Goal: Task Accomplishment & Management: Manage account settings

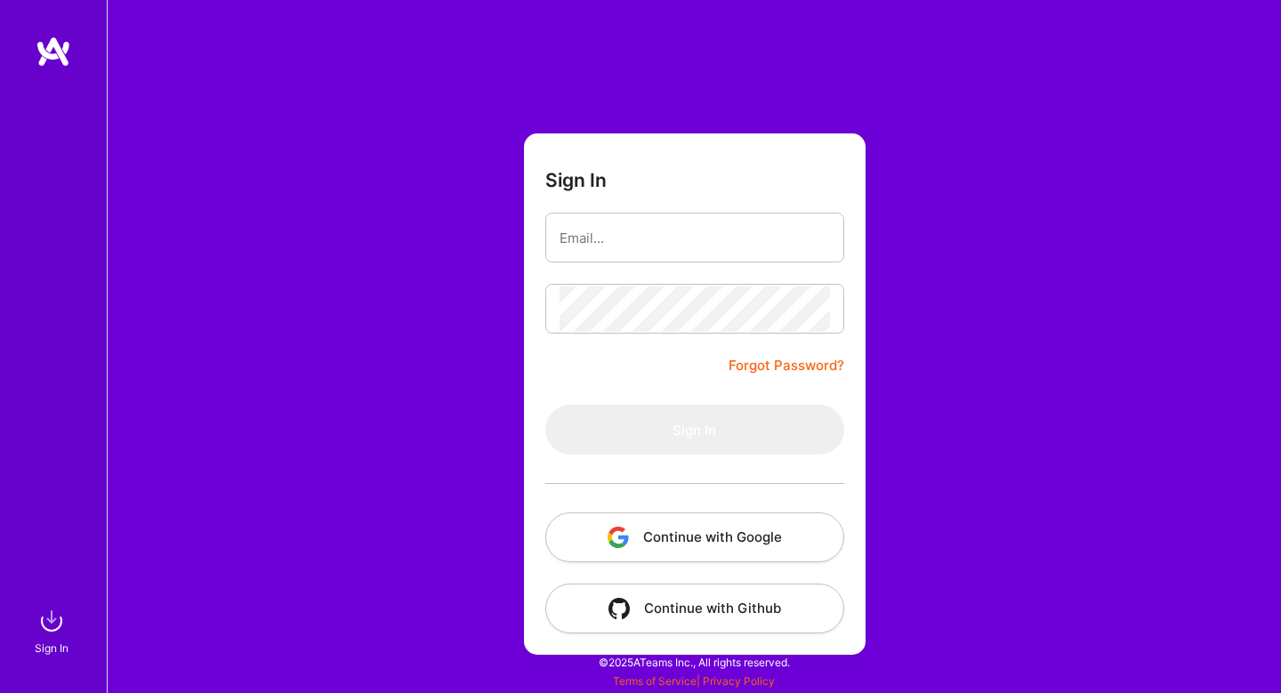
click at [663, 545] on button "Continue with Google" at bounding box center [694, 538] width 299 height 50
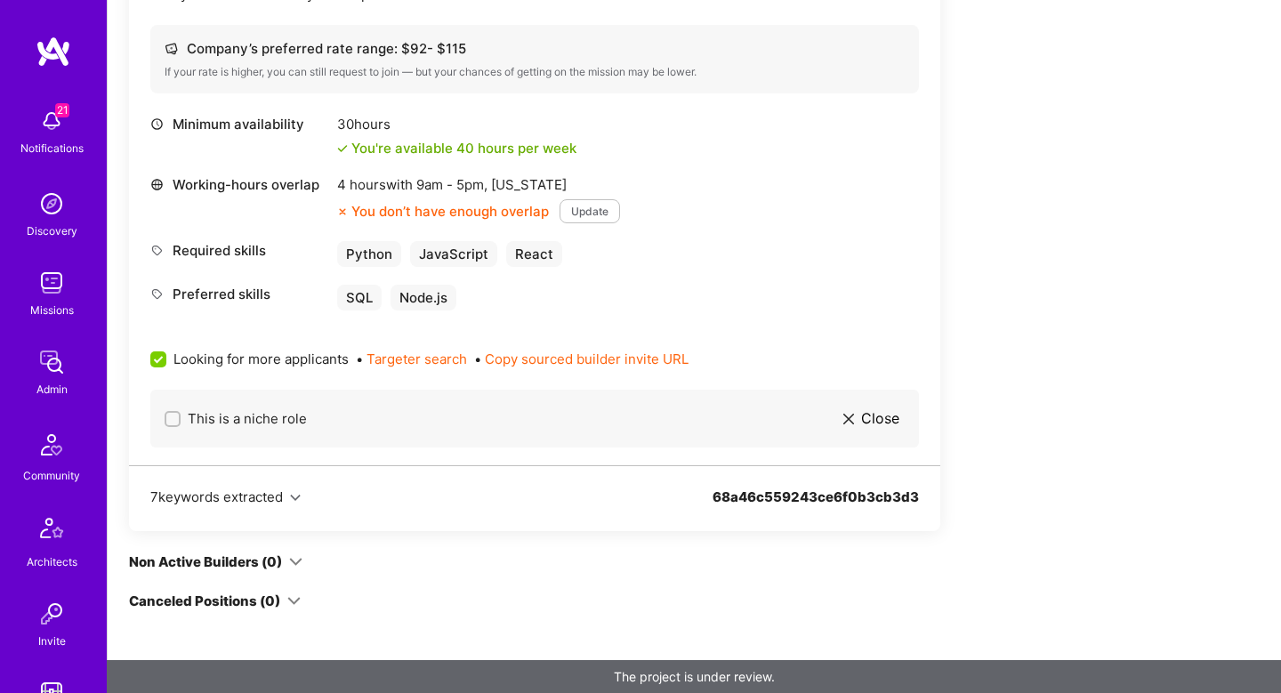
scroll to position [503, 0]
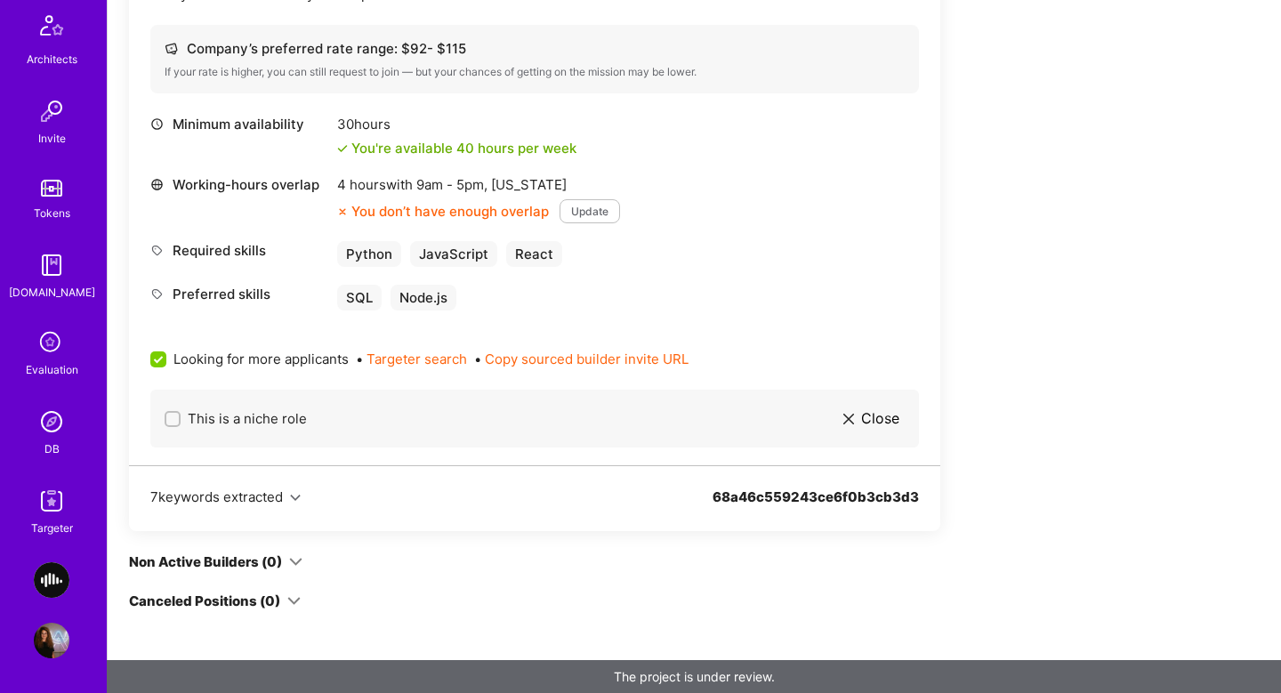
click at [58, 507] on img at bounding box center [52, 501] width 36 height 36
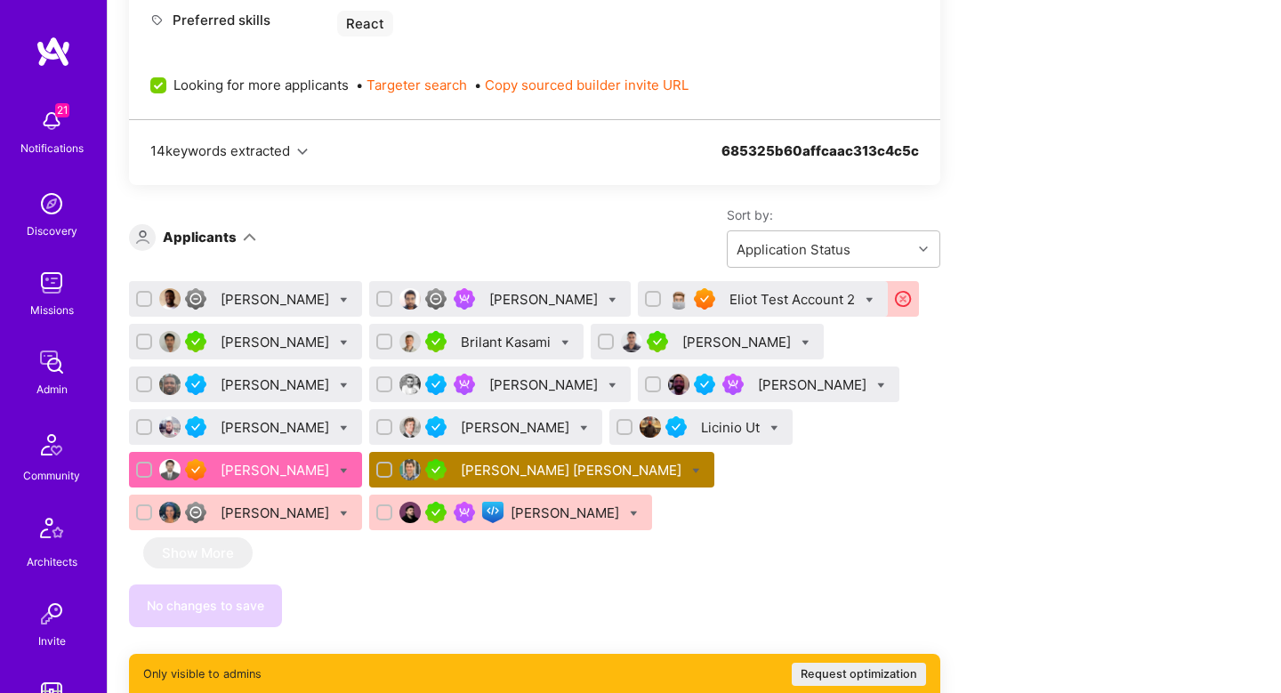
scroll to position [1085, 0]
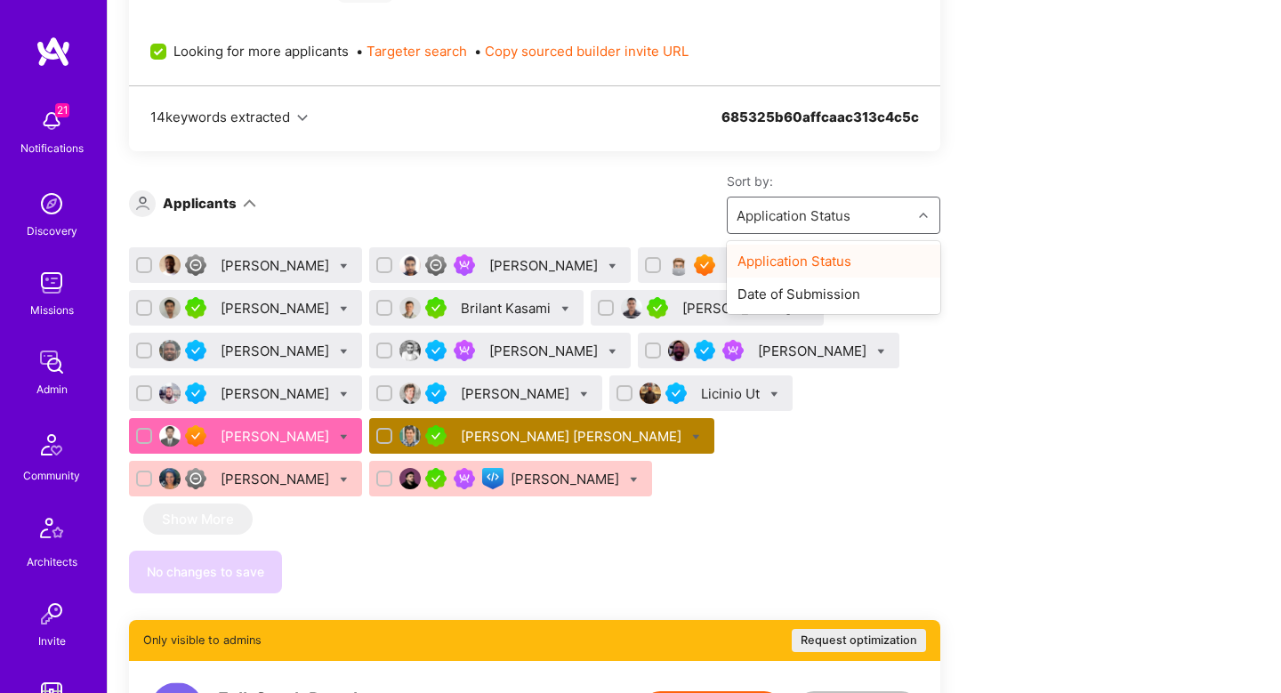
click at [790, 228] on div "Application Status" at bounding box center [820, 216] width 184 height 36
click at [797, 300] on div "Date of Submission" at bounding box center [834, 294] width 214 height 33
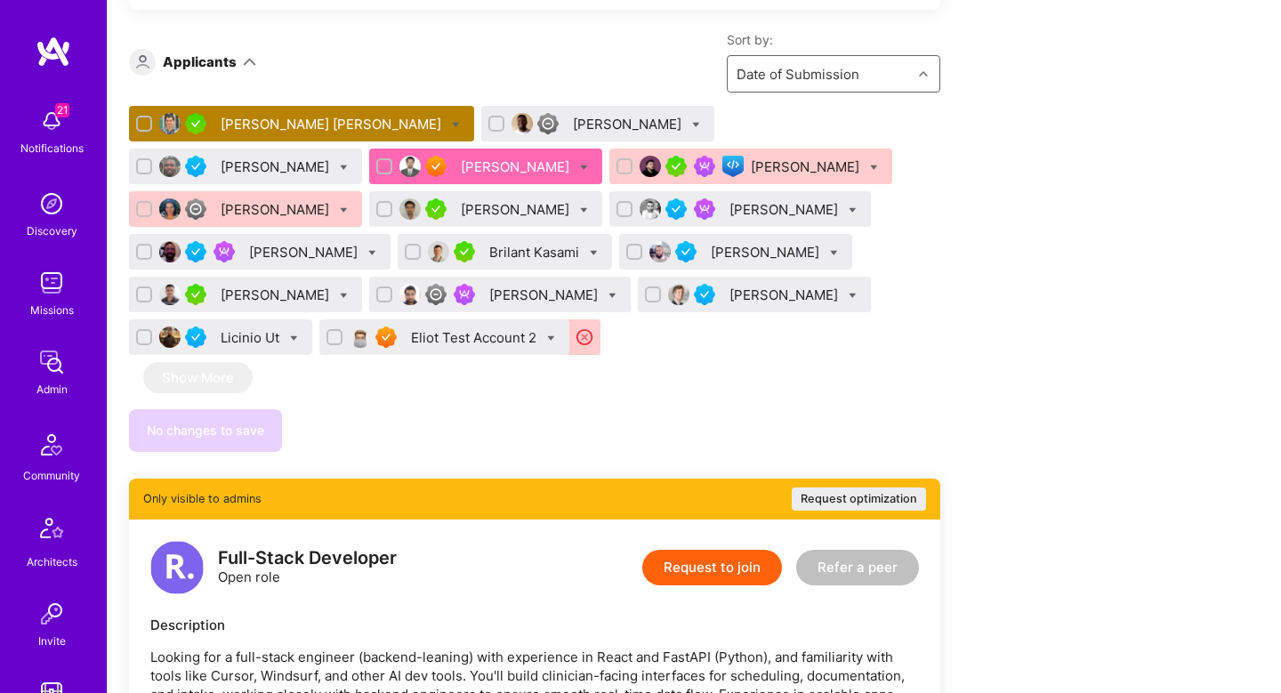
scroll to position [1218, 0]
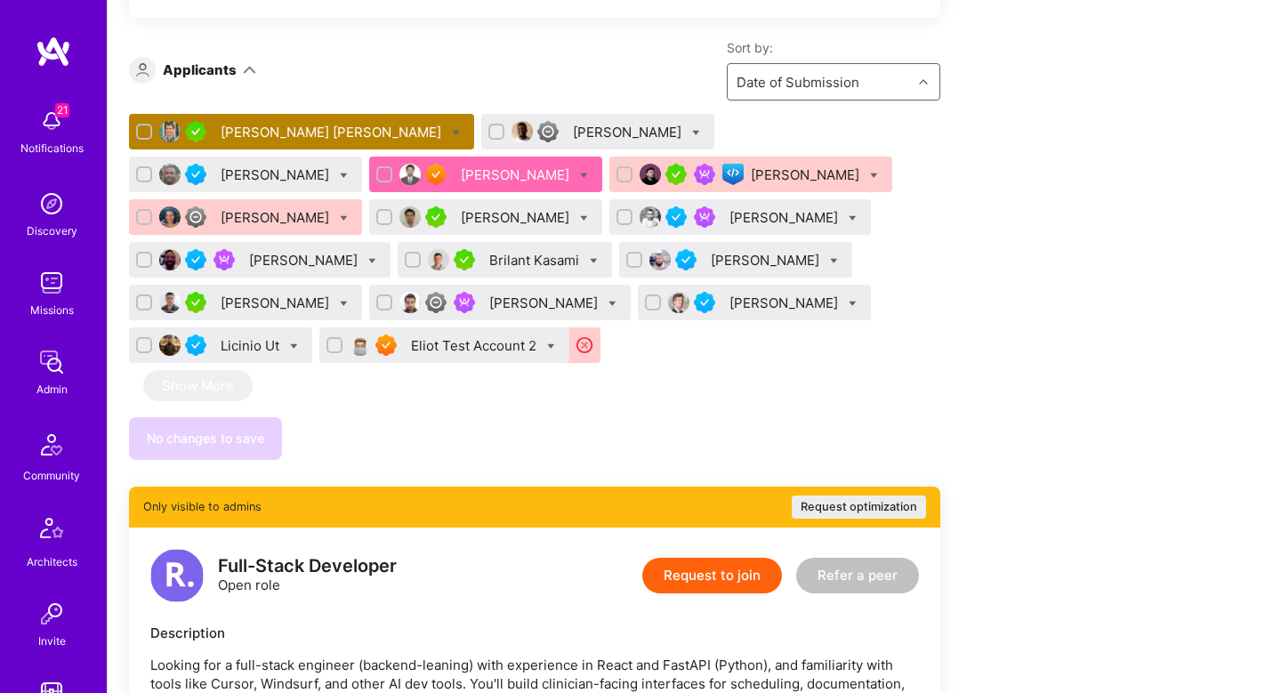
click at [547, 339] on div at bounding box center [551, 345] width 8 height 19
checkbox input "true"
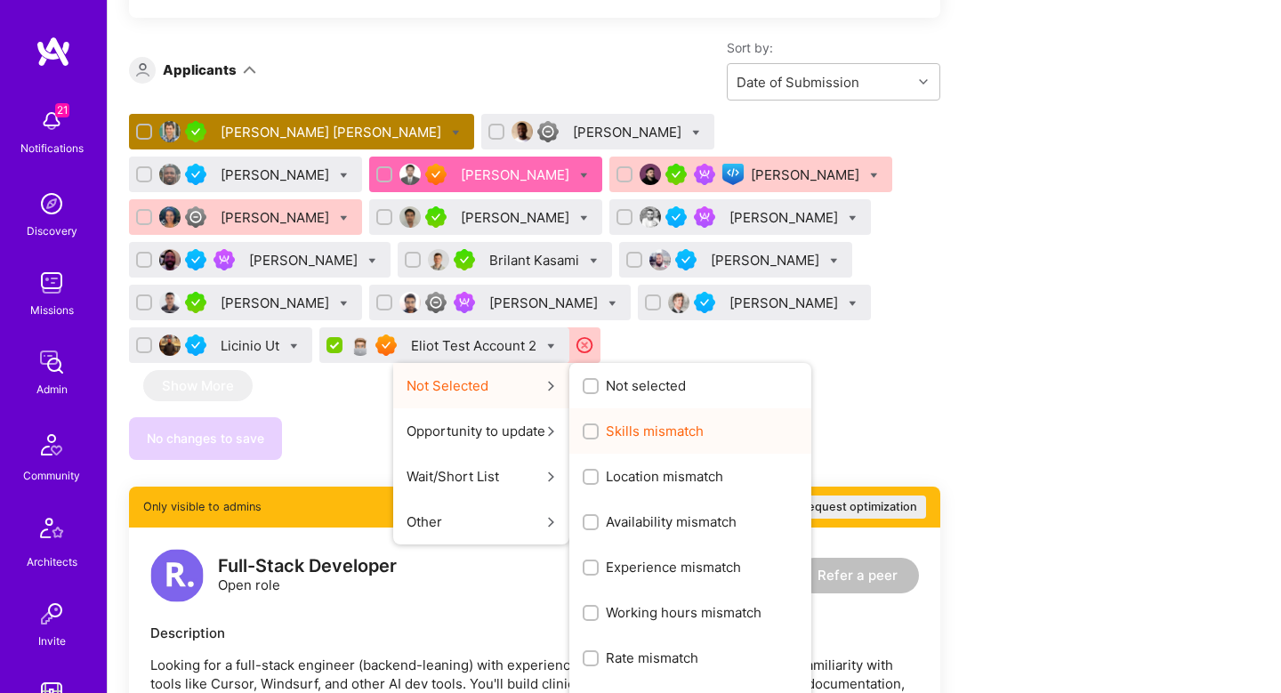
click at [570, 444] on div "Skills mismatch" at bounding box center [691, 430] width 242 height 45
click at [606, 429] on span "Skills mismatch" at bounding box center [655, 431] width 98 height 19
click at [586, 429] on input "Skills mismatch" at bounding box center [592, 432] width 12 height 12
checkbox input "true"
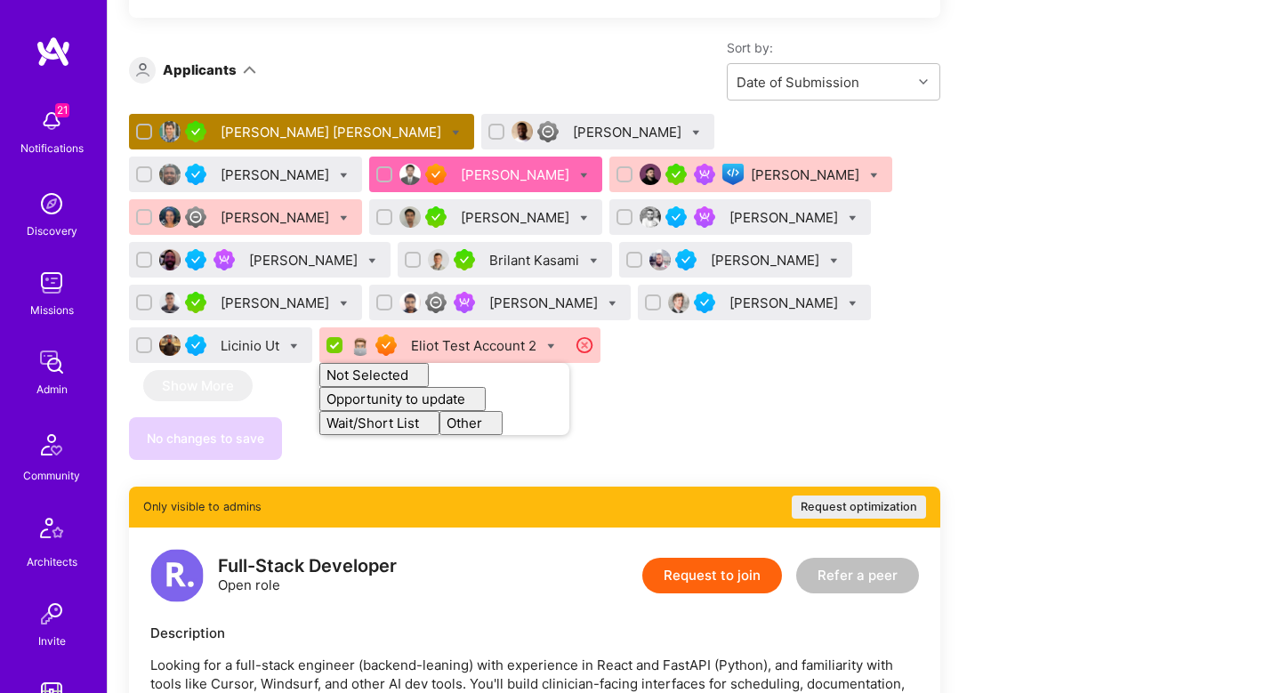
checkbox input "false"
click at [712, 405] on div "Ivan Radigales Creus Babatunde Olusola bamidele Alegbe Krishnan Padmanabhan Nik…" at bounding box center [535, 287] width 812 height 346
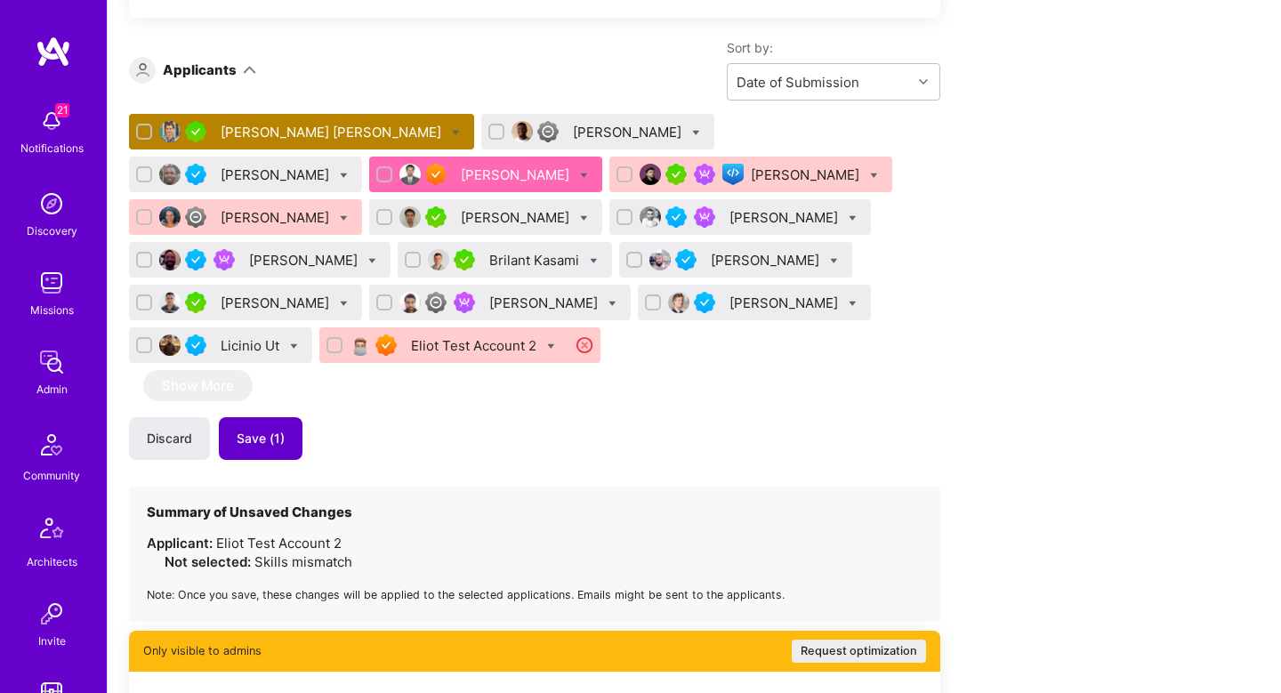
click at [270, 448] on button "Save (1)" at bounding box center [261, 438] width 84 height 43
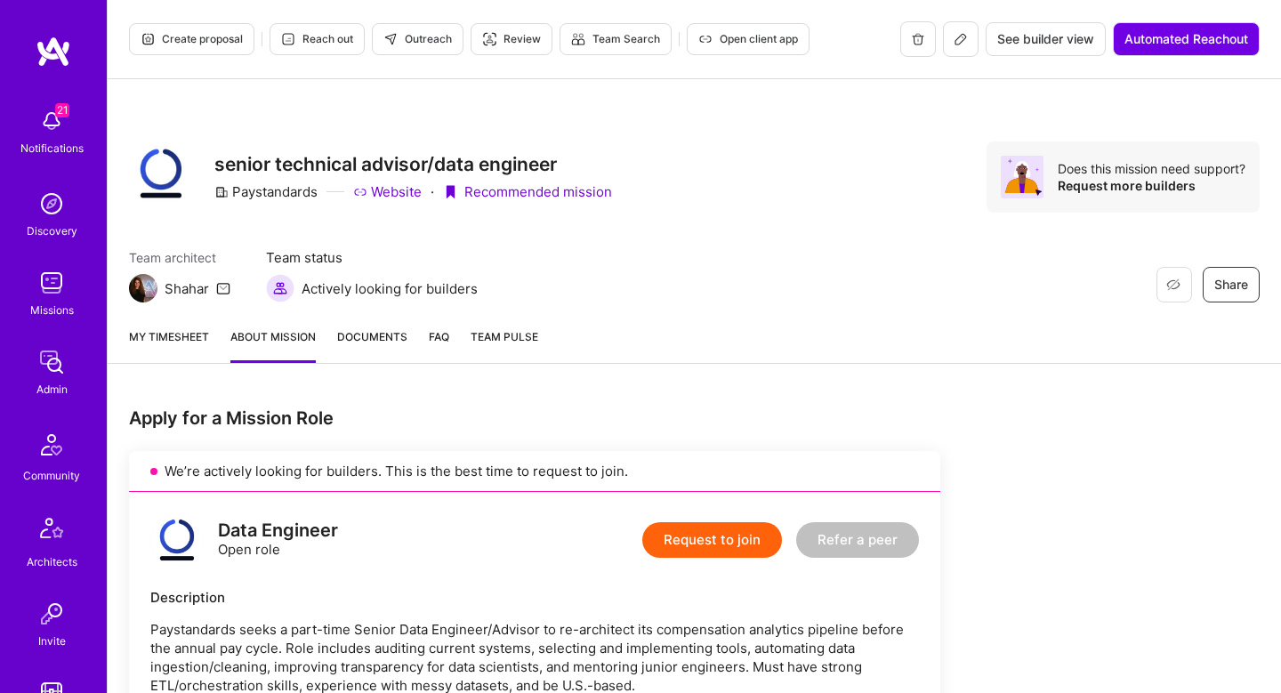
scroll to position [1081, 0]
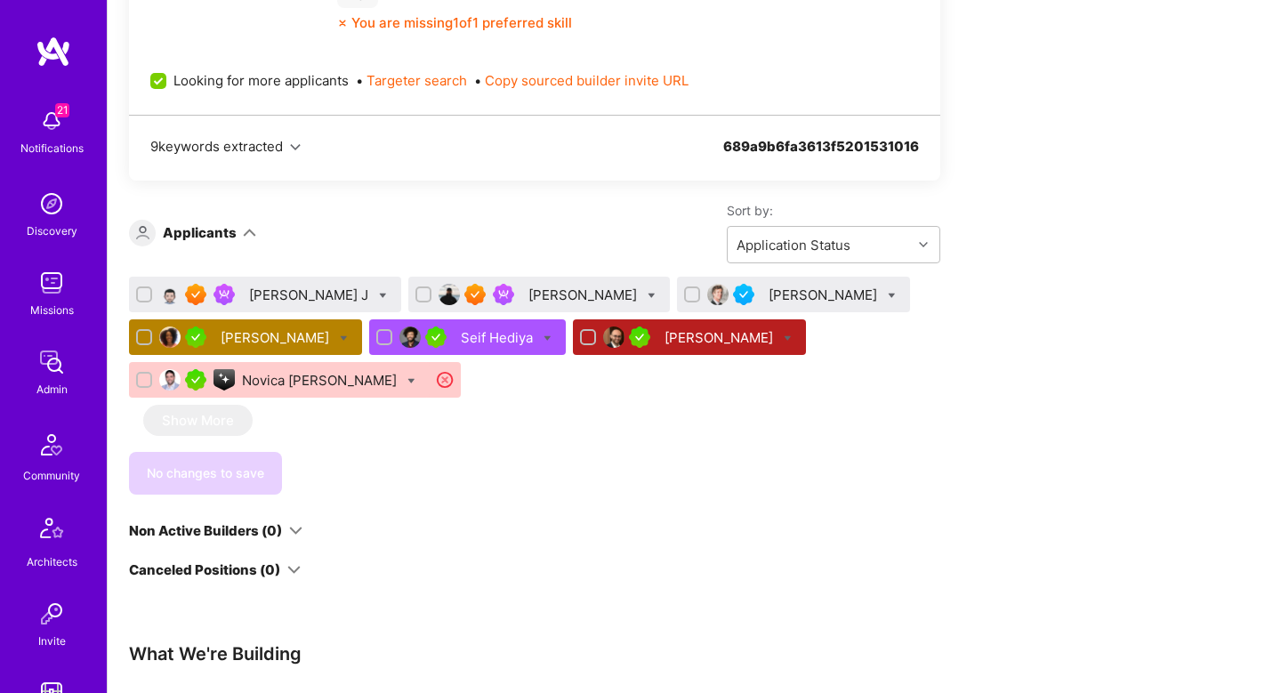
scroll to position [1202, 0]
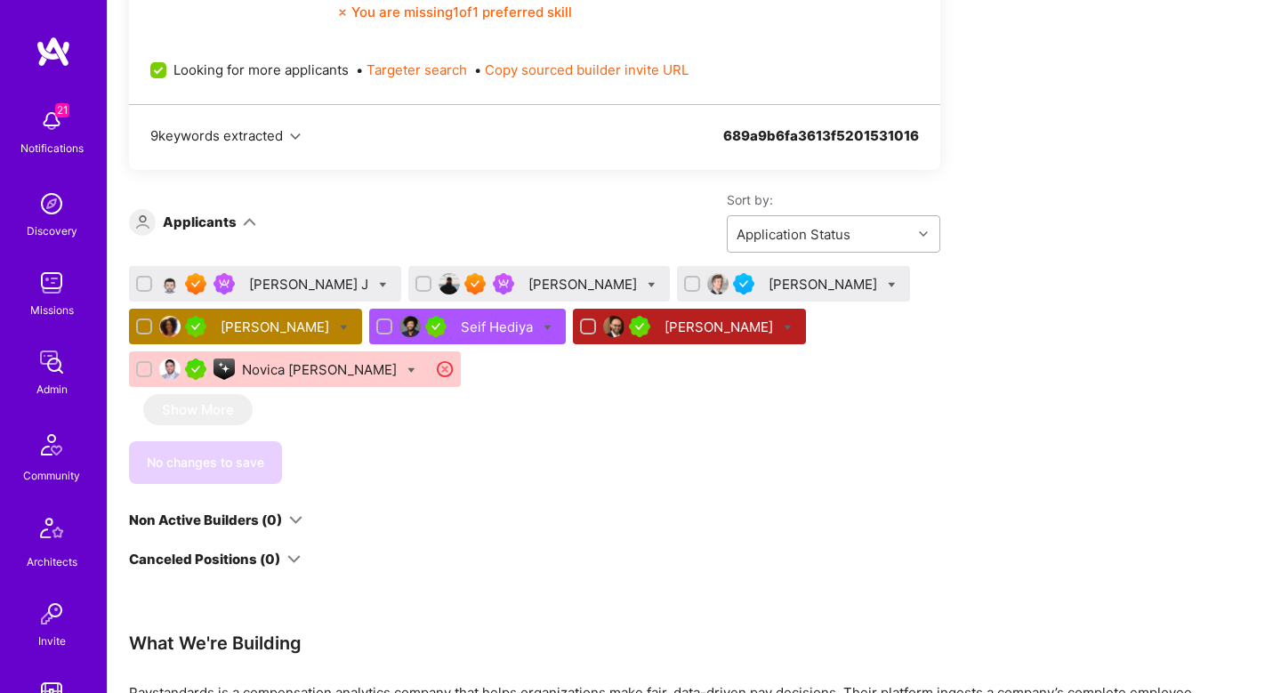
click at [876, 219] on div "Application Status" at bounding box center [820, 234] width 184 height 36
click at [860, 293] on div "Application Status" at bounding box center [834, 279] width 214 height 33
click at [856, 230] on div "Application Status" at bounding box center [820, 234] width 184 height 36
click at [854, 311] on div "Date of Submission" at bounding box center [834, 312] width 214 height 33
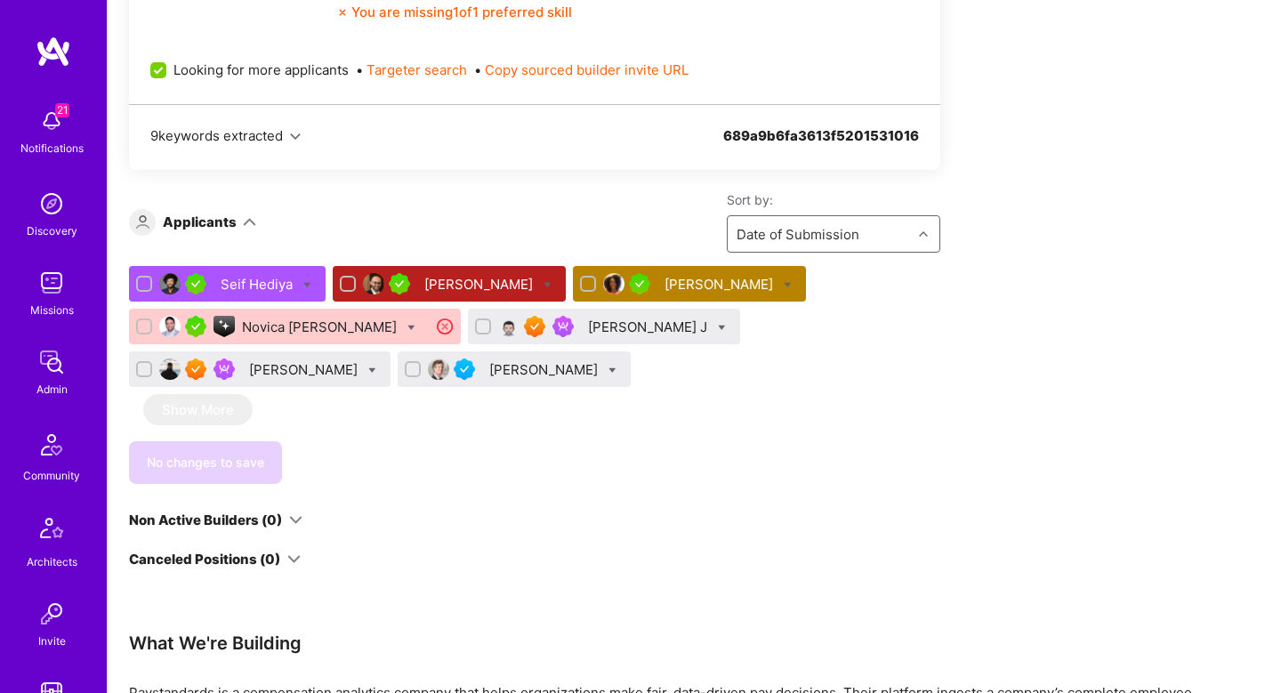
click at [489, 366] on div "Anthony Bull" at bounding box center [545, 369] width 112 height 19
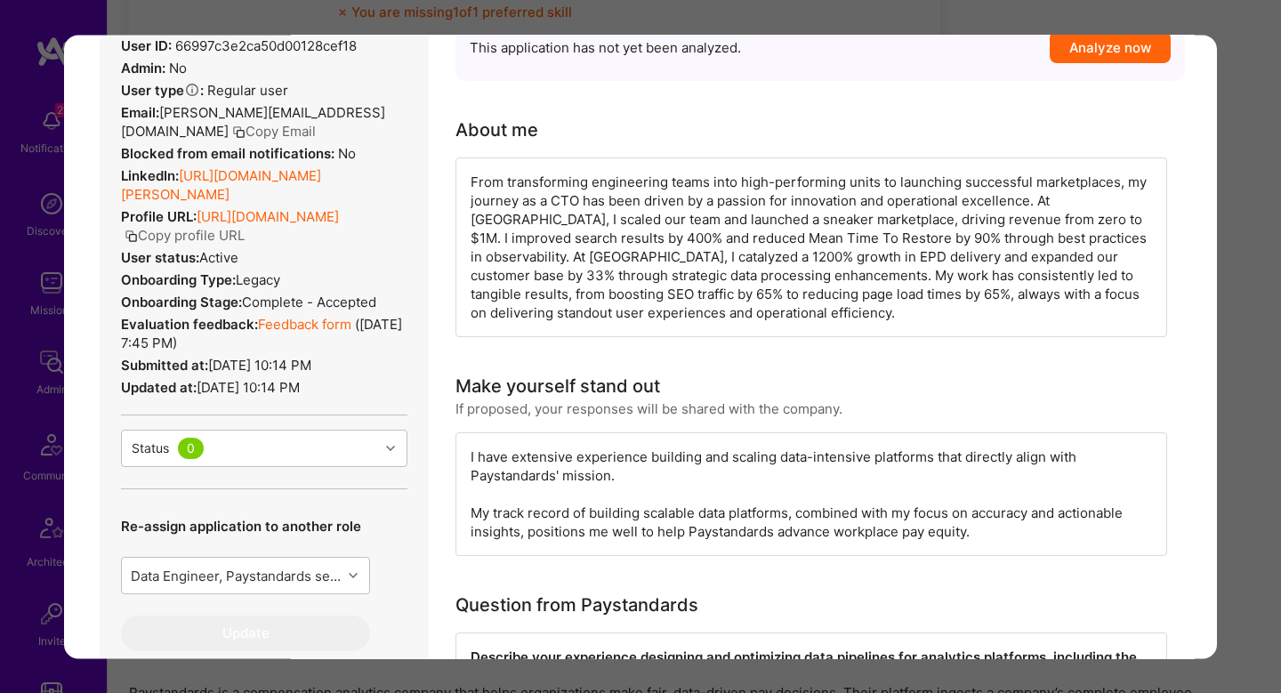
scroll to position [406, 0]
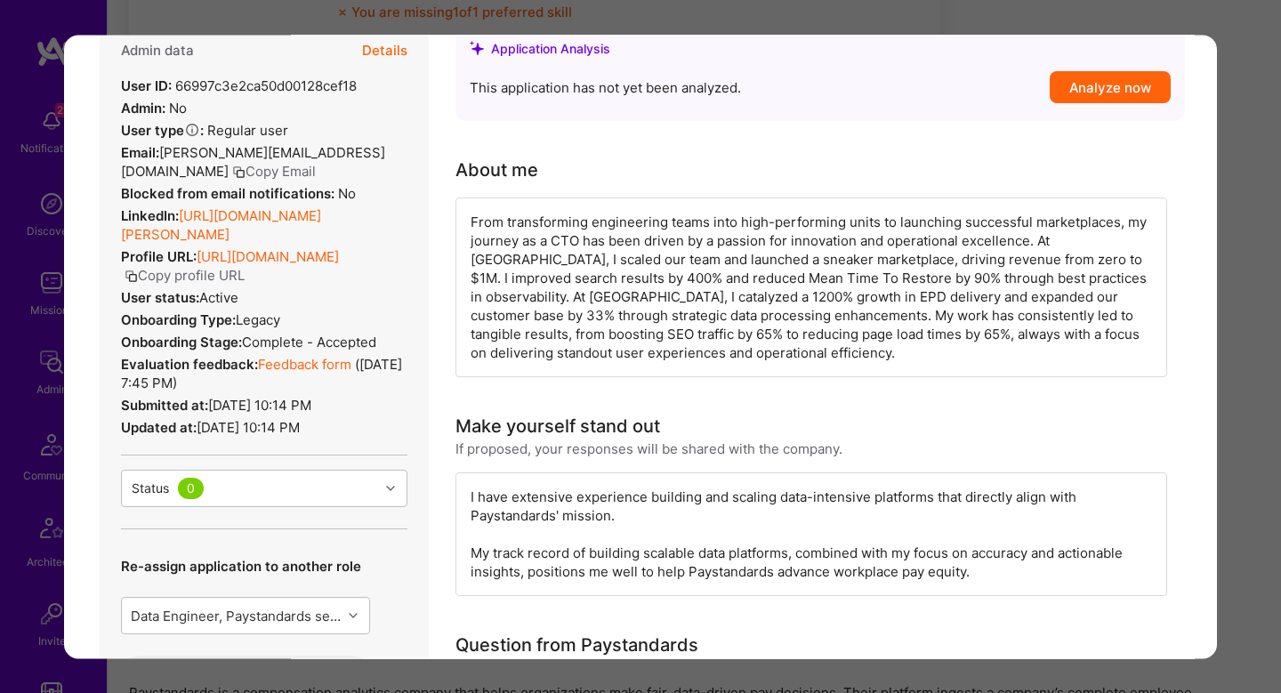
click at [276, 373] on link "Feedback form" at bounding box center [304, 364] width 93 height 17
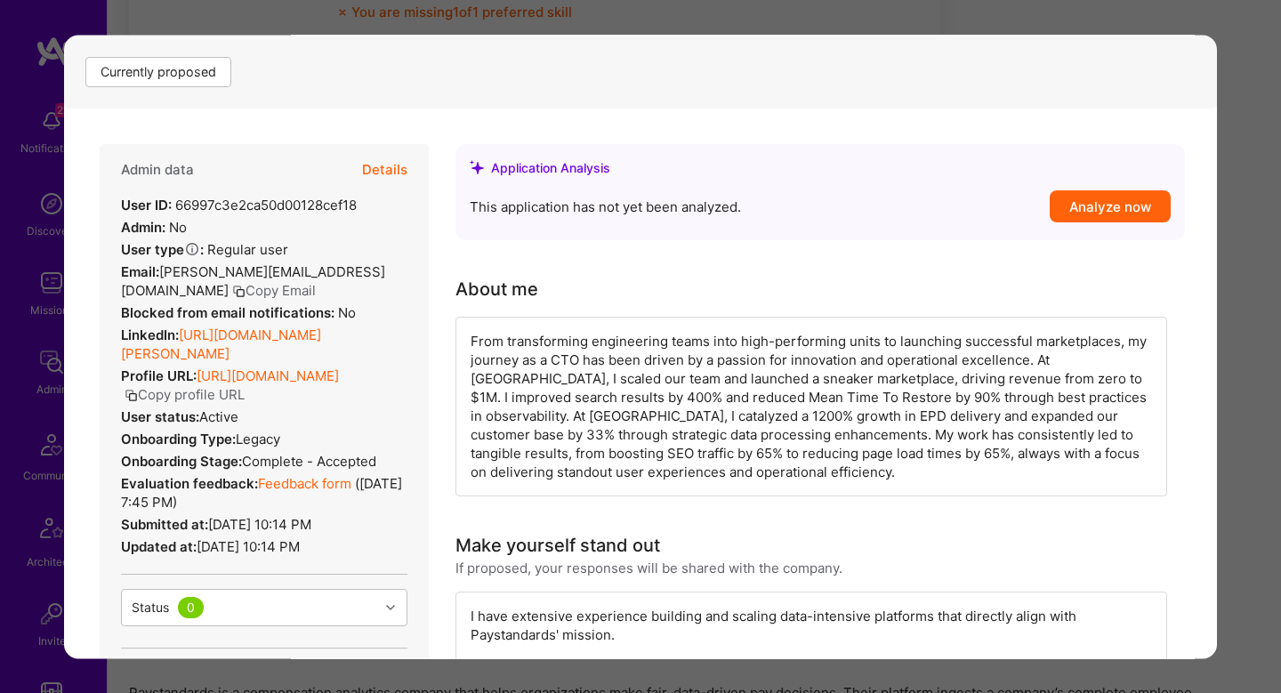
scroll to position [394, 0]
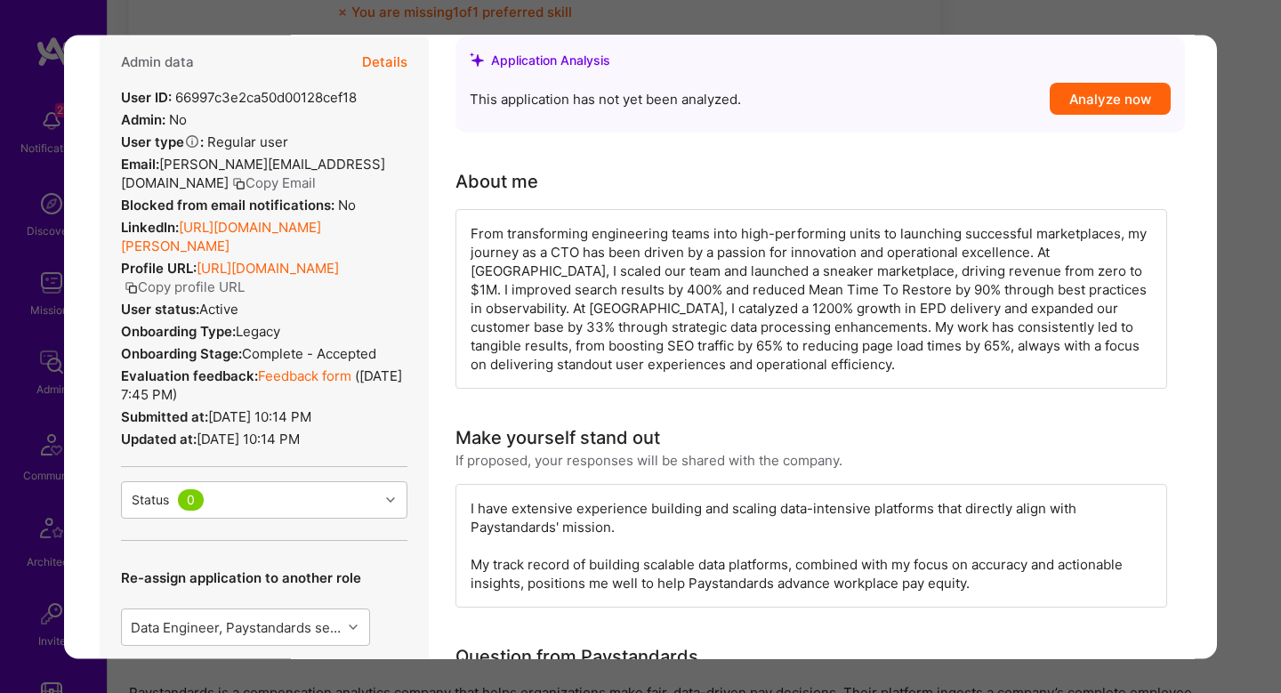
click at [384, 71] on button "Details" at bounding box center [384, 62] width 45 height 52
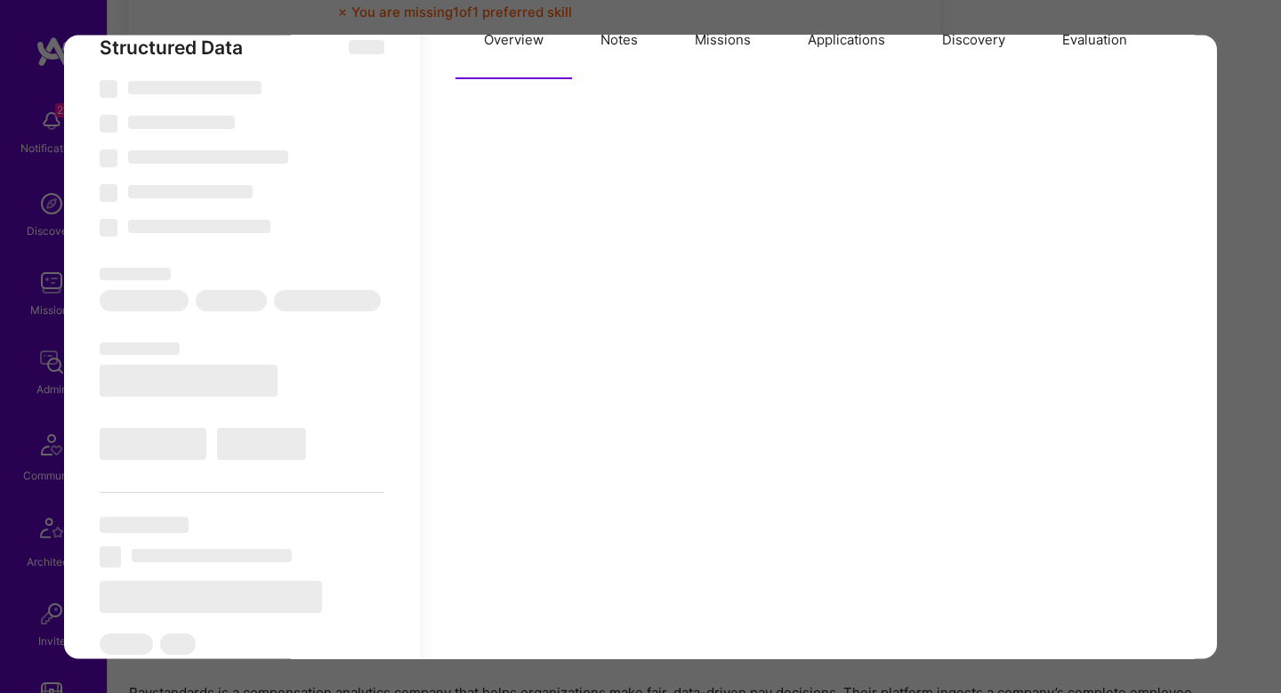
select select "Right Now"
select select "4"
select select "7"
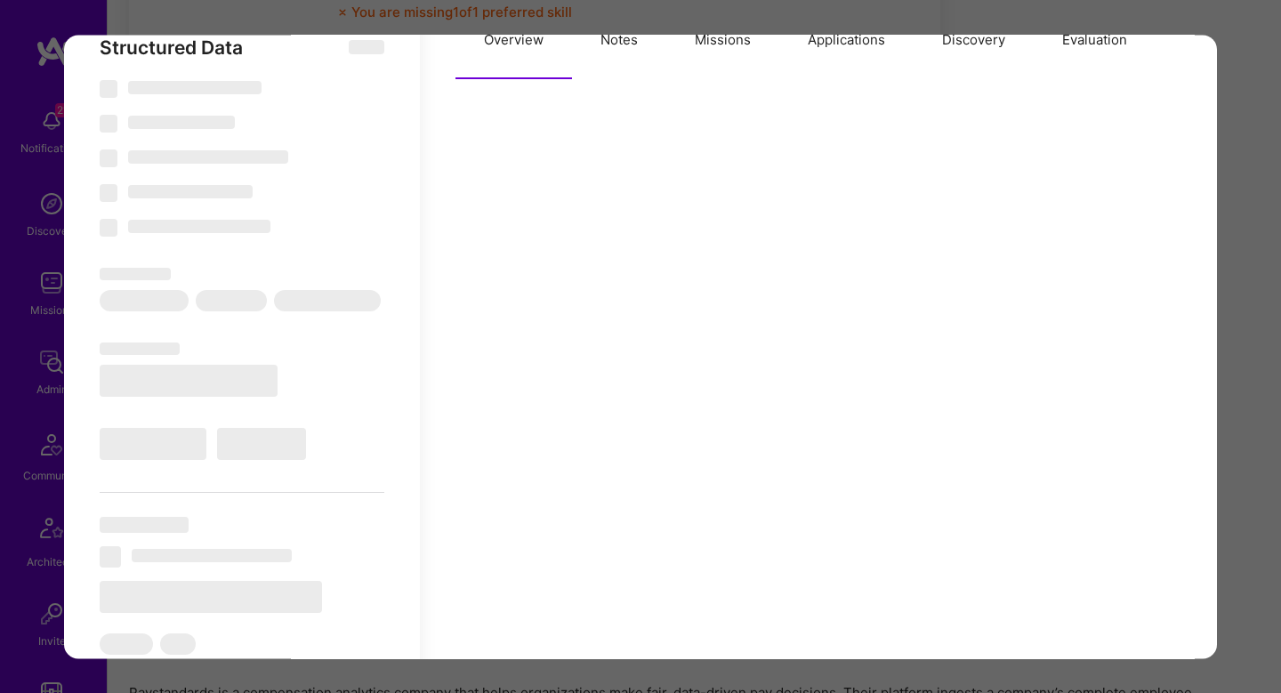
select select "US"
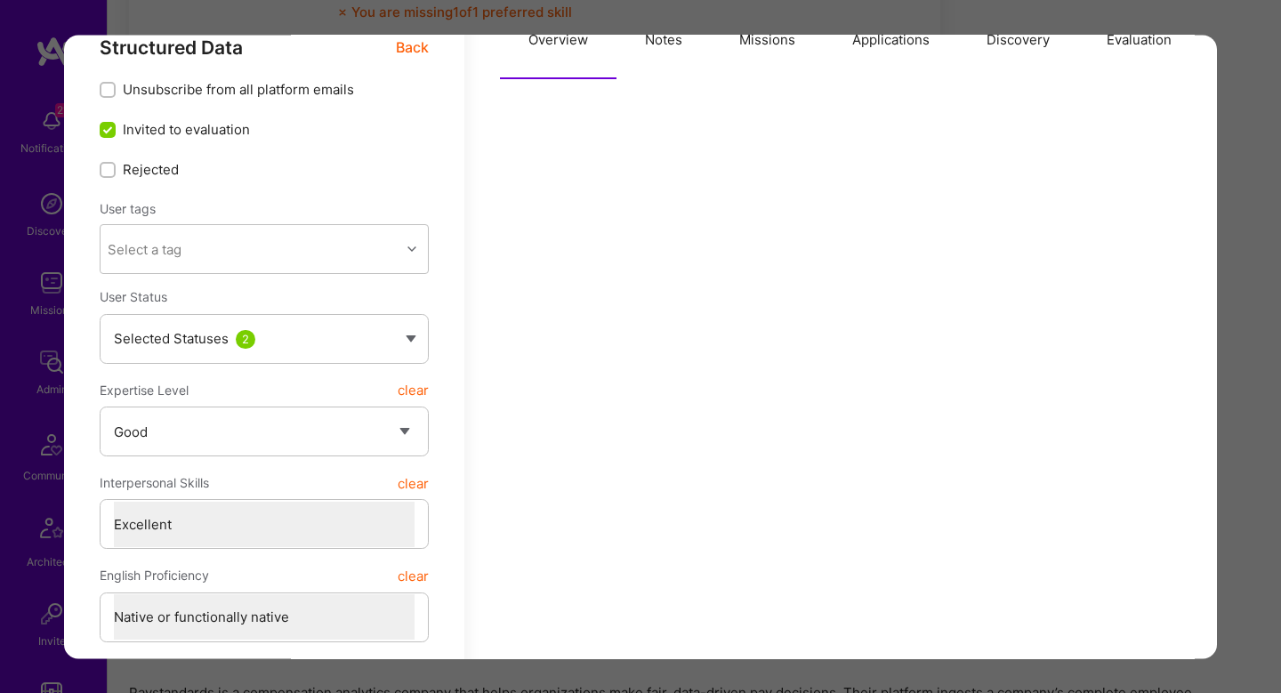
click at [761, 48] on button "Missions" at bounding box center [767, 40] width 113 height 78
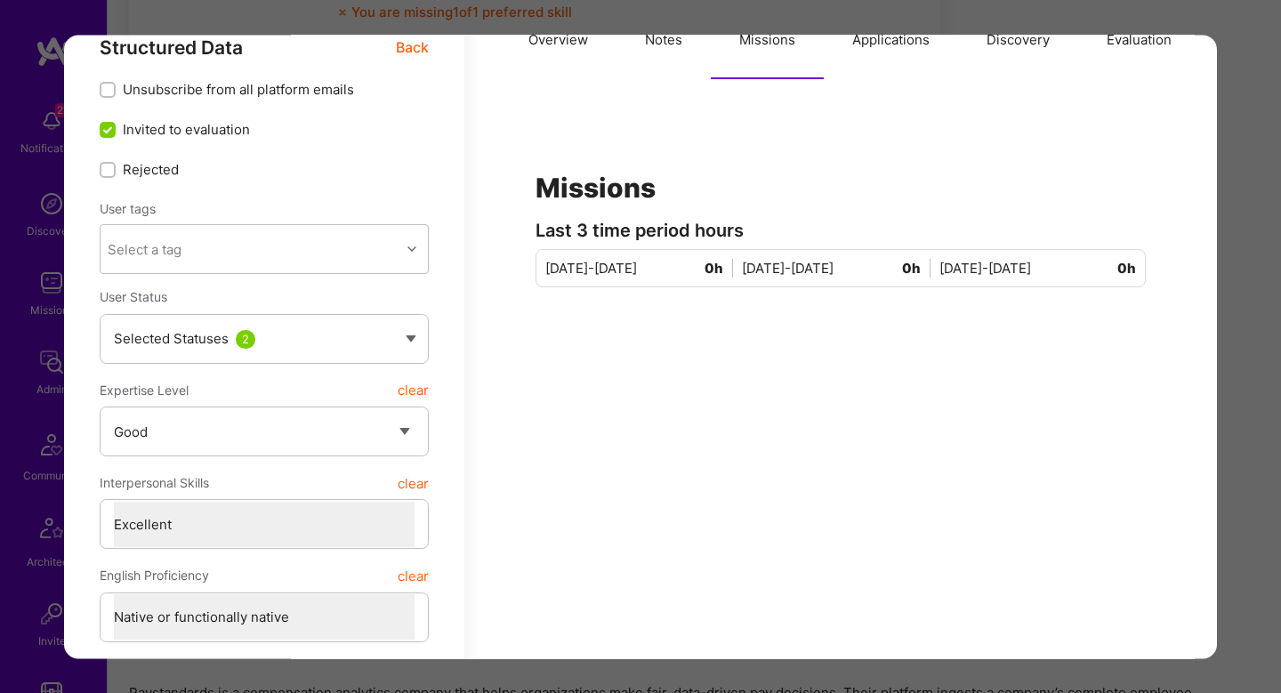
click at [1118, 57] on button "Evaluation" at bounding box center [1140, 40] width 122 height 78
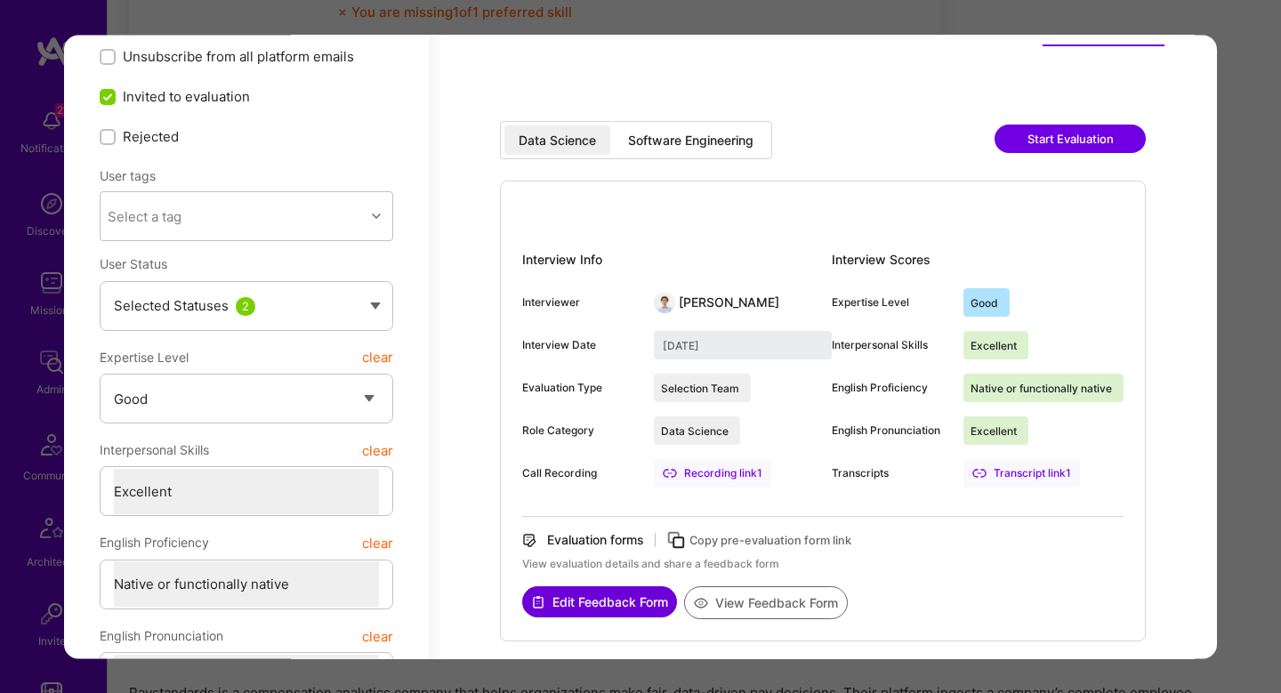
scroll to position [426, 0]
click at [688, 141] on div "Software Engineering" at bounding box center [690, 142] width 125 height 18
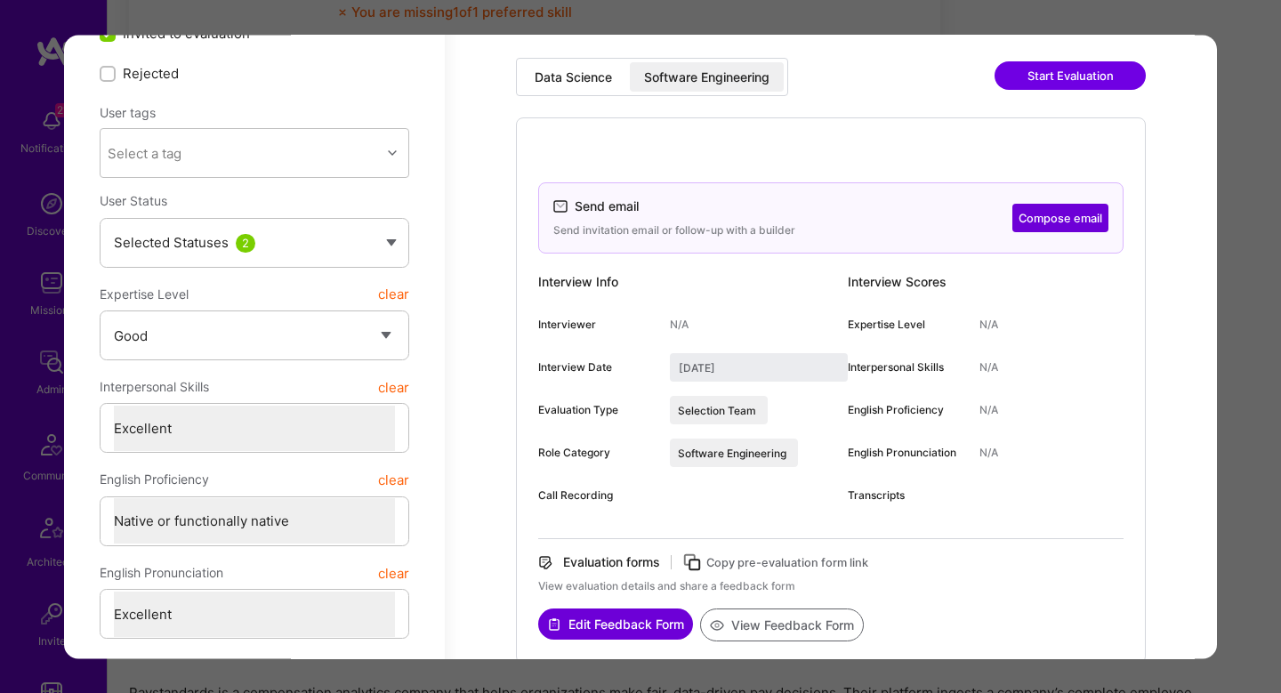
scroll to position [464, 0]
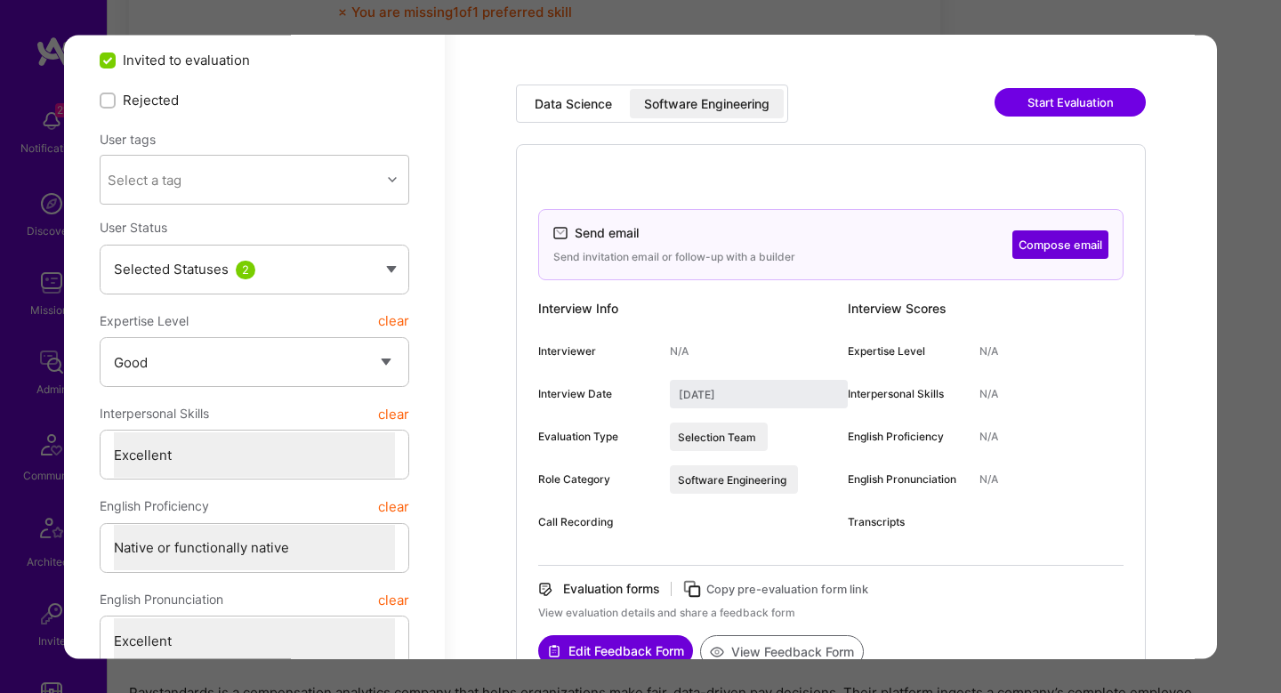
click at [581, 107] on div "Data Science" at bounding box center [573, 104] width 77 height 18
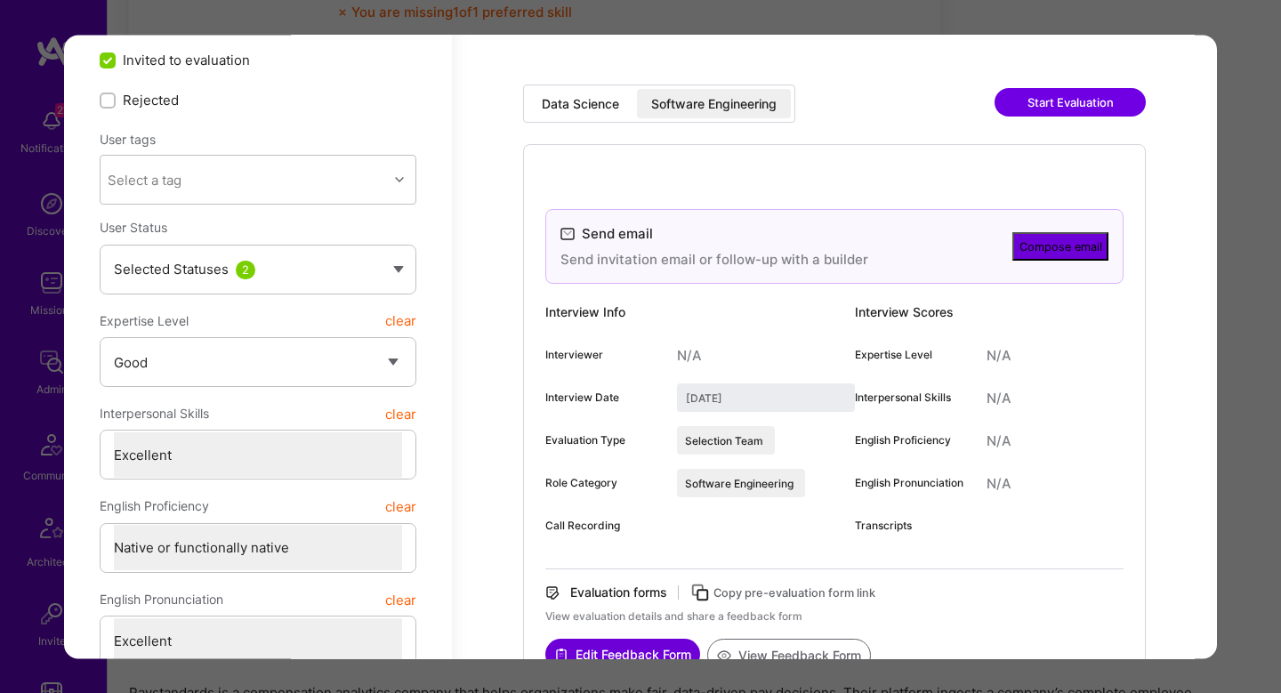
type input "April 15, 2025"
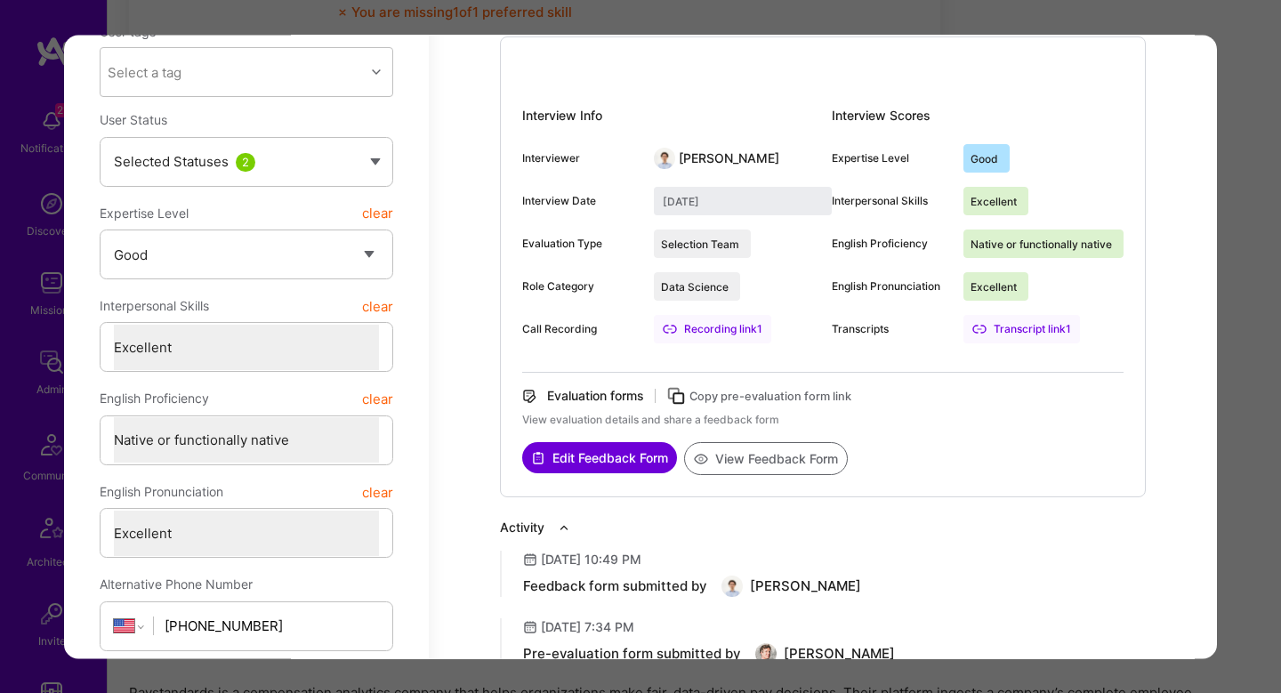
scroll to position [620, 0]
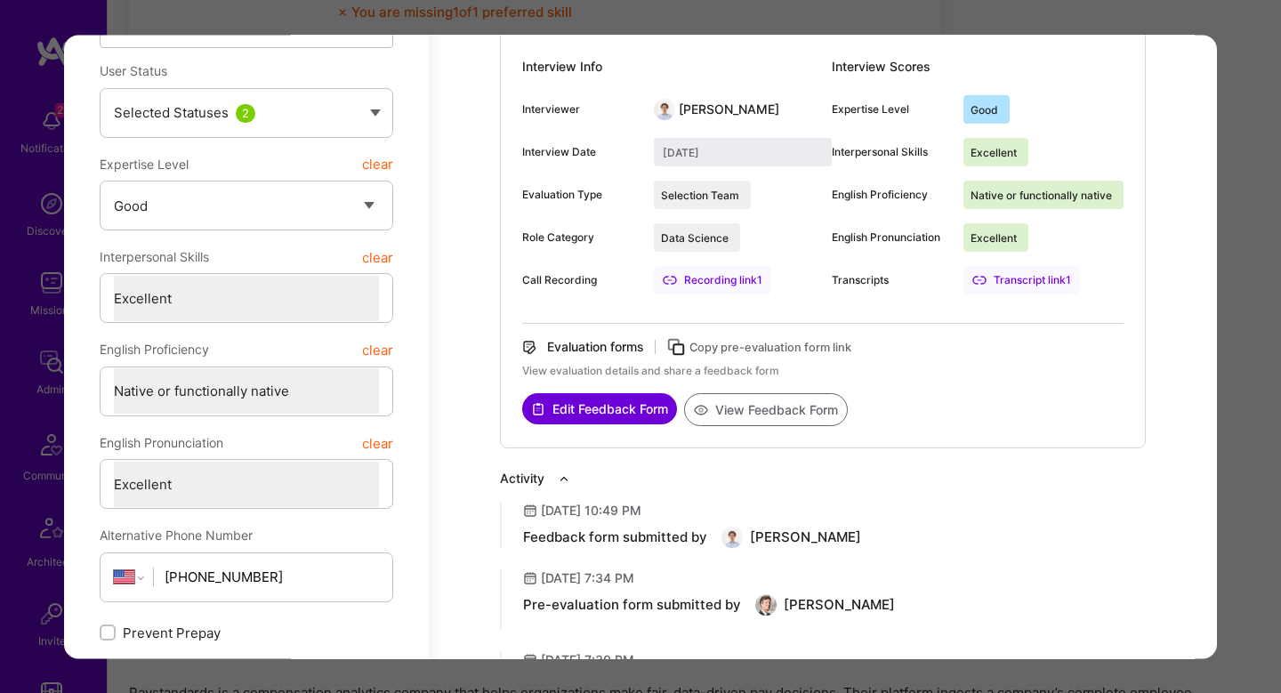
click at [794, 416] on button "View Feedback Form" at bounding box center [766, 409] width 164 height 33
click at [1243, 374] on div "Application 7 of 7 Builder Missing Requirements Required Location See locations…" at bounding box center [640, 346] width 1281 height 693
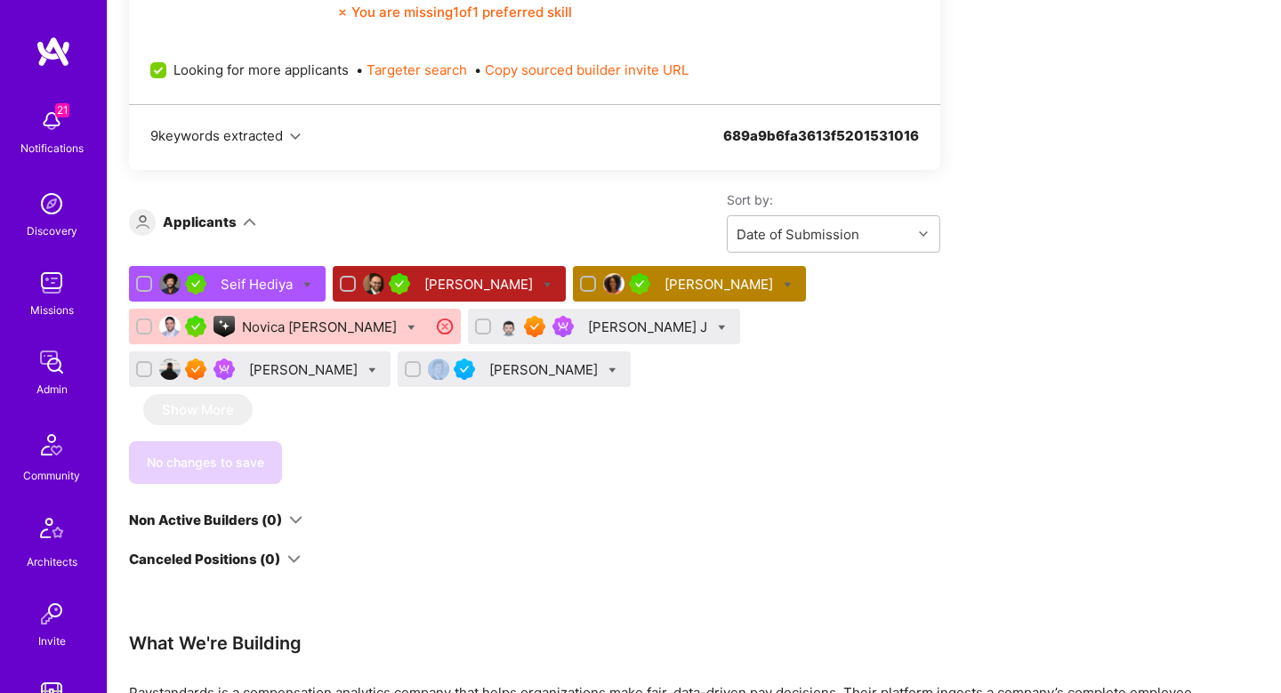
click at [1243, 374] on div "Apply for a Mission Role We’re actively looking for builders. This is the best …" at bounding box center [695, 382] width 1174 height 2399
click at [361, 360] on div "Yuval Inselberg" at bounding box center [305, 369] width 112 height 19
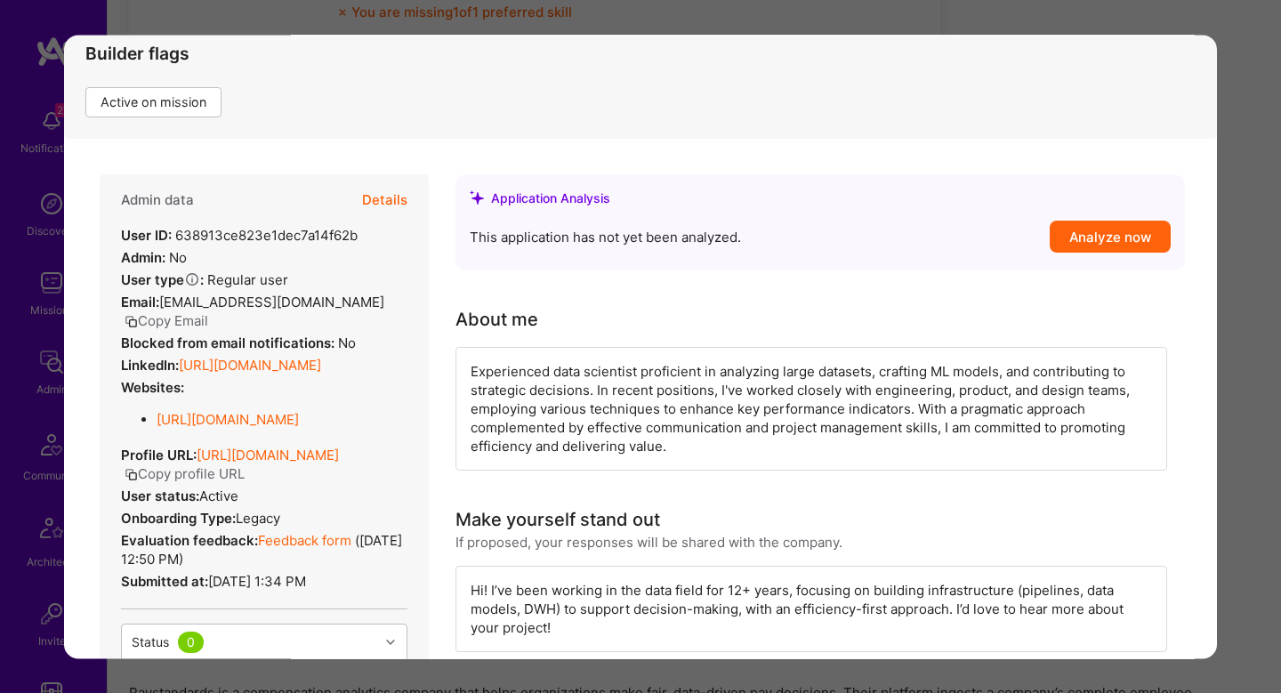
scroll to position [100, 0]
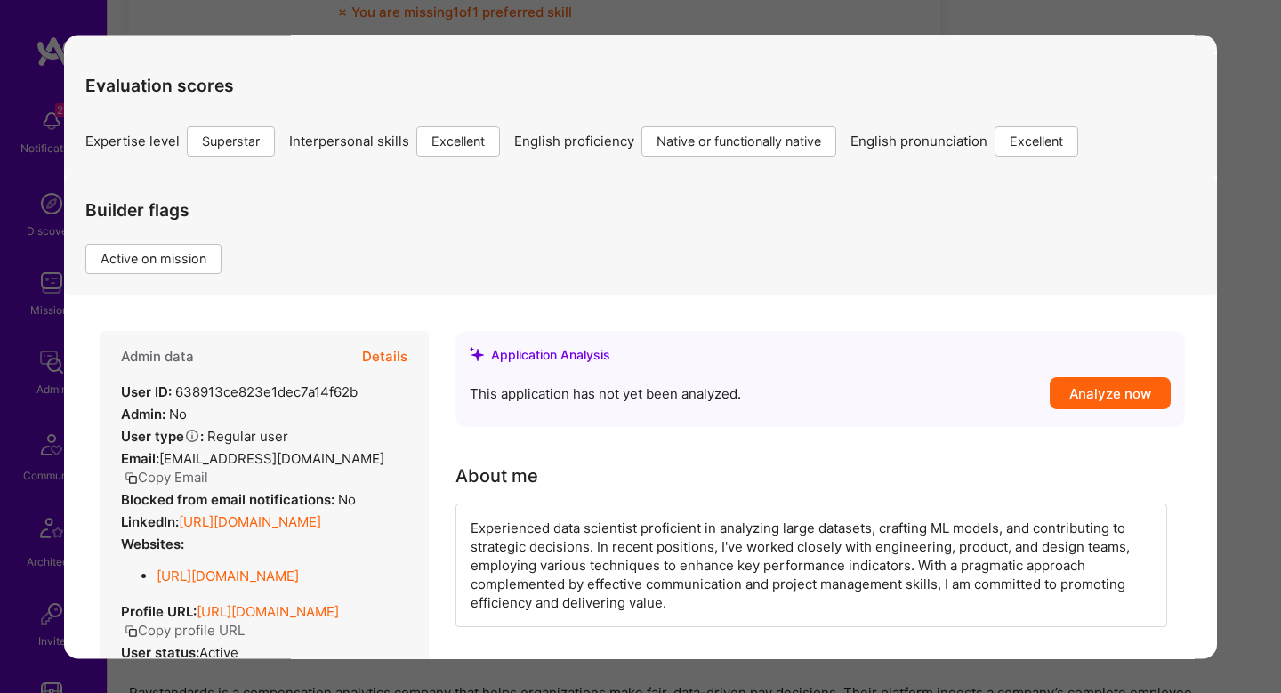
click at [400, 359] on button "Details" at bounding box center [384, 357] width 45 height 52
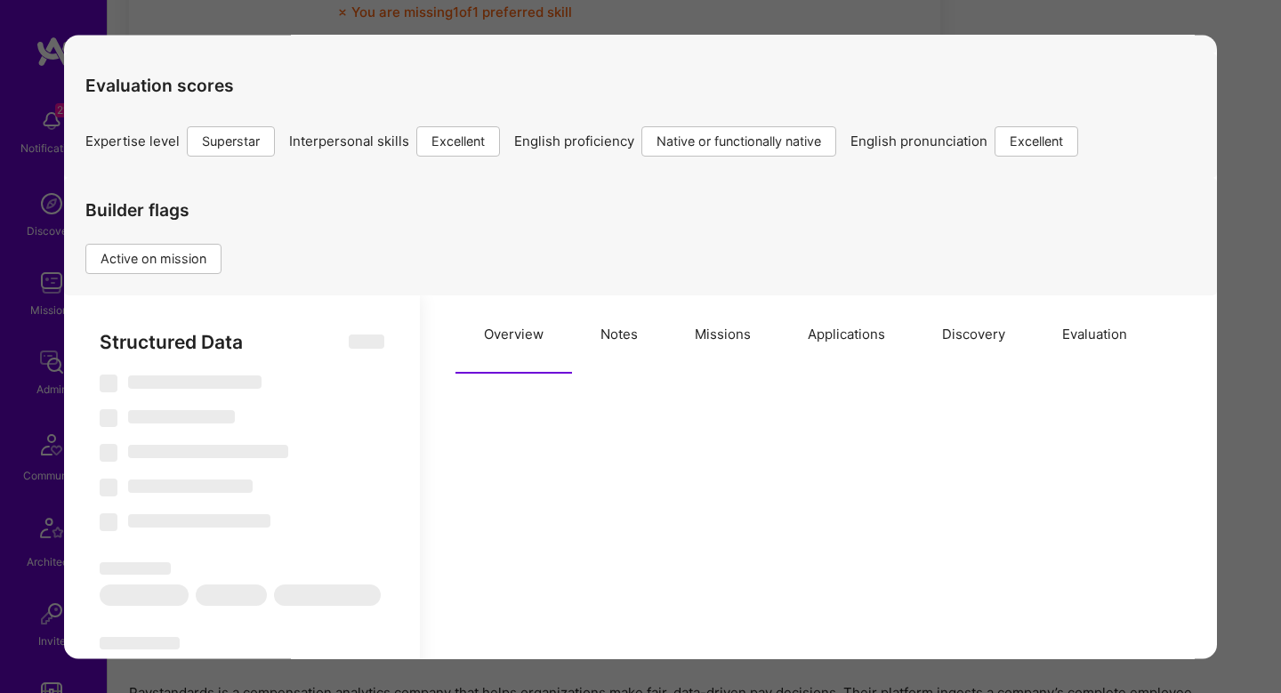
click at [708, 349] on button "Missions" at bounding box center [723, 334] width 113 height 78
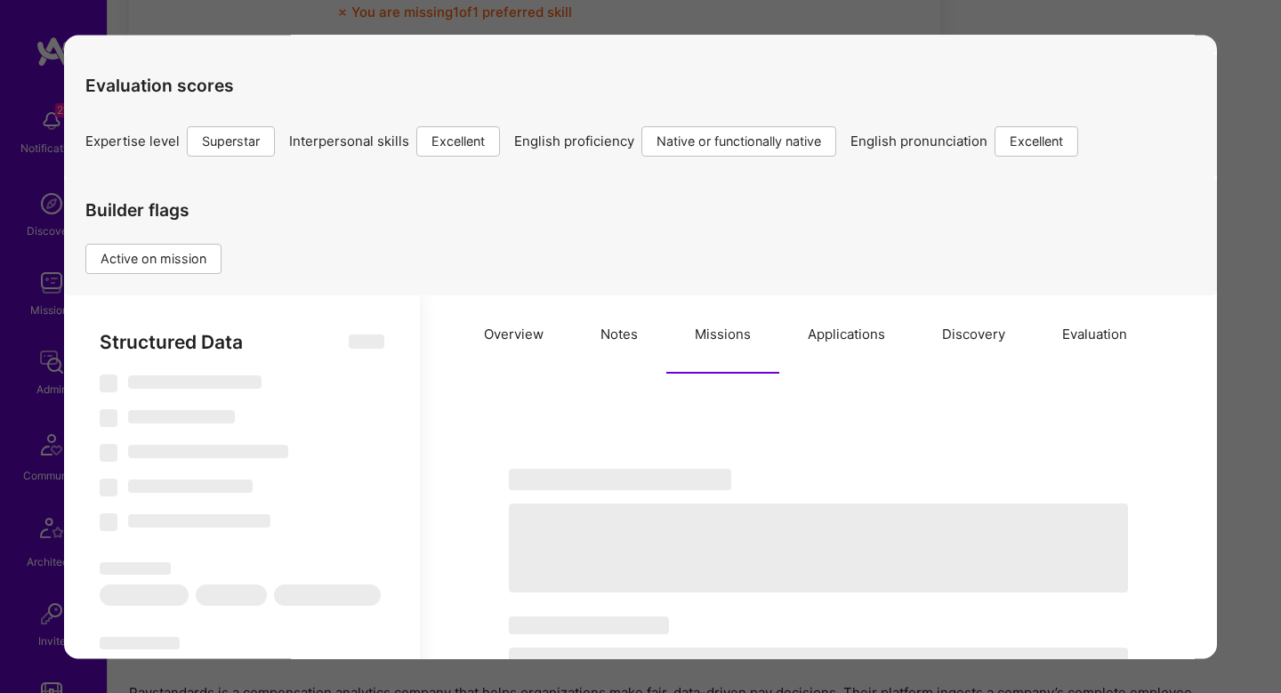
type textarea "x"
select select "Right Now"
select select "7"
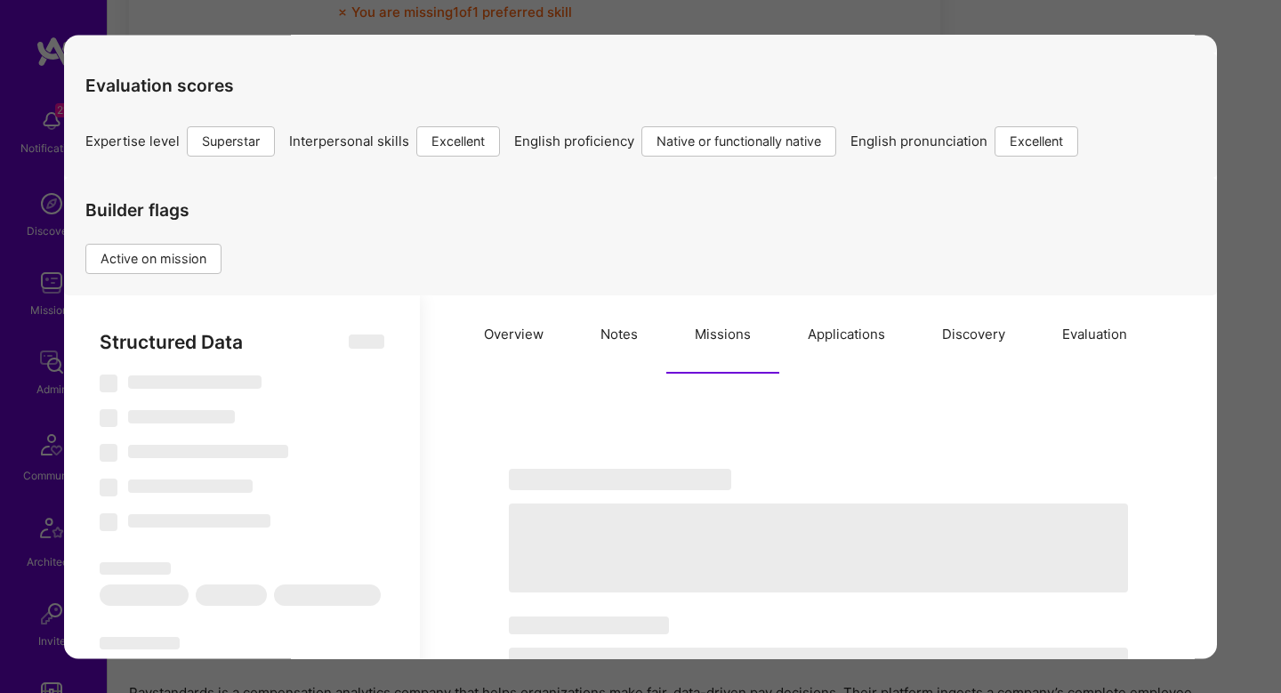
select select "7"
select select "US"
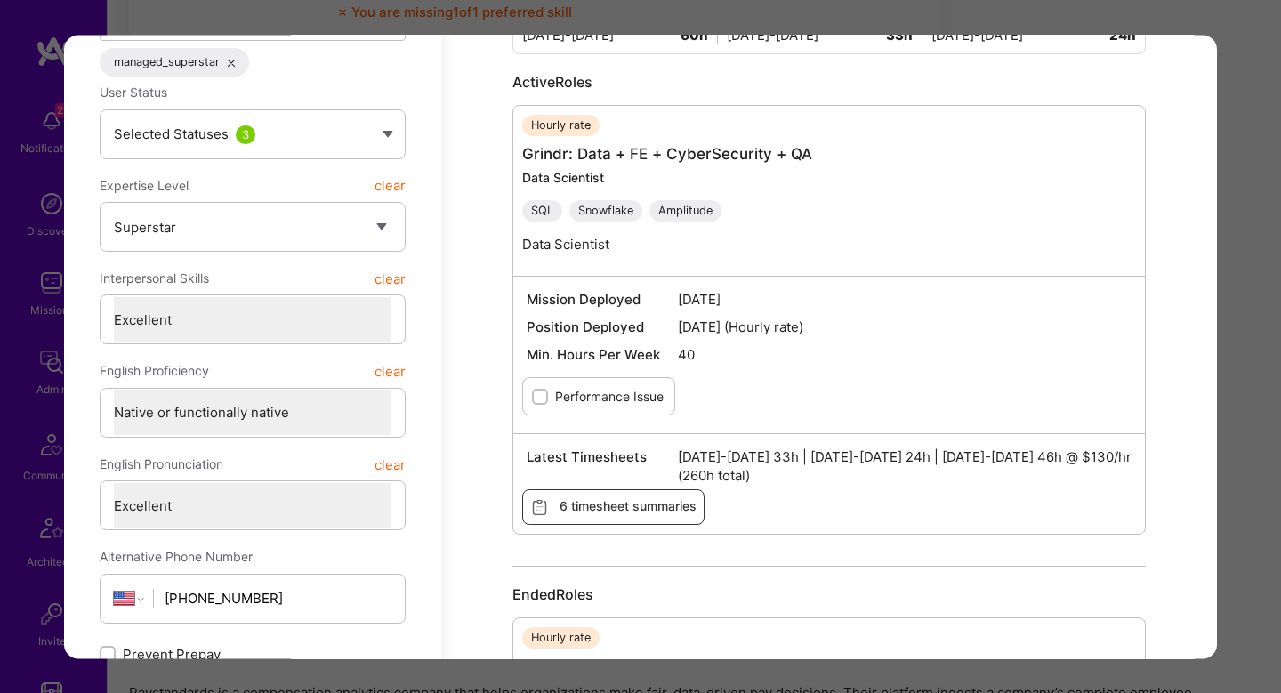
scroll to position [637, 0]
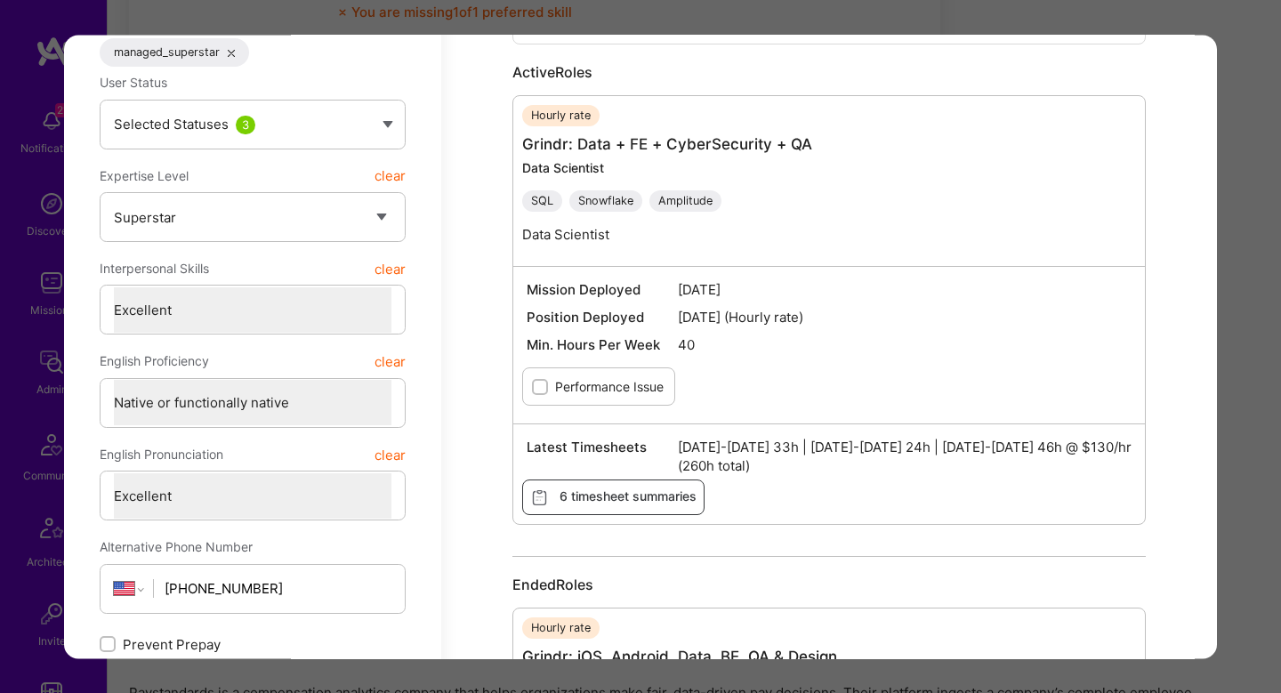
click at [1222, 473] on div "Application 6 of 7 Builder Missing Requirements Required Location See locations…" at bounding box center [640, 346] width 1281 height 693
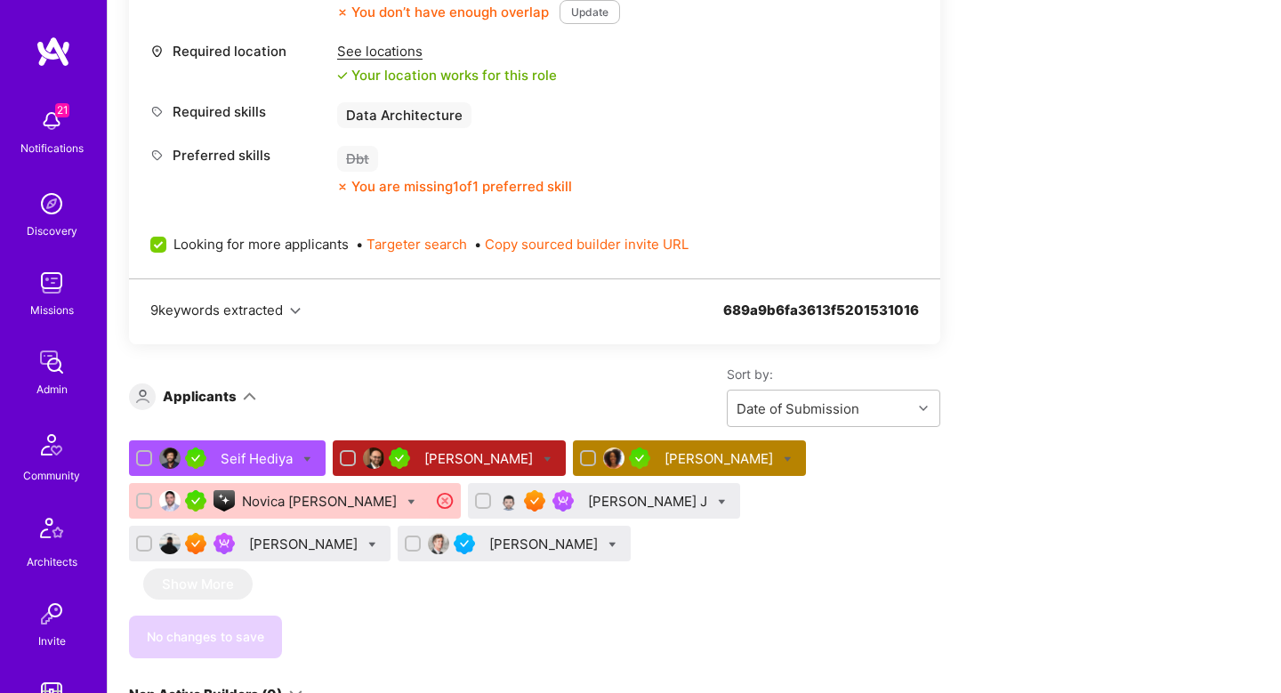
scroll to position [1058, 0]
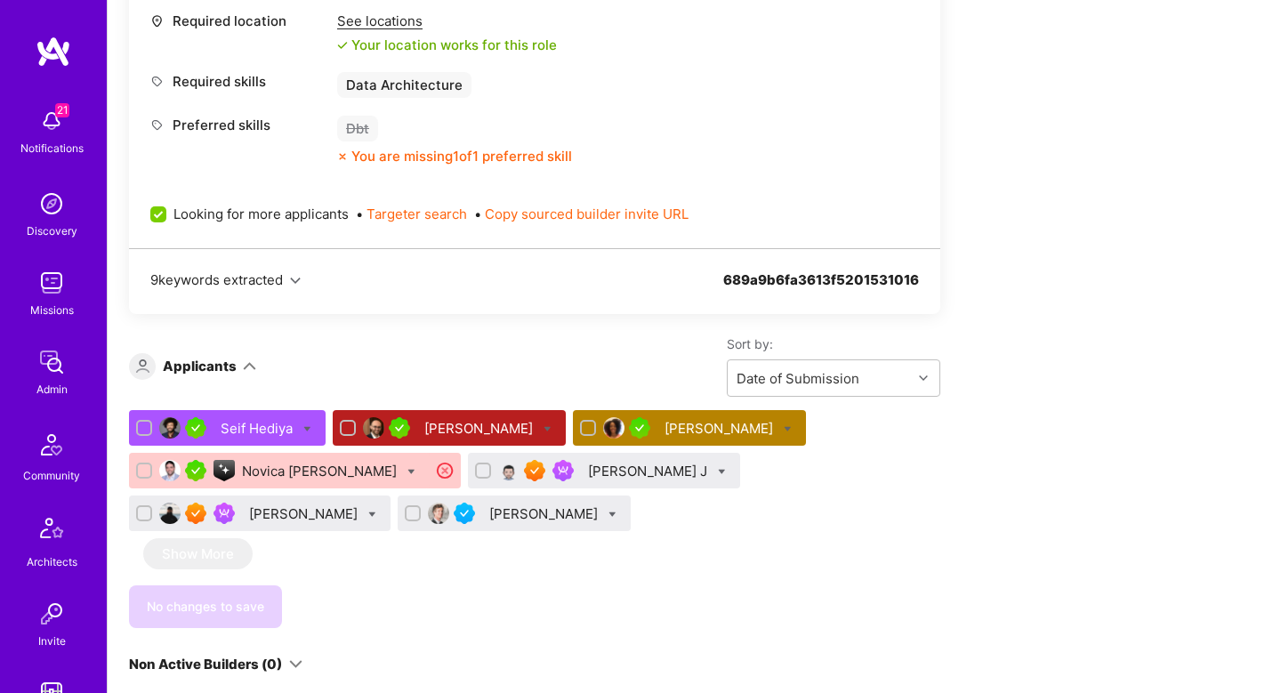
click at [718, 475] on icon at bounding box center [722, 472] width 8 height 8
checkbox input "true"
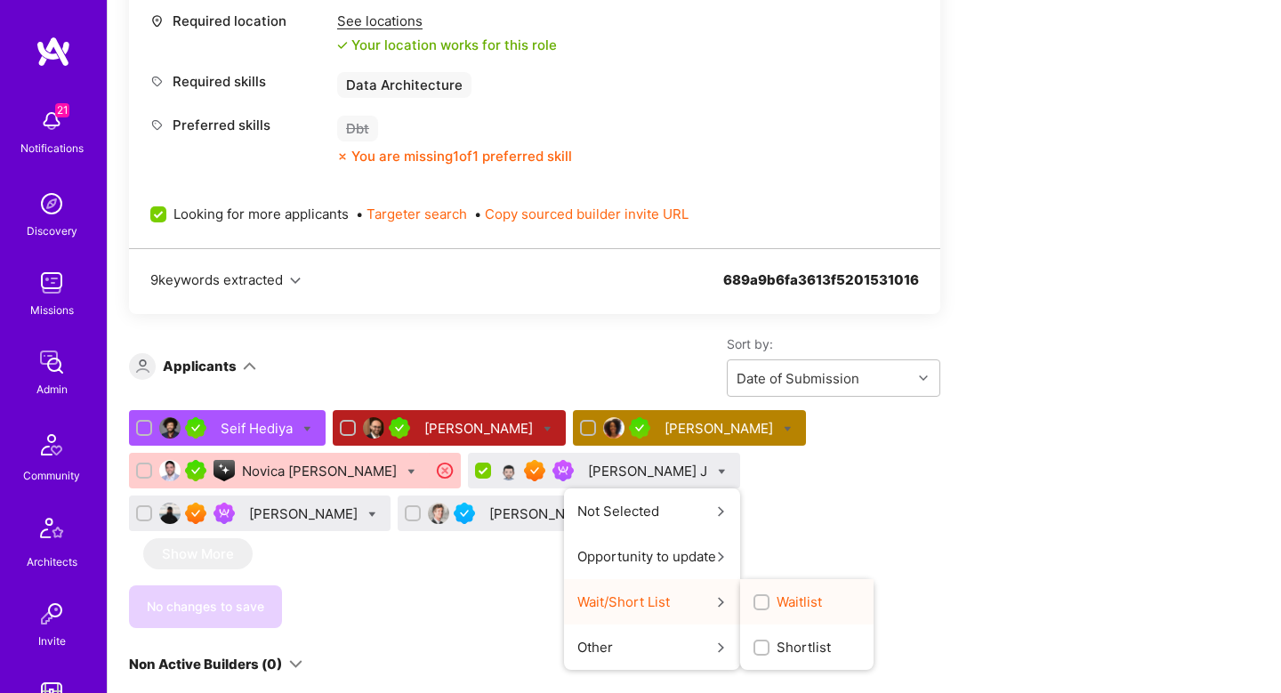
click at [777, 601] on span "Waitlist" at bounding box center [799, 602] width 45 height 19
click at [757, 601] on input "Waitlist" at bounding box center [763, 603] width 12 height 12
checkbox input "true"
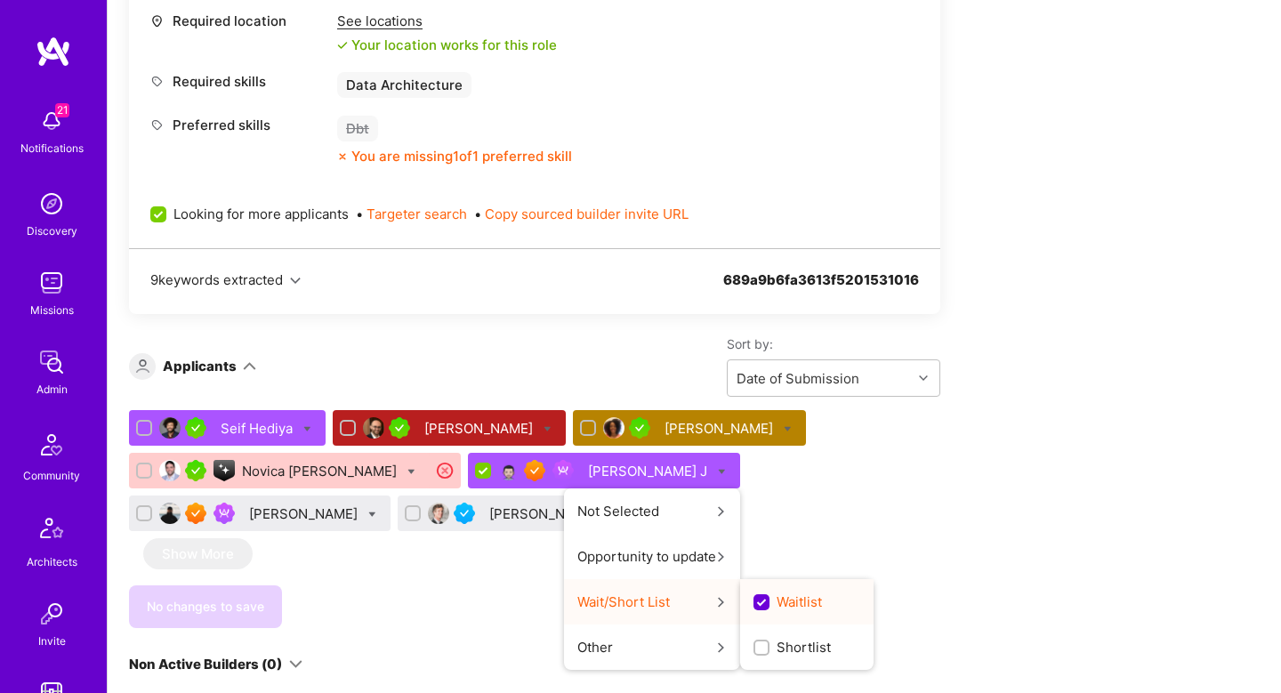
scroll to position [0, 0]
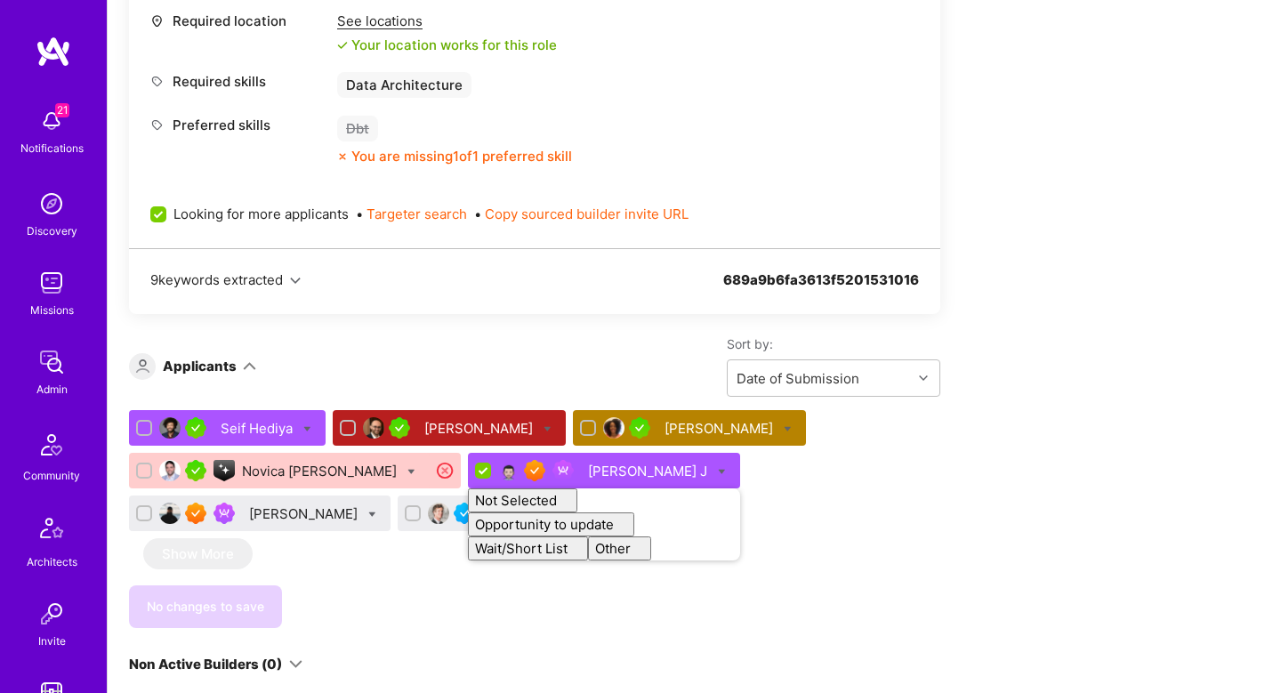
checkbox input "false"
click at [667, 553] on div "Seif Hediya Matthew Sedaghatfar Marni Ambe Novica Šarenac Chidrup J Not Selecte…" at bounding box center [535, 519] width 812 height 218
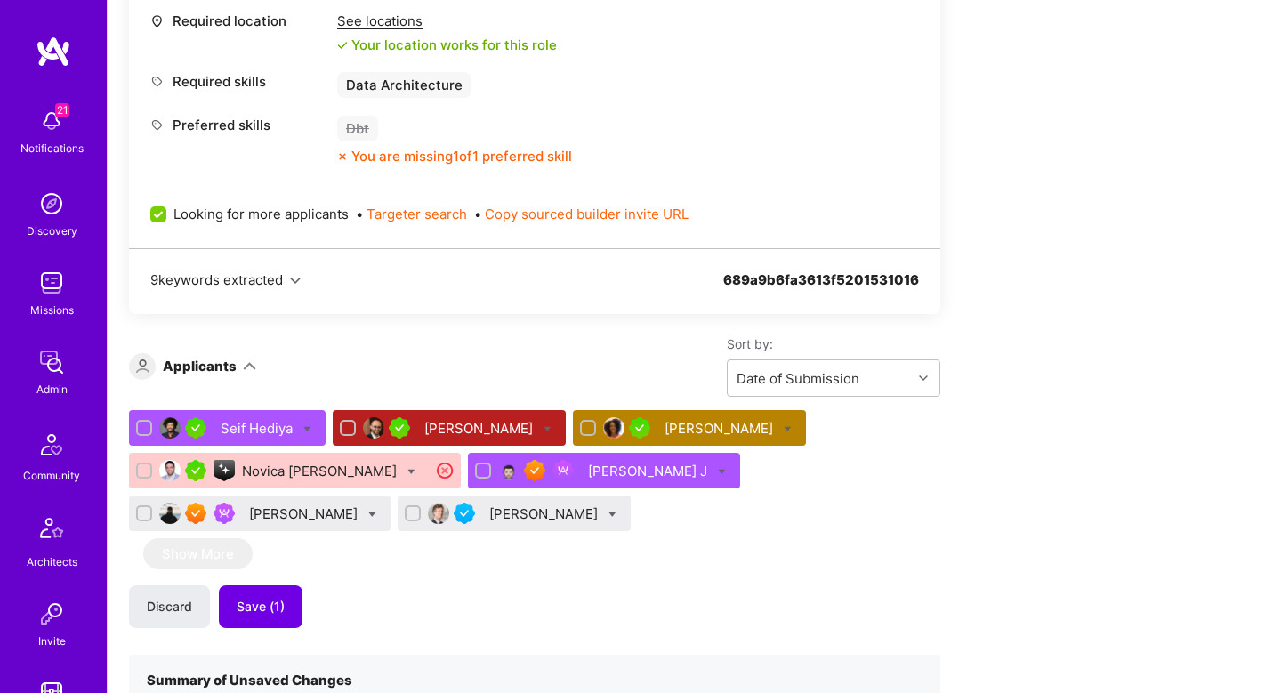
click at [152, 508] on input "checkbox" at bounding box center [146, 514] width 12 height 12
checkbox input "true"
click at [408, 513] on input "checkbox" at bounding box center [414, 514] width 12 height 12
checkbox input "true"
click at [609, 515] on icon at bounding box center [613, 515] width 8 height 8
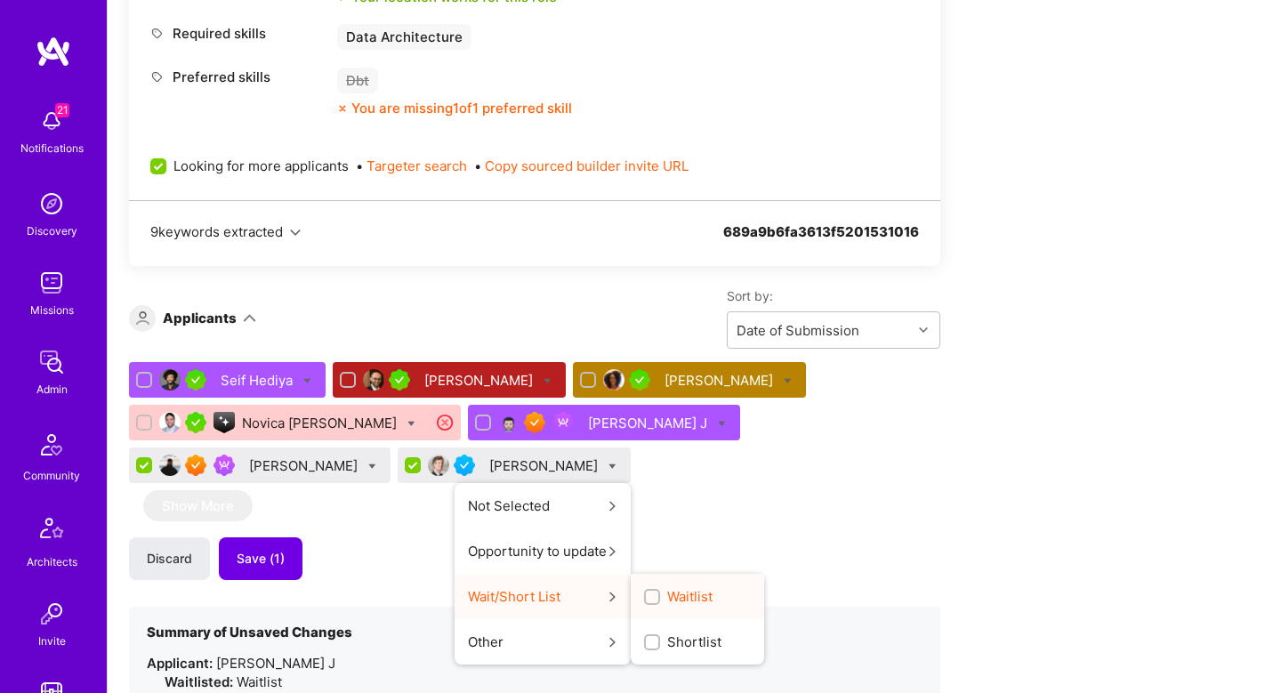
scroll to position [1112, 0]
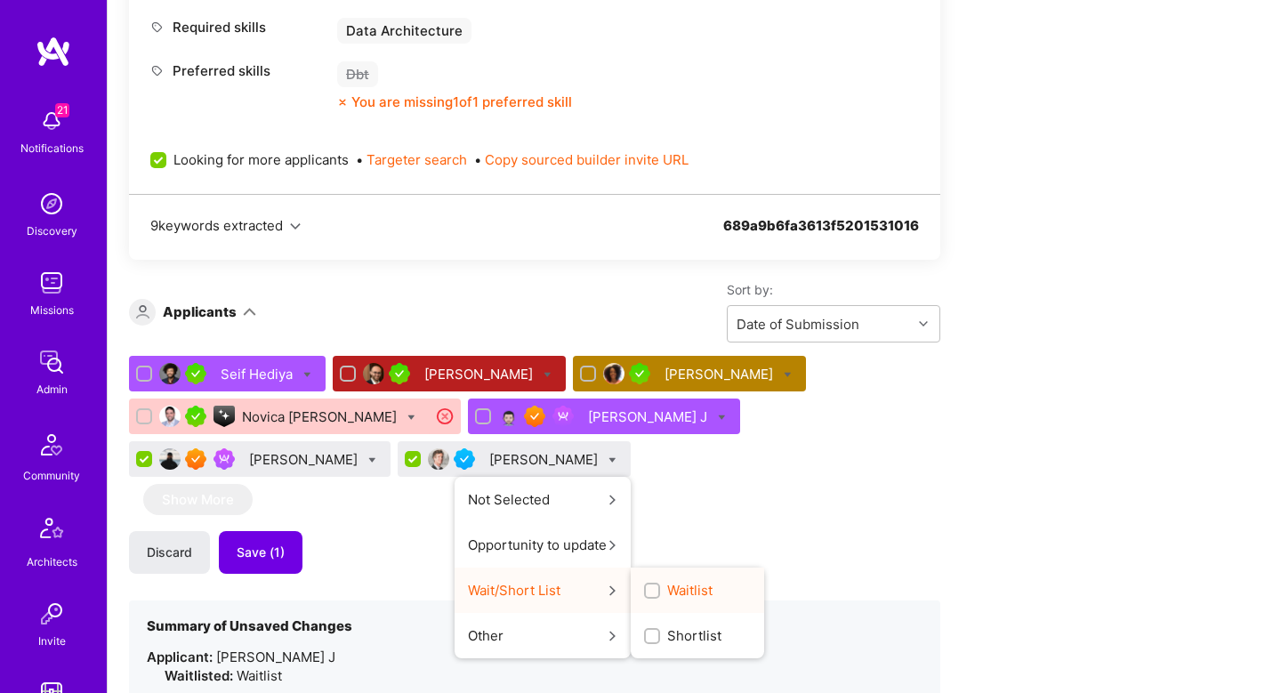
click at [644, 631] on label "Shortlist" at bounding box center [682, 635] width 77 height 19
click at [648, 631] on input "Shortlist" at bounding box center [654, 637] width 12 height 12
checkbox input "true"
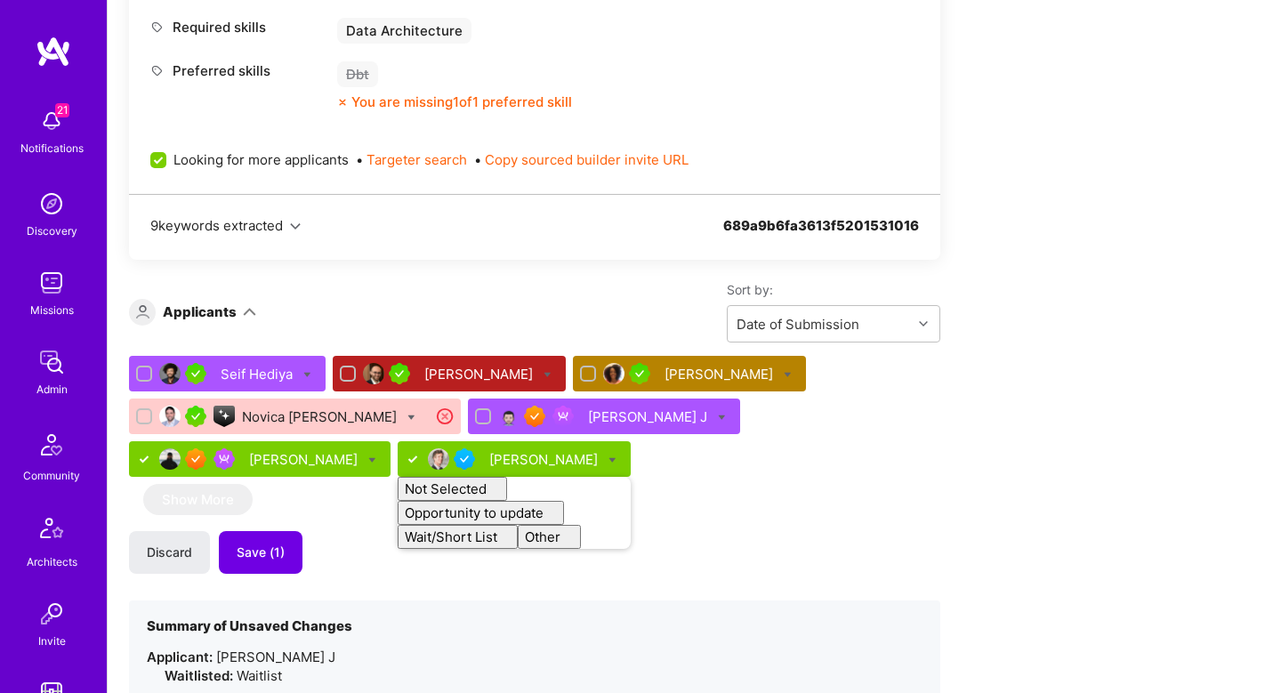
checkbox input "false"
click at [408, 498] on div "Seif Hediya Matthew Sedaghatfar Marni Ambe Novica Šarenac Chidrup J Yuval Insel…" at bounding box center [535, 546] width 812 height 380
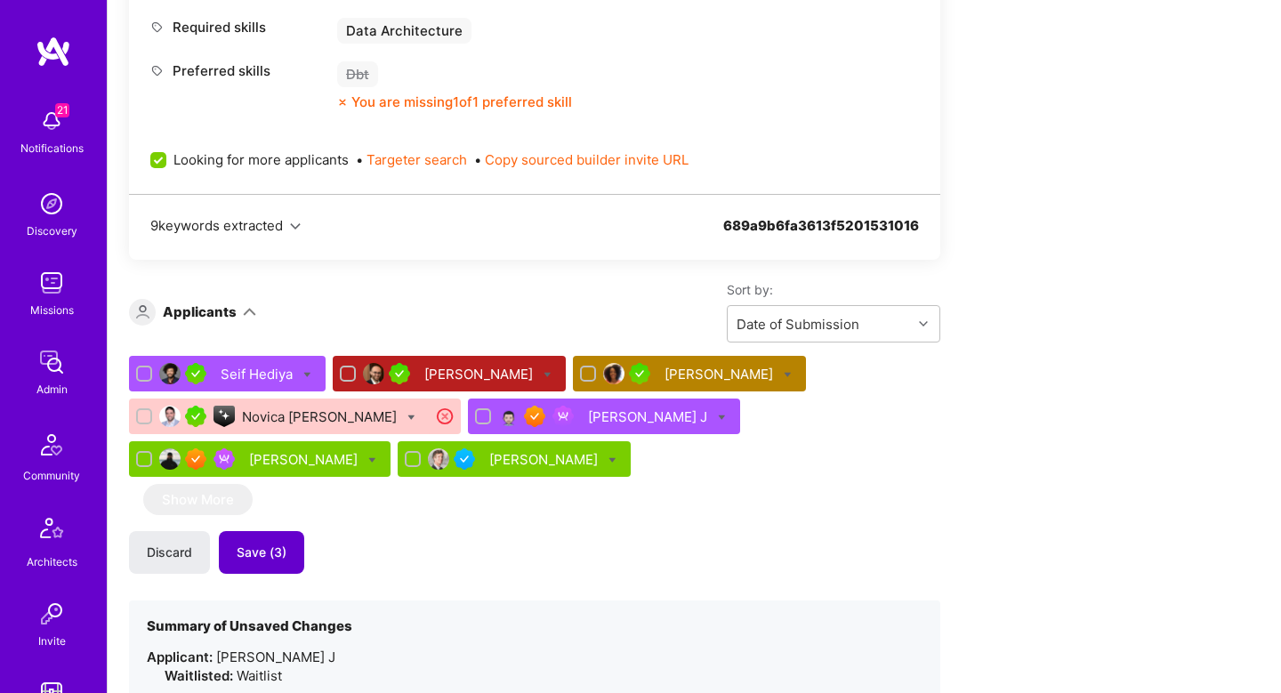
click at [285, 550] on span "Save (3)" at bounding box center [262, 553] width 50 height 18
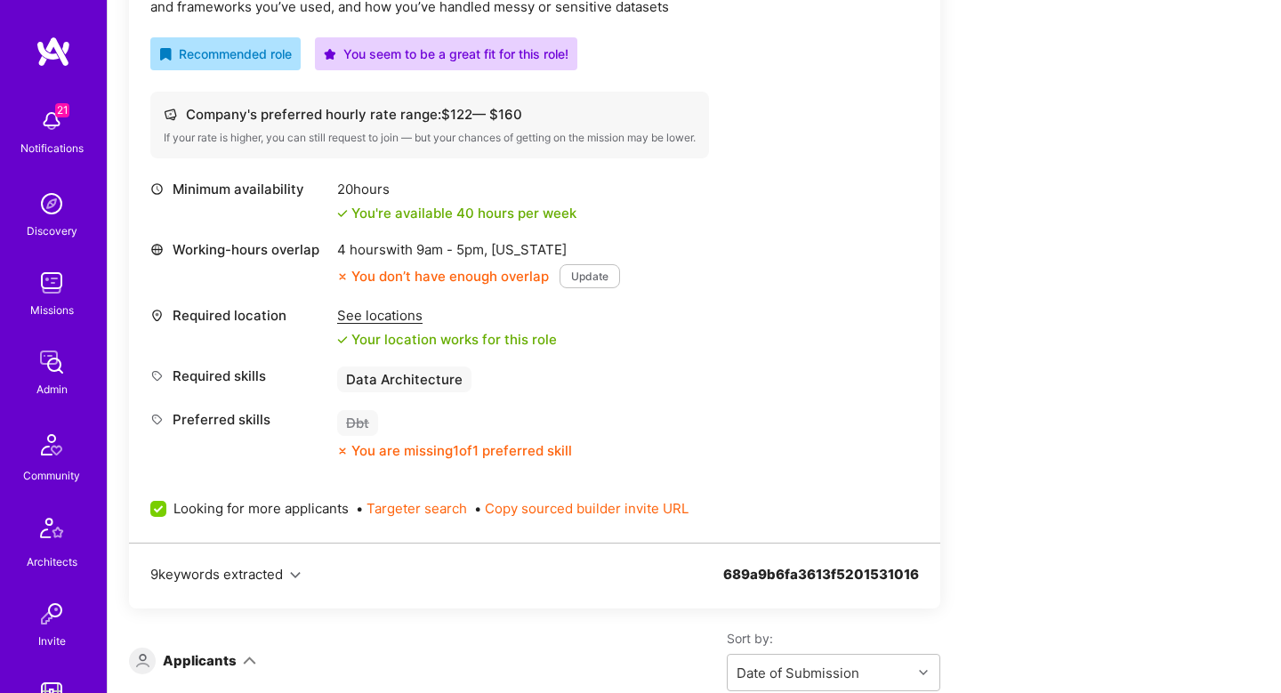
scroll to position [1301, 0]
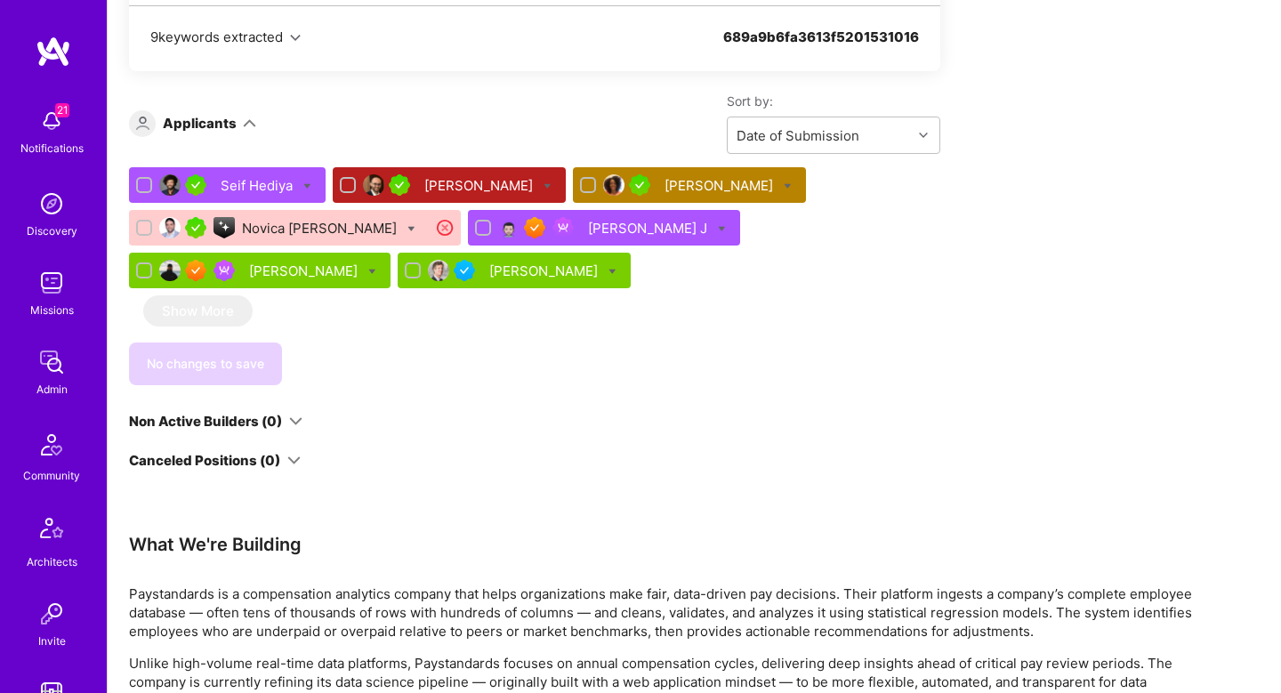
click at [489, 272] on div "Anthony Bull" at bounding box center [545, 271] width 112 height 19
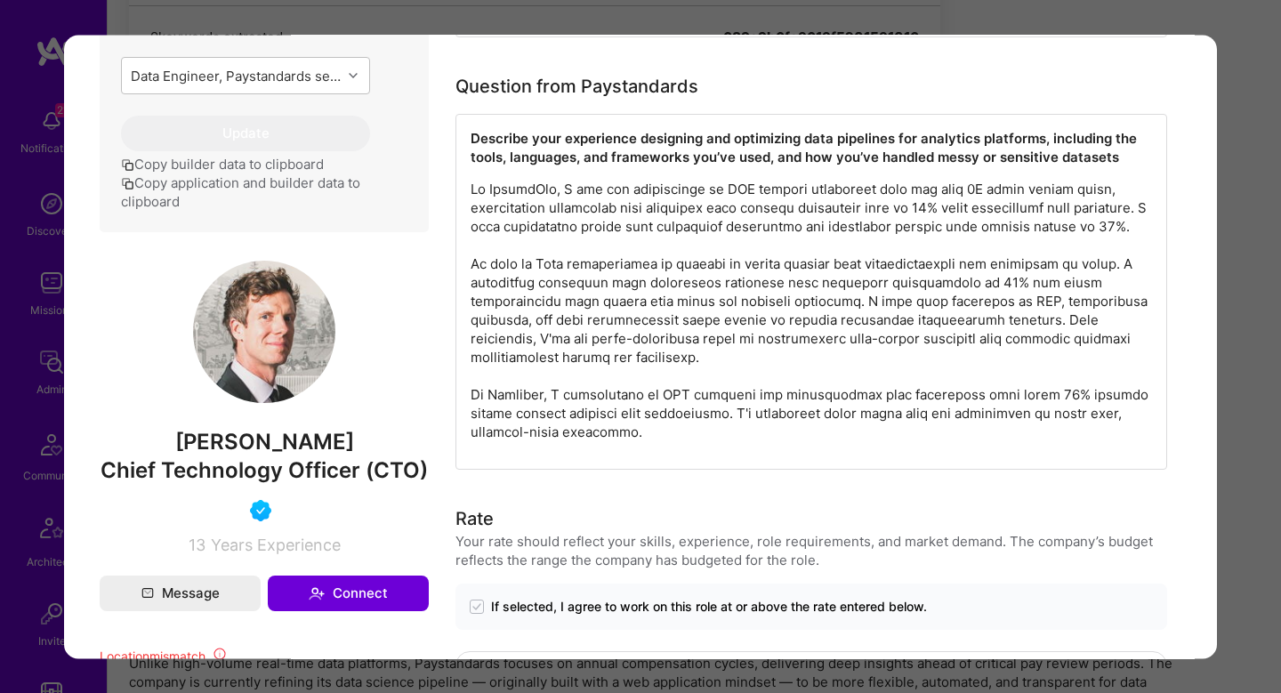
scroll to position [963, 0]
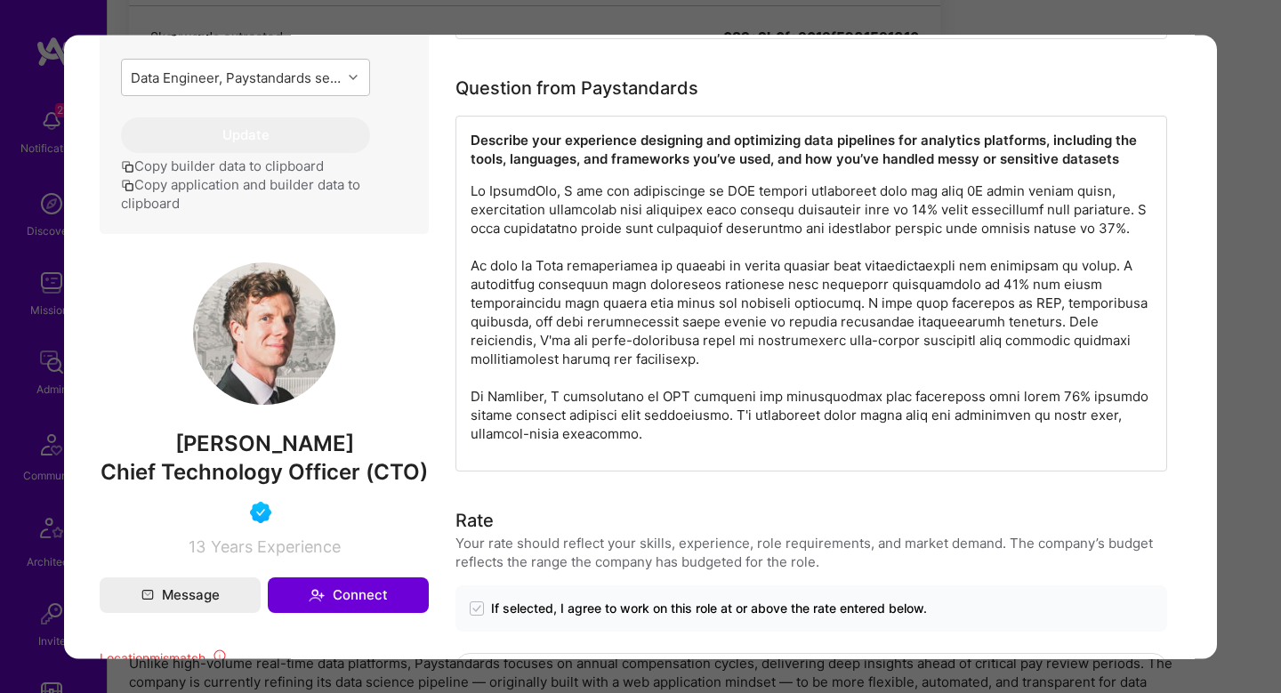
drag, startPoint x: 642, startPoint y: 191, endPoint x: 850, endPoint y: 190, distance: 208.2
click at [850, 190] on p "modal" at bounding box center [812, 313] width 682 height 262
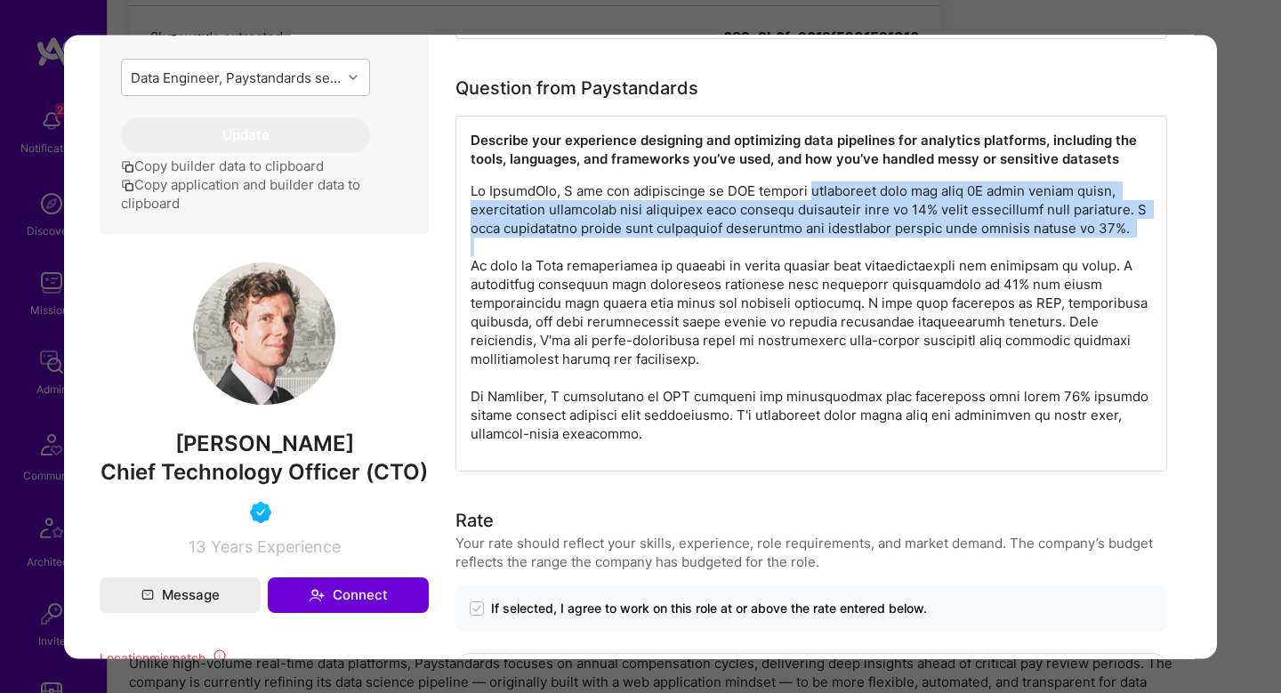
drag, startPoint x: 850, startPoint y: 190, endPoint x: 723, endPoint y: 258, distance: 144.5
click at [723, 258] on p "modal" at bounding box center [812, 313] width 682 height 262
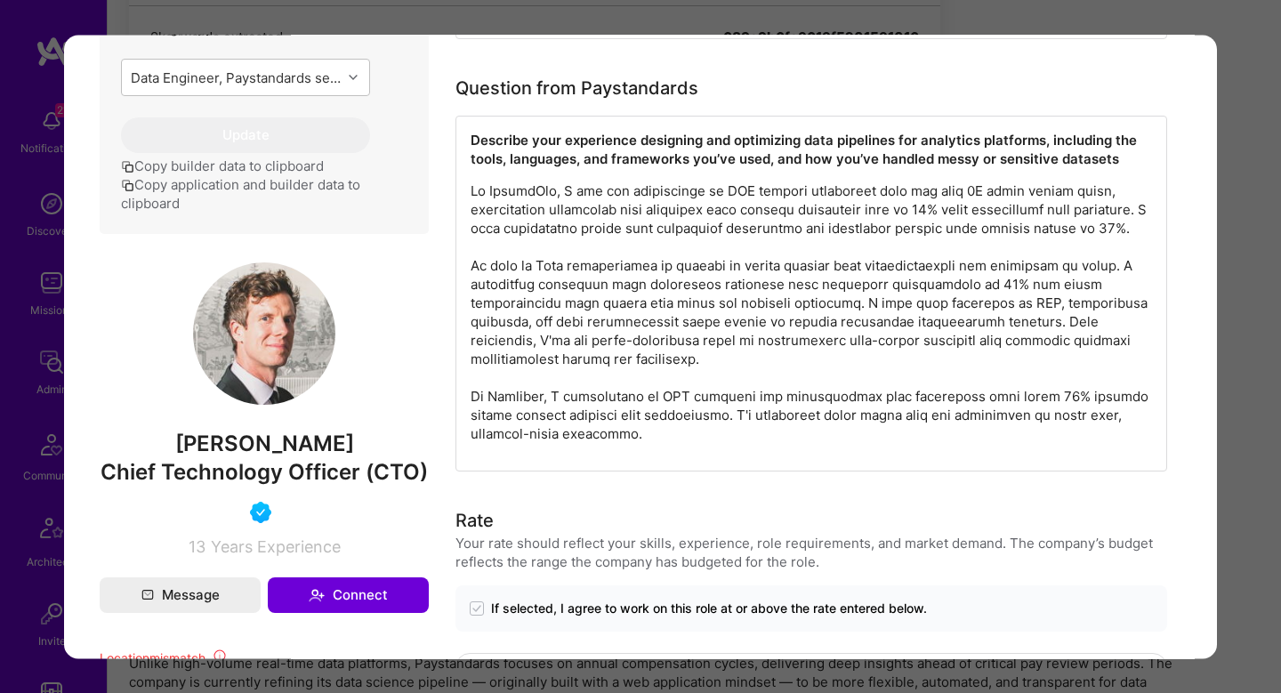
click at [1232, 407] on div "Application 7 of 7 Builder Missing Requirements Required Location See locations…" at bounding box center [640, 346] width 1281 height 693
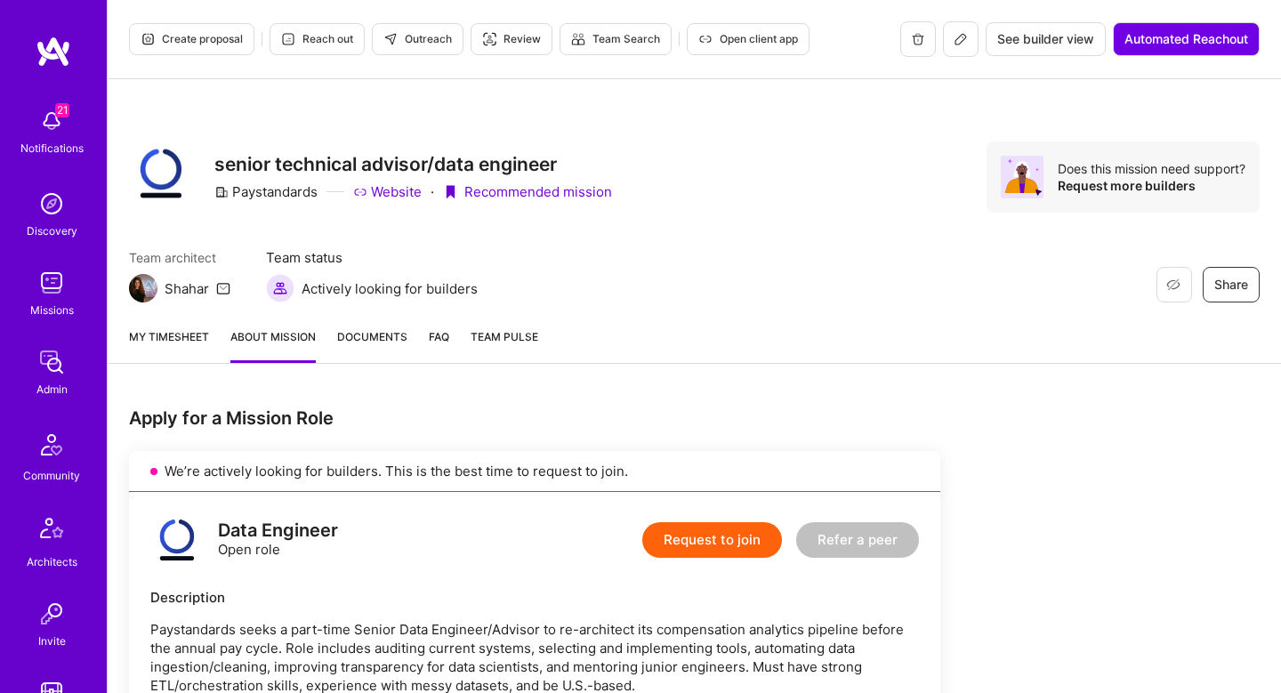
click at [214, 47] on button "Create proposal" at bounding box center [191, 39] width 125 height 32
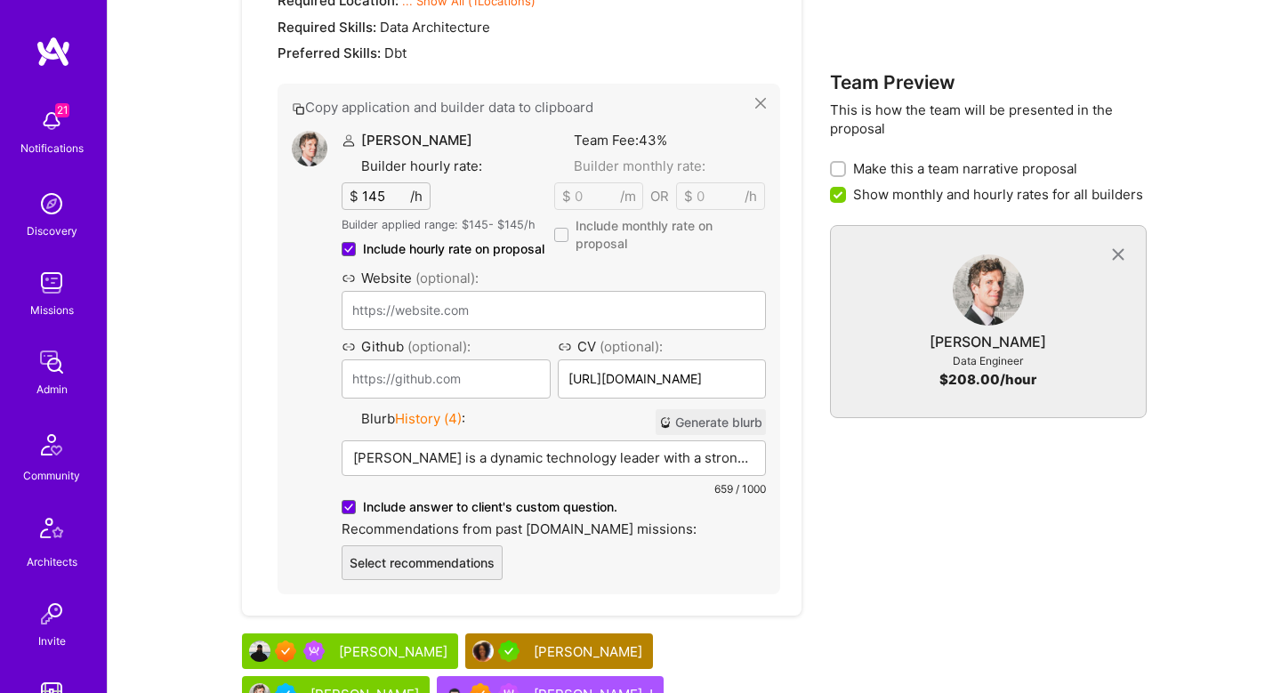
scroll to position [1340, 0]
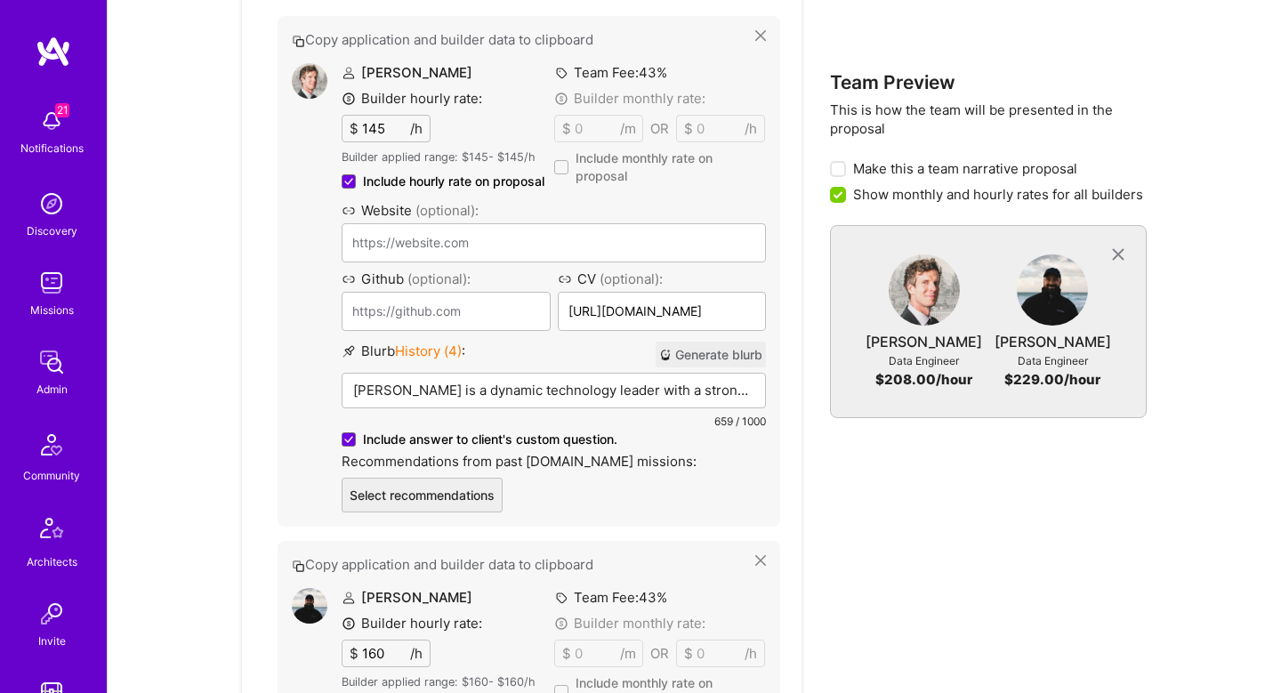
click at [717, 354] on button "Generate blurb" at bounding box center [711, 355] width 110 height 26
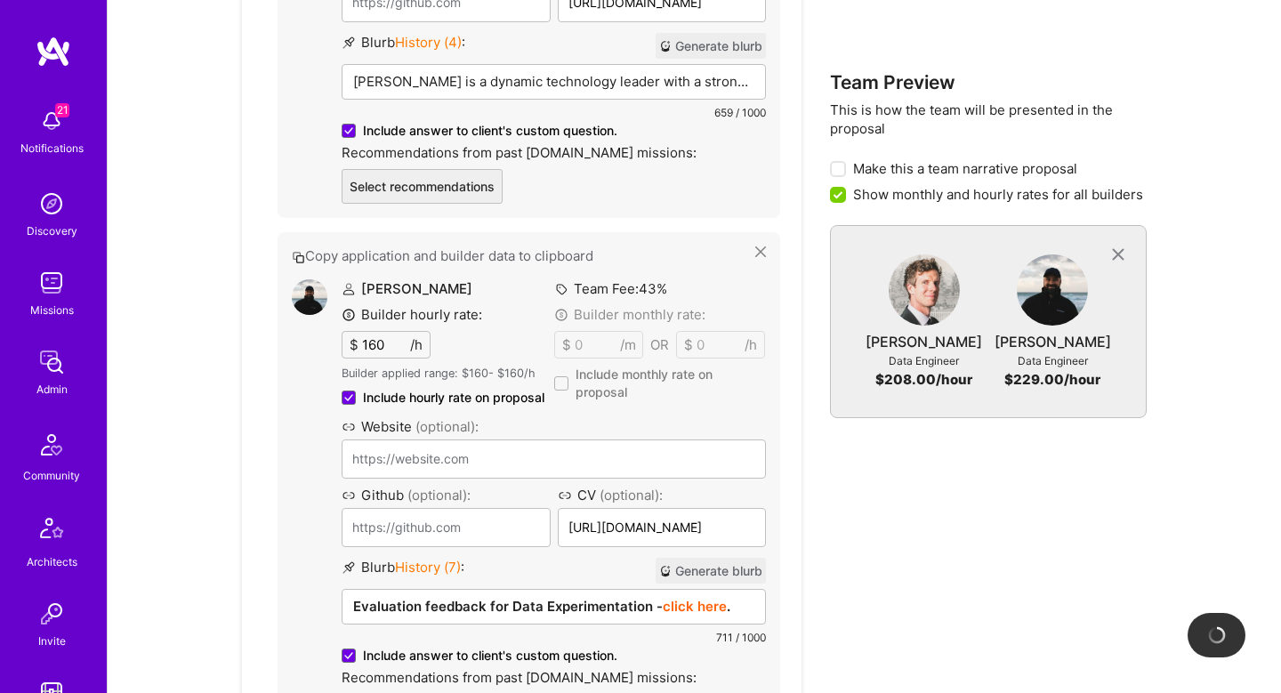
scroll to position [1659, 0]
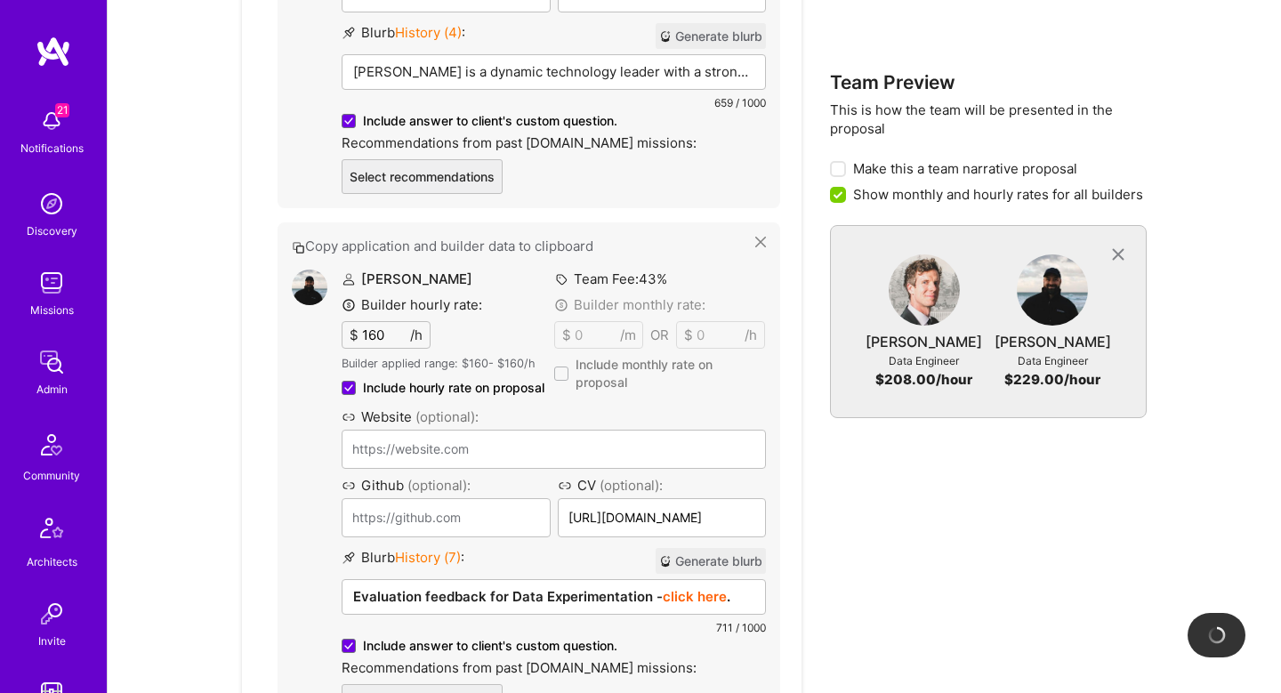
click at [708, 560] on button "Generate blurb" at bounding box center [711, 561] width 110 height 26
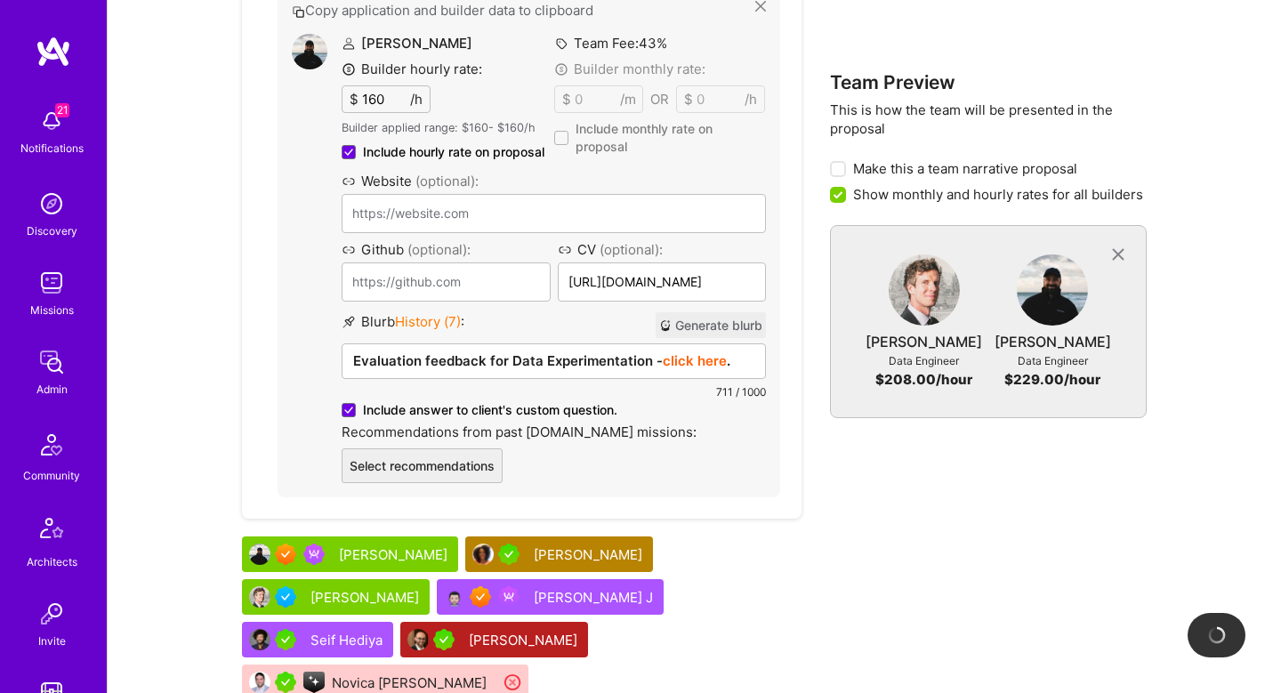
scroll to position [1901, 0]
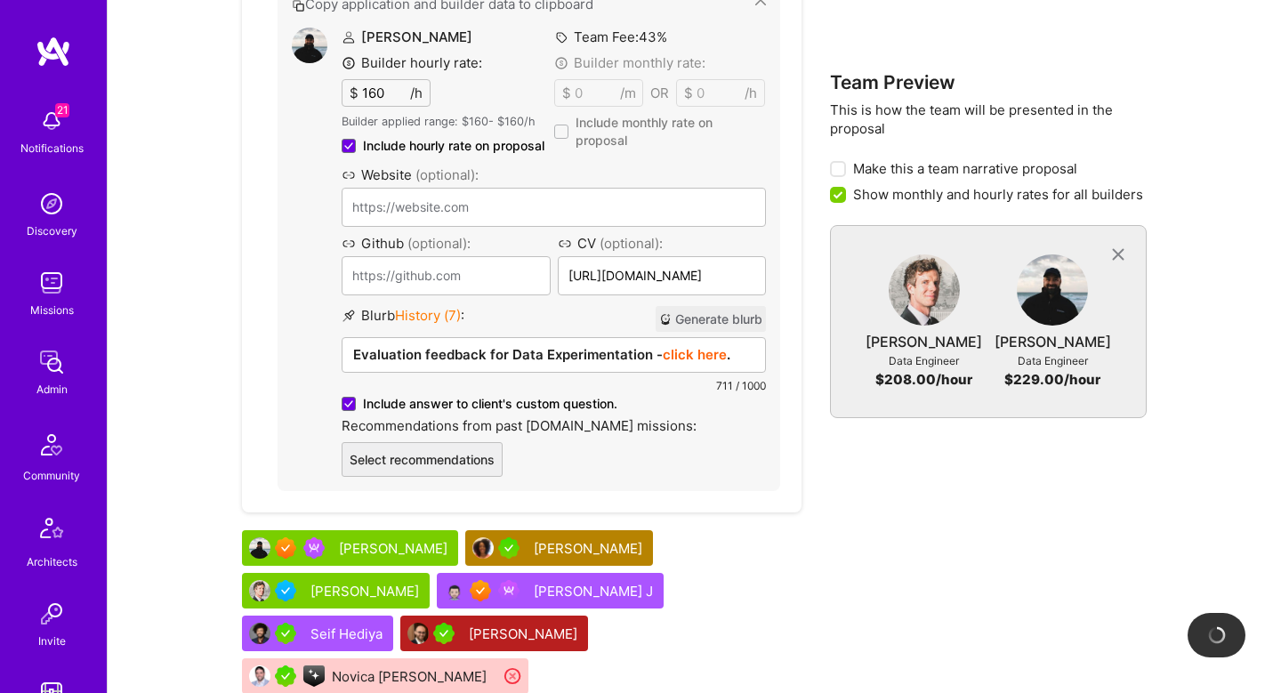
click at [399, 547] on div "Yuval Inselberg" at bounding box center [395, 548] width 112 height 19
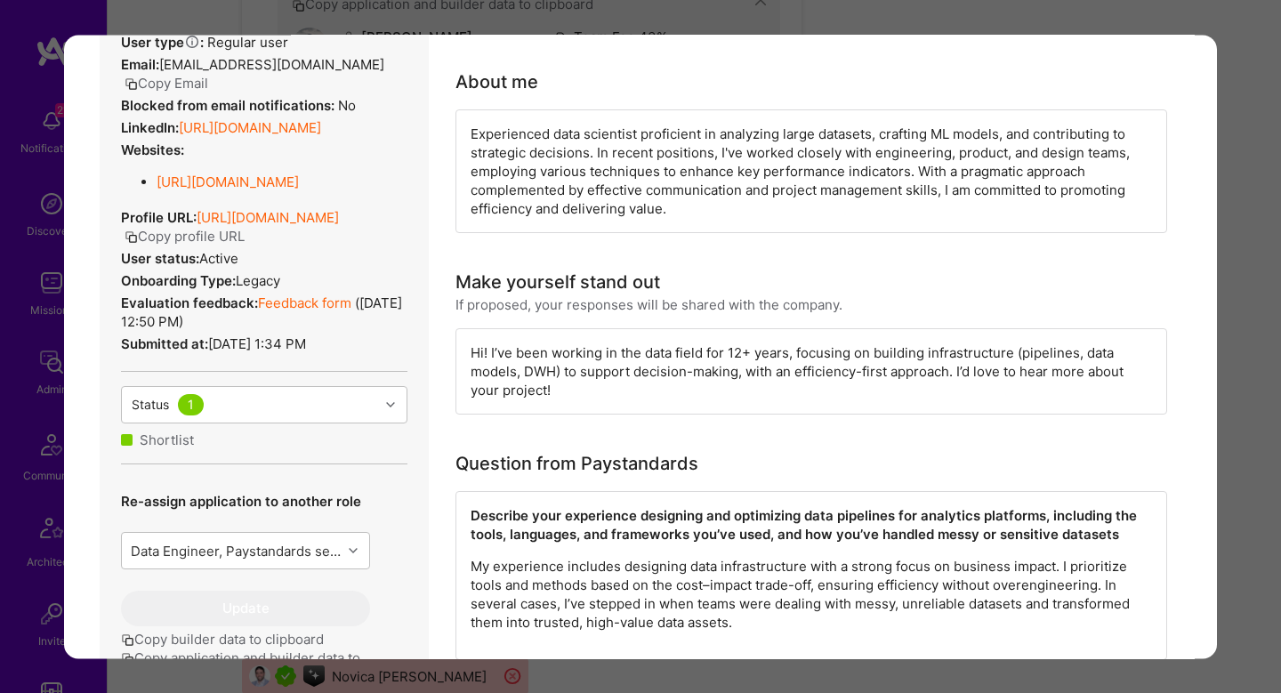
scroll to position [659, 0]
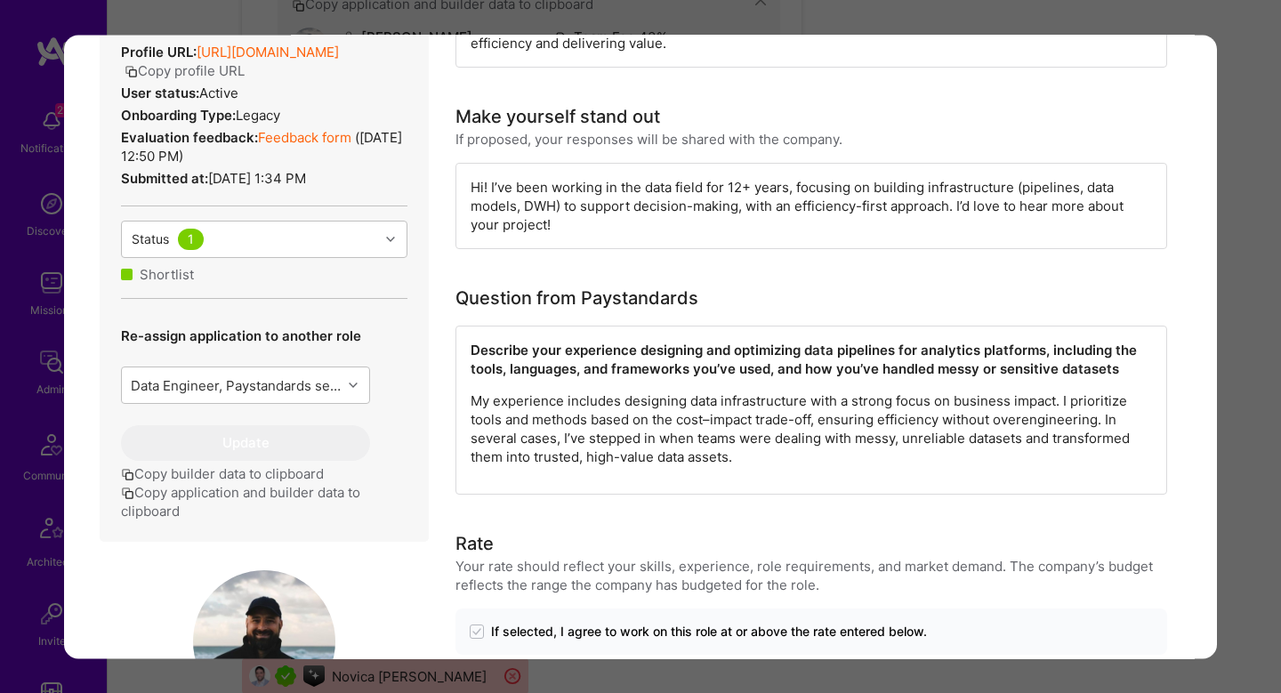
click at [1259, 510] on div "Application 6 of 7 Builder Missing Requirements Required Location See locations…" at bounding box center [640, 346] width 1281 height 693
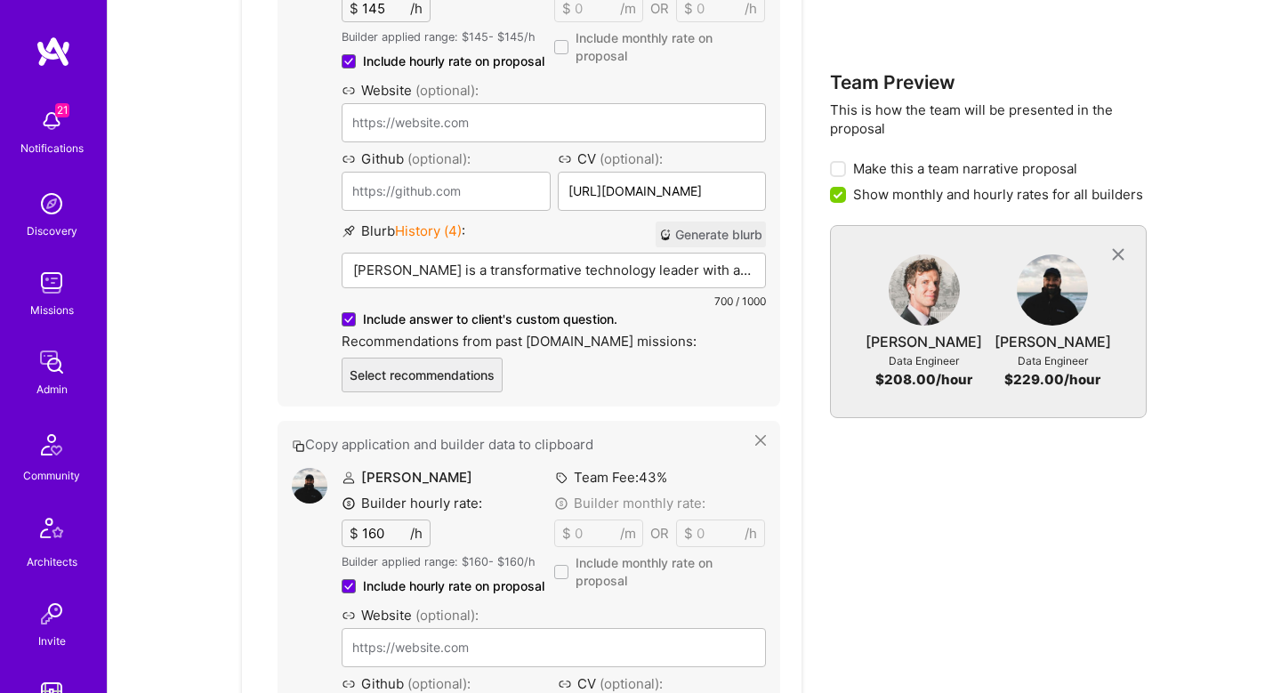
scroll to position [1431, 0]
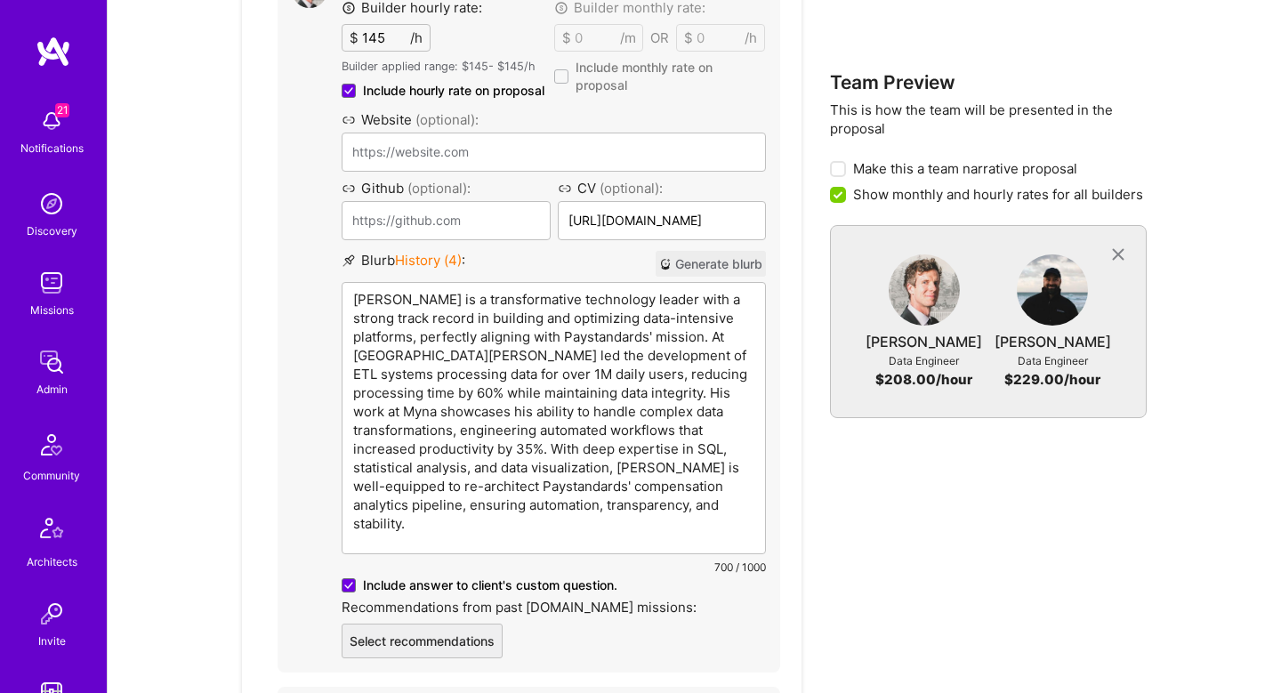
click at [605, 305] on p "Anthony Bull is a transformative technology leader with a strong track record i…" at bounding box center [553, 411] width 401 height 243
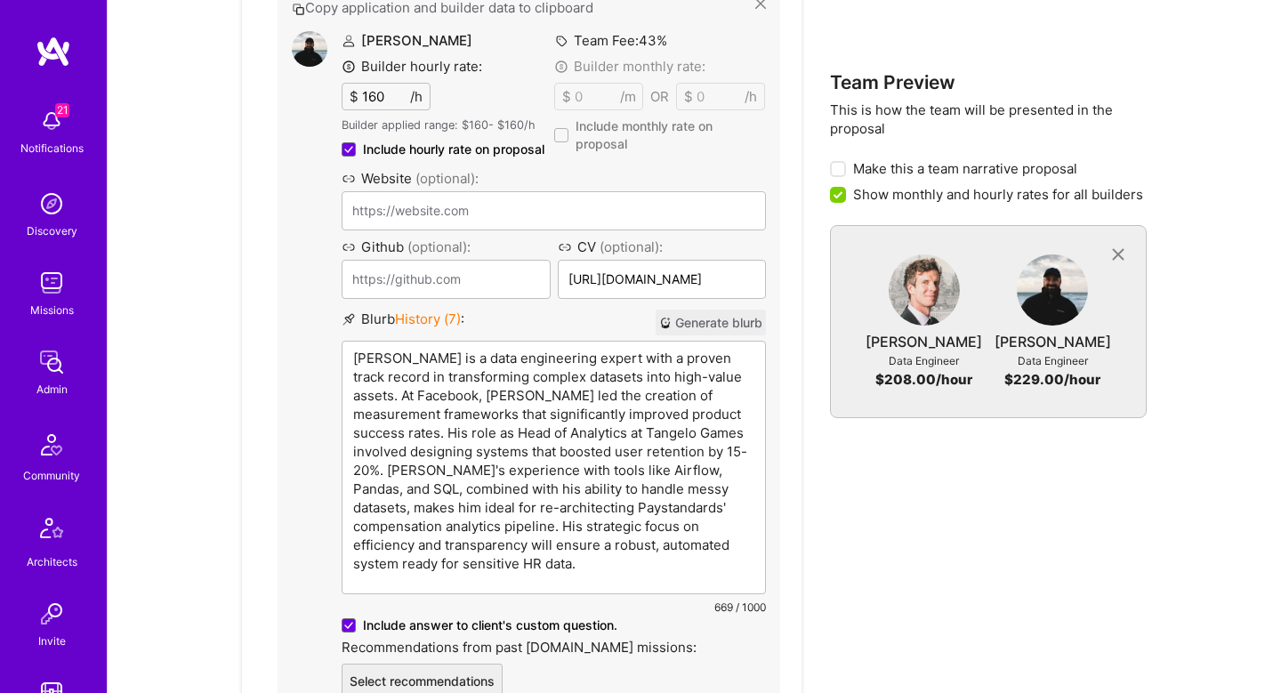
scroll to position [1941, 0]
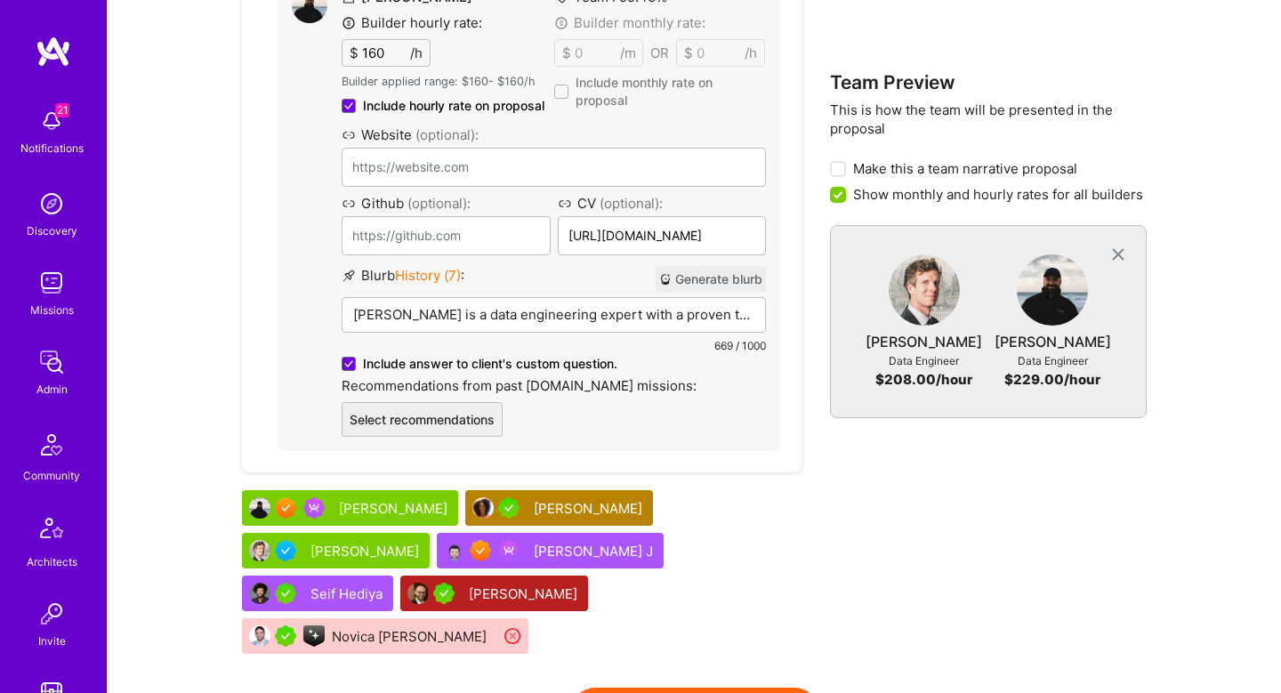
scroll to position [2014, 0]
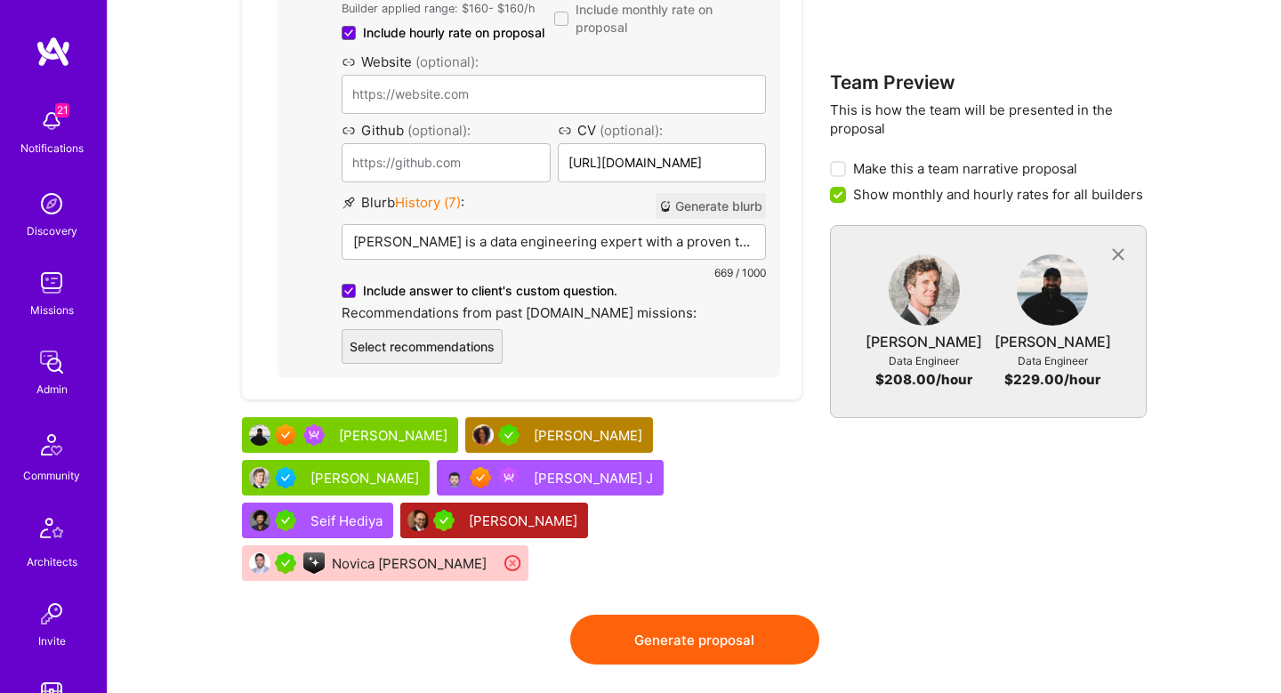
click at [729, 615] on button "Generate proposal" at bounding box center [694, 640] width 249 height 50
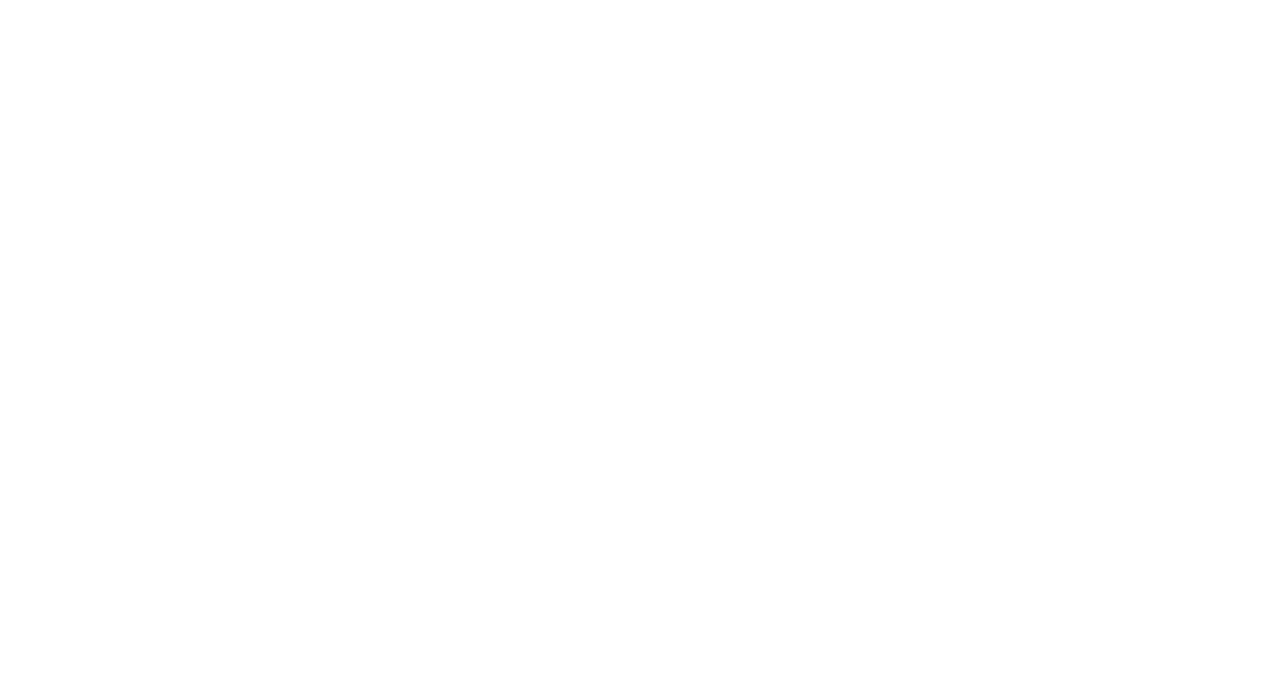
scroll to position [0, 0]
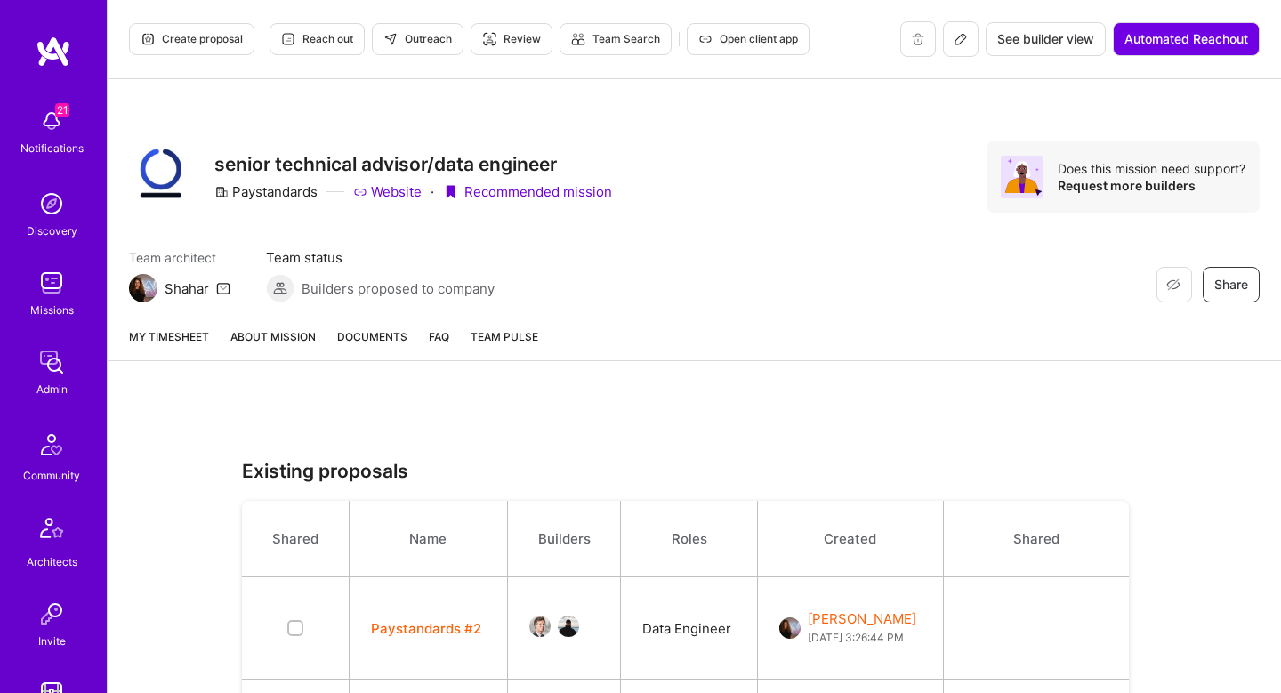
click at [283, 341] on link "About Mission" at bounding box center [272, 343] width 85 height 33
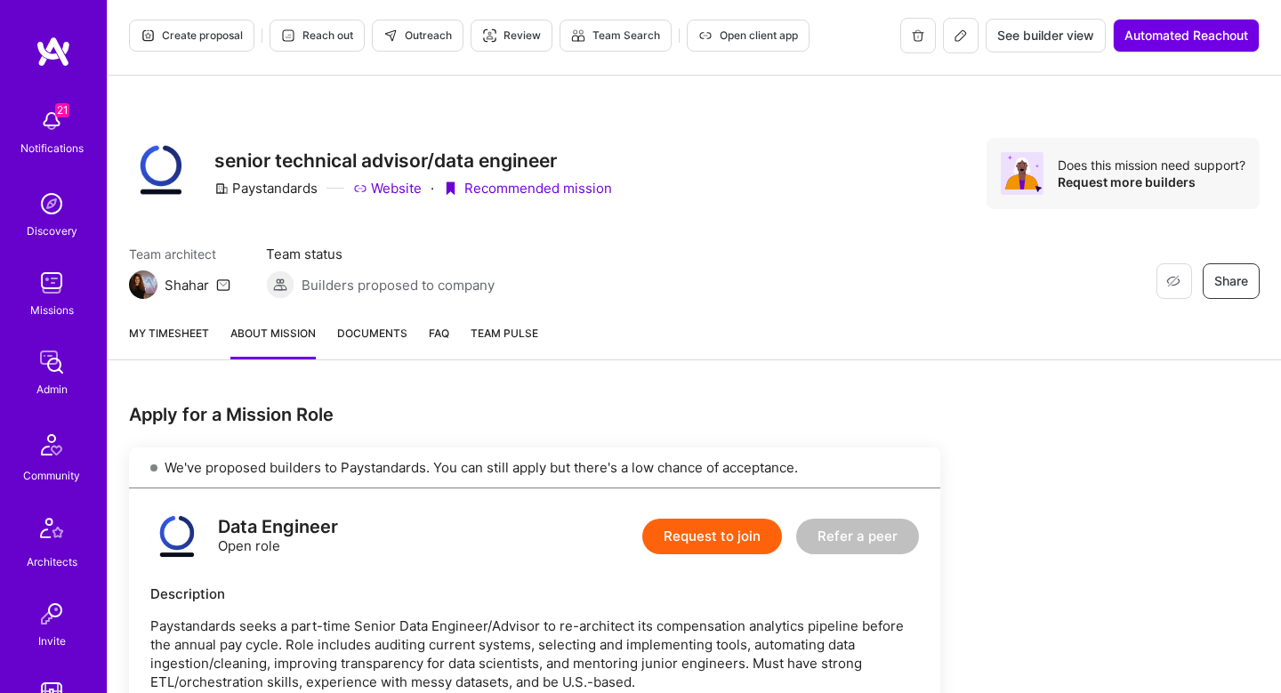
scroll to position [5, 0]
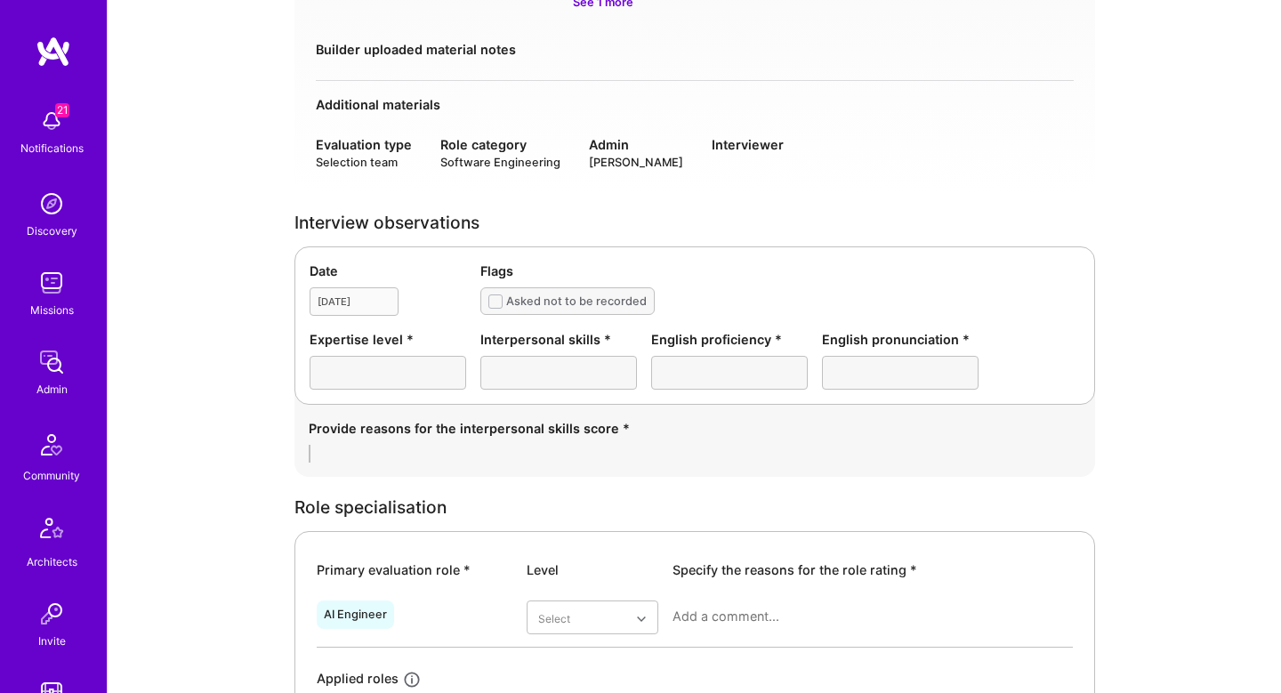
scroll to position [331, 0]
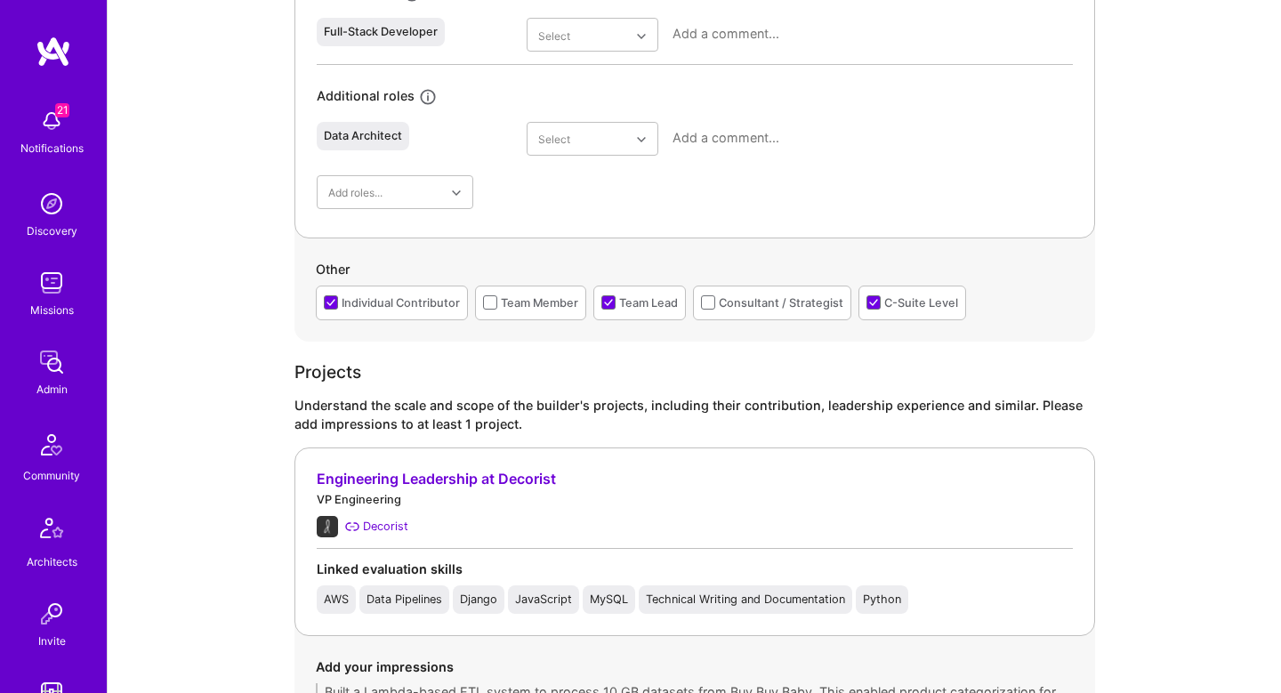
scroll to position [619, 0]
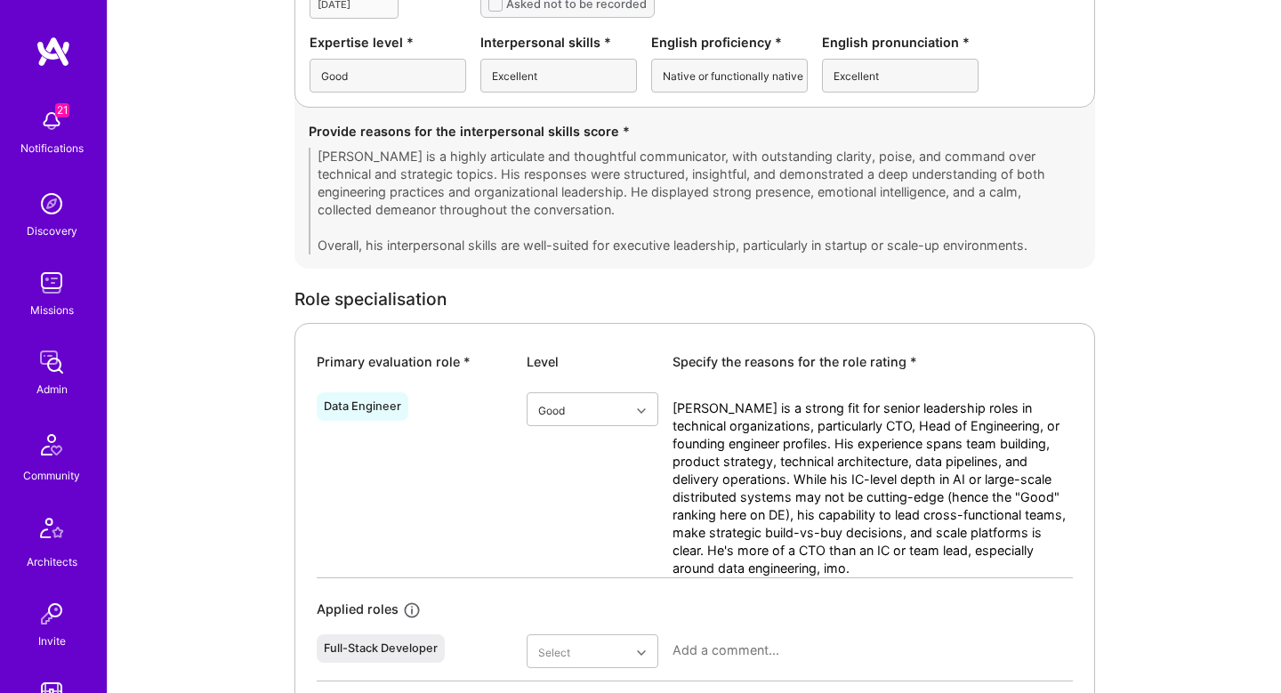
click at [805, 416] on textarea "Anthony is a strong fit for senior leadership roles in technical organizations,…" at bounding box center [873, 489] width 400 height 178
click at [775, 449] on textarea "Anthony is a strong fit for senior leadership roles in technical organizations,…" at bounding box center [873, 489] width 400 height 178
drag, startPoint x: 754, startPoint y: 435, endPoint x: 896, endPoint y: 441, distance: 142.5
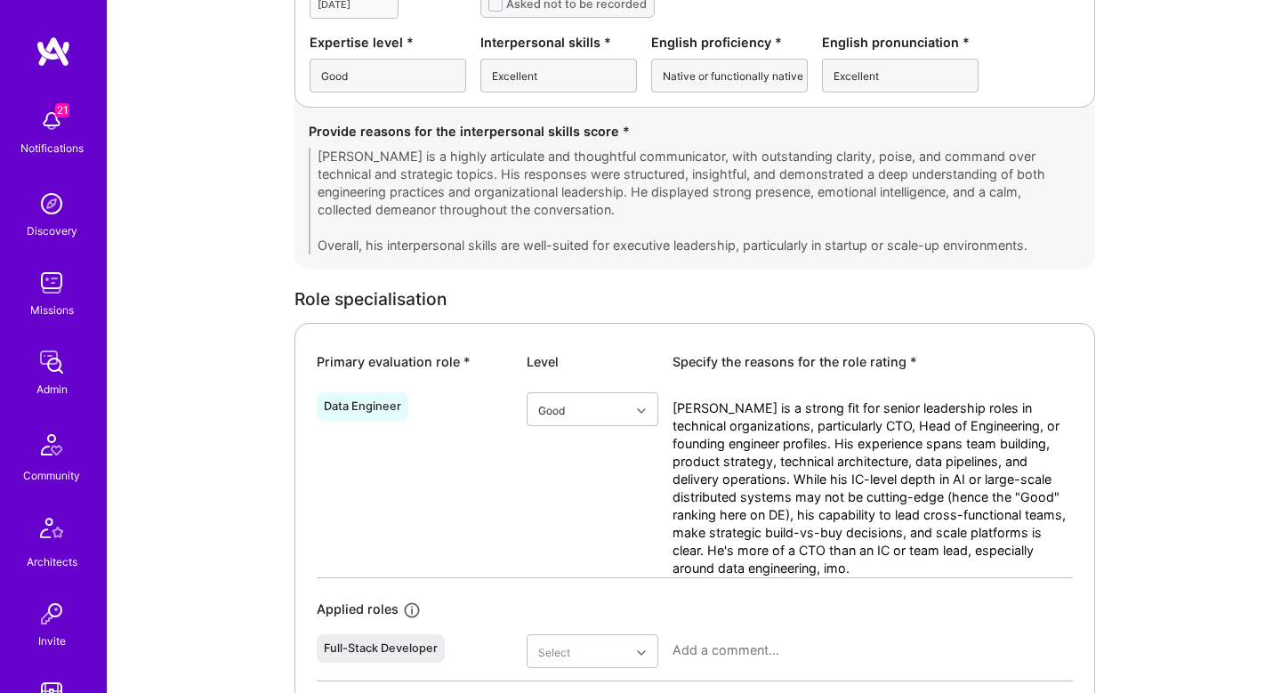
click at [896, 441] on textarea "Anthony is a strong fit for senior leadership roles in technical organizations,…" at bounding box center [873, 489] width 400 height 178
drag, startPoint x: 786, startPoint y: 441, endPoint x: 797, endPoint y: 466, distance: 27.5
click at [797, 466] on textarea "Anthony is a strong fit for senior leadership roles in technical organizations,…" at bounding box center [873, 489] width 400 height 178
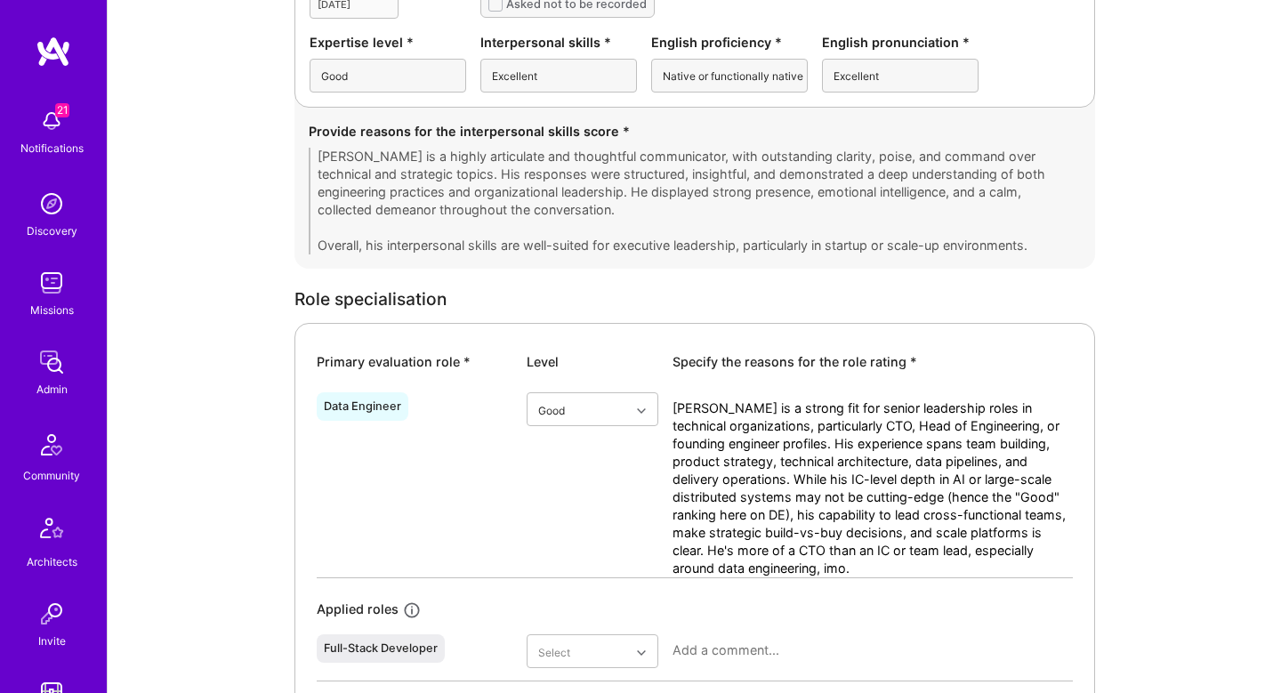
drag, startPoint x: 724, startPoint y: 466, endPoint x: 753, endPoint y: 519, distance: 59.7
click at [753, 519] on textarea "Anthony is a strong fit for senior leadership roles in technical organizations,…" at bounding box center [873, 489] width 400 height 178
drag, startPoint x: 749, startPoint y: 484, endPoint x: 936, endPoint y: 522, distance: 190.7
click at [936, 522] on textarea "Anthony is a strong fit for senior leadership roles in technical organizations,…" at bounding box center [873, 489] width 400 height 178
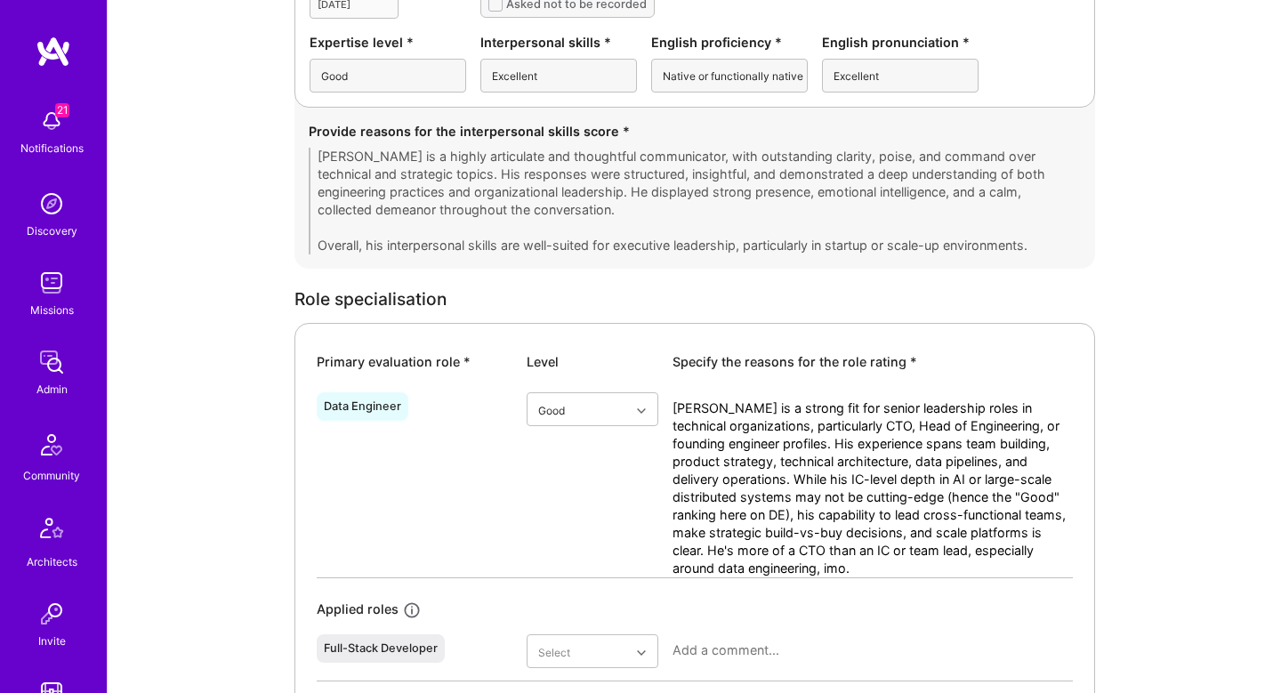
click at [887, 541] on textarea "Anthony is a strong fit for senior leadership roles in technical organizations,…" at bounding box center [873, 489] width 400 height 178
drag, startPoint x: 823, startPoint y: 505, endPoint x: 1083, endPoint y: 521, distance: 260.3
click at [1083, 521] on div "Primary evaluation role * Level Specify the reasons for the role rating * Data …" at bounding box center [695, 588] width 801 height 531
click at [808, 534] on textarea "Anthony is a strong fit for senior leadership roles in technical organizations,…" at bounding box center [873, 489] width 400 height 178
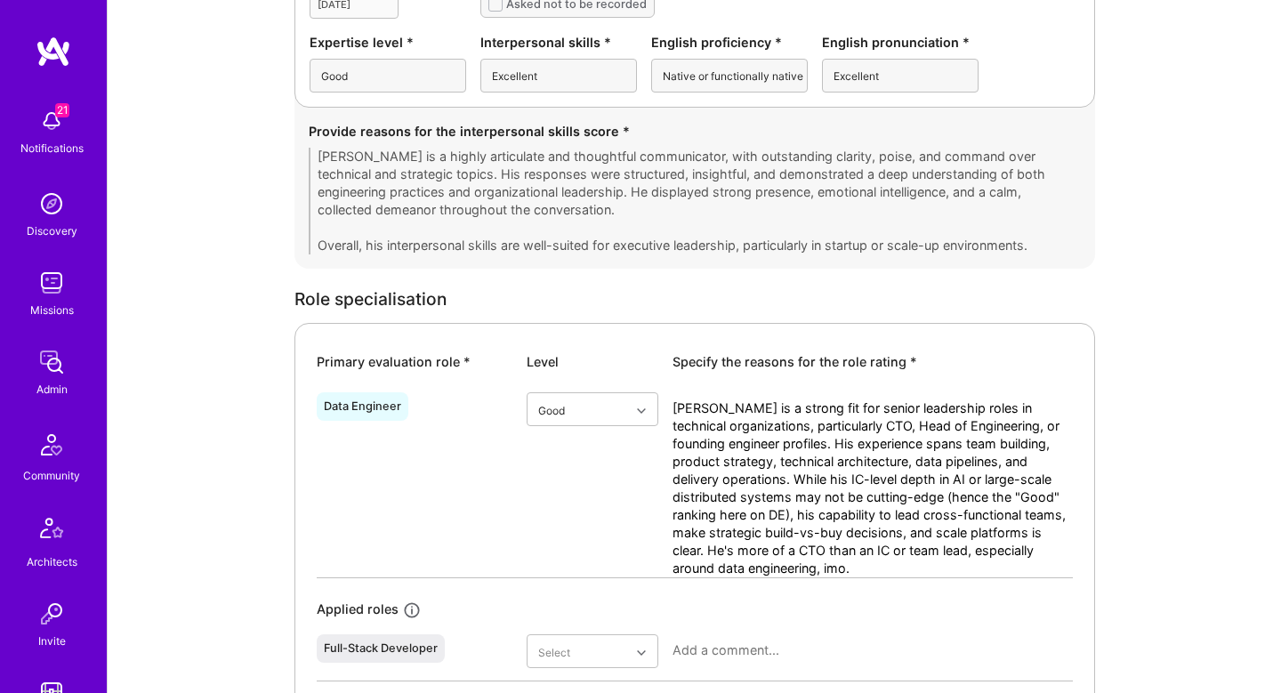
click at [808, 534] on textarea "Anthony is a strong fit for senior leadership roles in technical organizations,…" at bounding box center [873, 489] width 400 height 178
click at [881, 535] on textarea "Anthony is a strong fit for senior leadership roles in technical organizations,…" at bounding box center [873, 489] width 400 height 178
drag, startPoint x: 881, startPoint y: 535, endPoint x: 999, endPoint y: 541, distance: 118.5
click at [999, 541] on textarea "Anthony is a strong fit for senior leadership roles in technical organizations,…" at bounding box center [873, 489] width 400 height 178
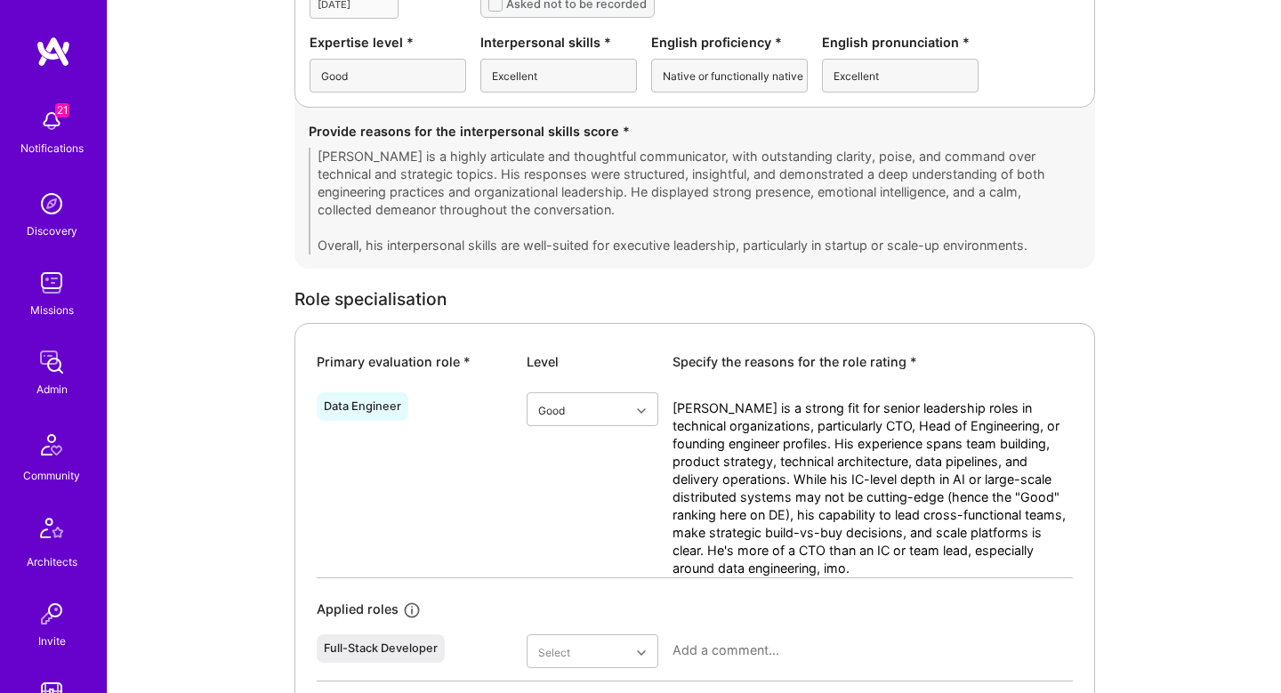
drag, startPoint x: 719, startPoint y: 553, endPoint x: 880, endPoint y: 581, distance: 163.4
click at [879, 581] on div "Data Engineer Good Anthony is a strong fit for senior leadership roles in techn…" at bounding box center [695, 605] width 756 height 440
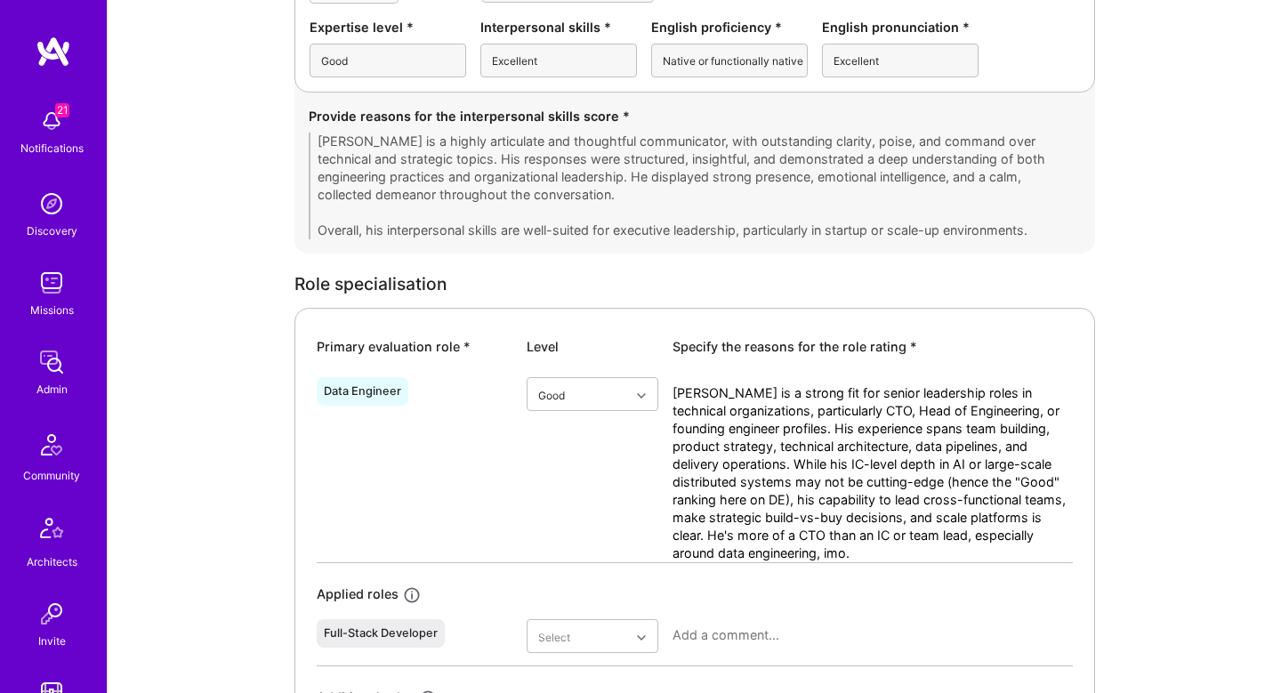
scroll to position [0, 0]
